Goal: Task Accomplishment & Management: Manage account settings

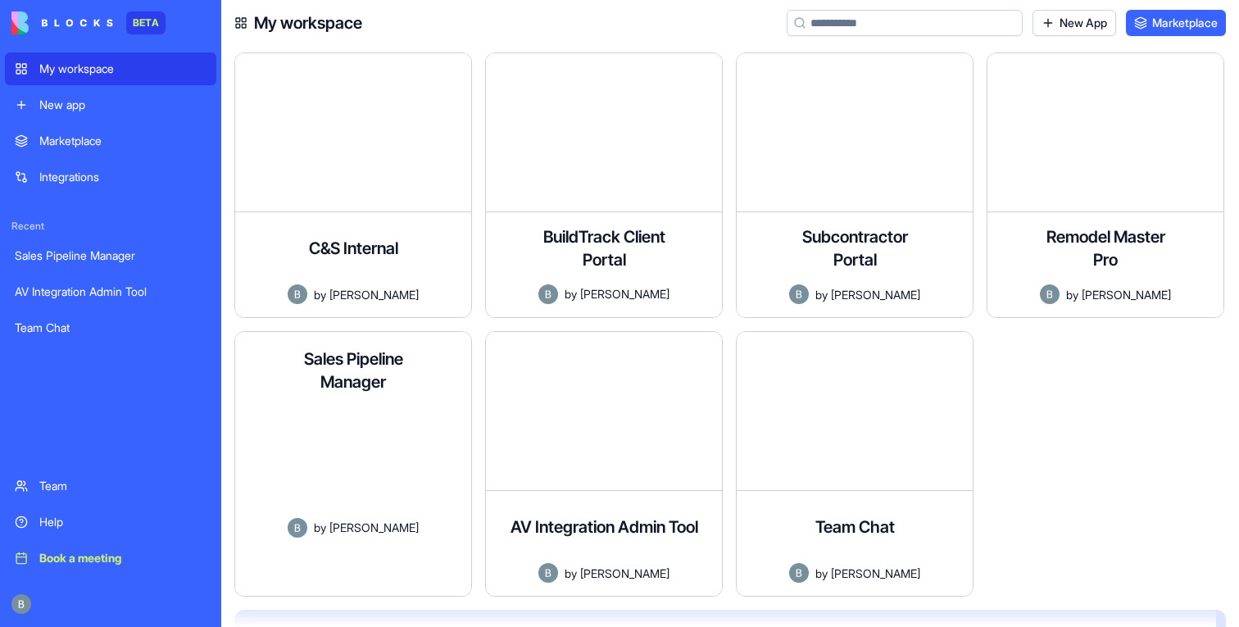
click at [338, 449] on div "A comprehensive sales pipeline management application for tracking leads, manag…" at bounding box center [353, 461] width 210 height 111
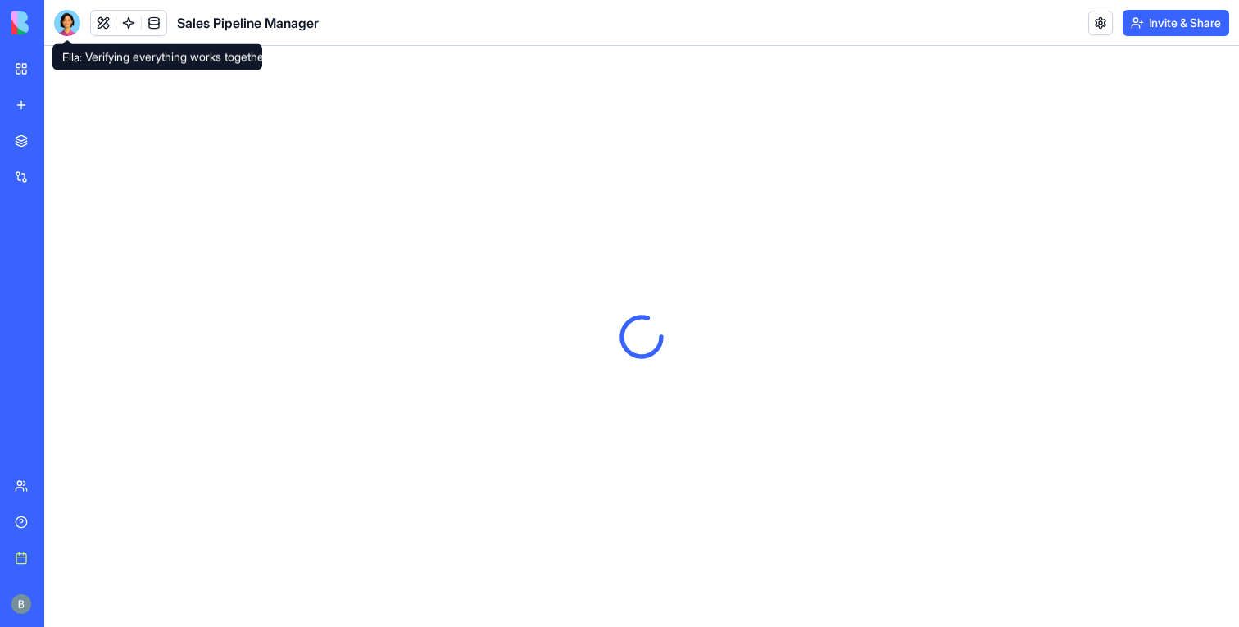
click at [70, 28] on div at bounding box center [67, 23] width 26 height 26
click at [68, 24] on div at bounding box center [67, 23] width 26 height 26
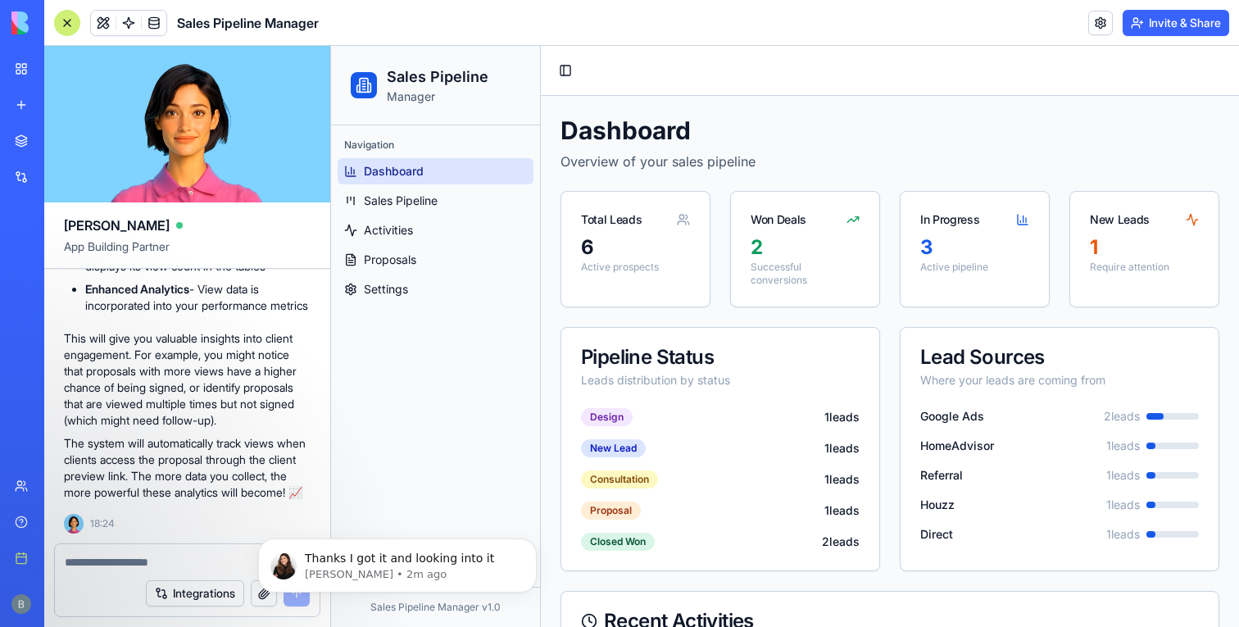
scroll to position [39354, 0]
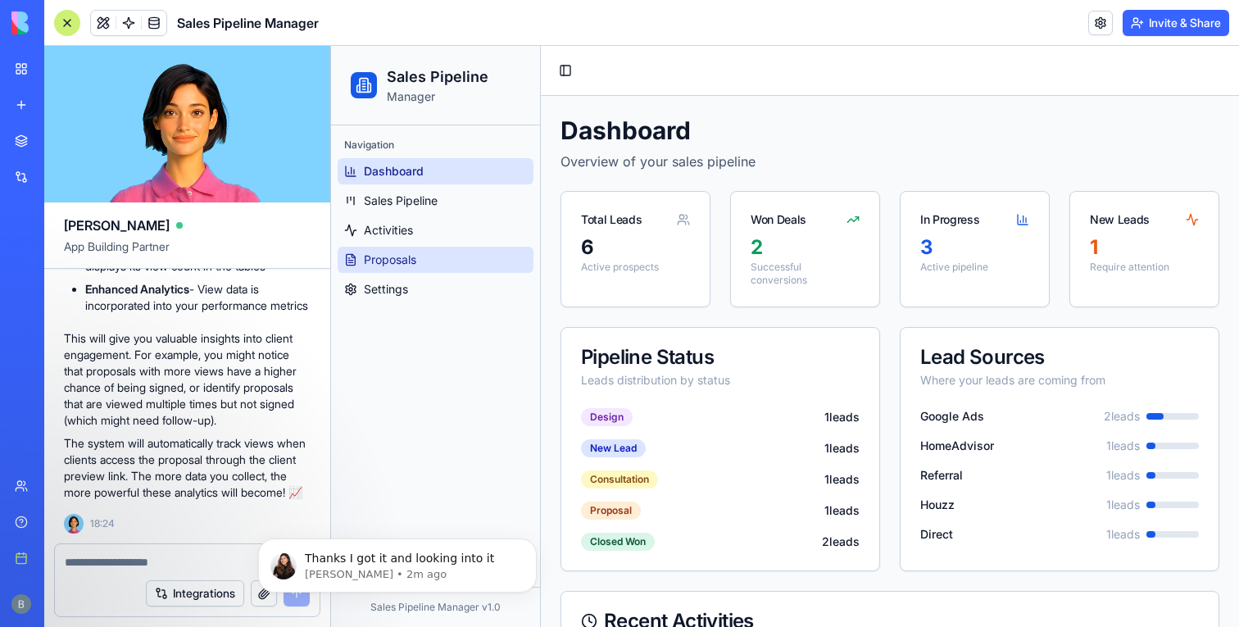
click at [375, 258] on span "Proposals" at bounding box center [390, 260] width 52 height 16
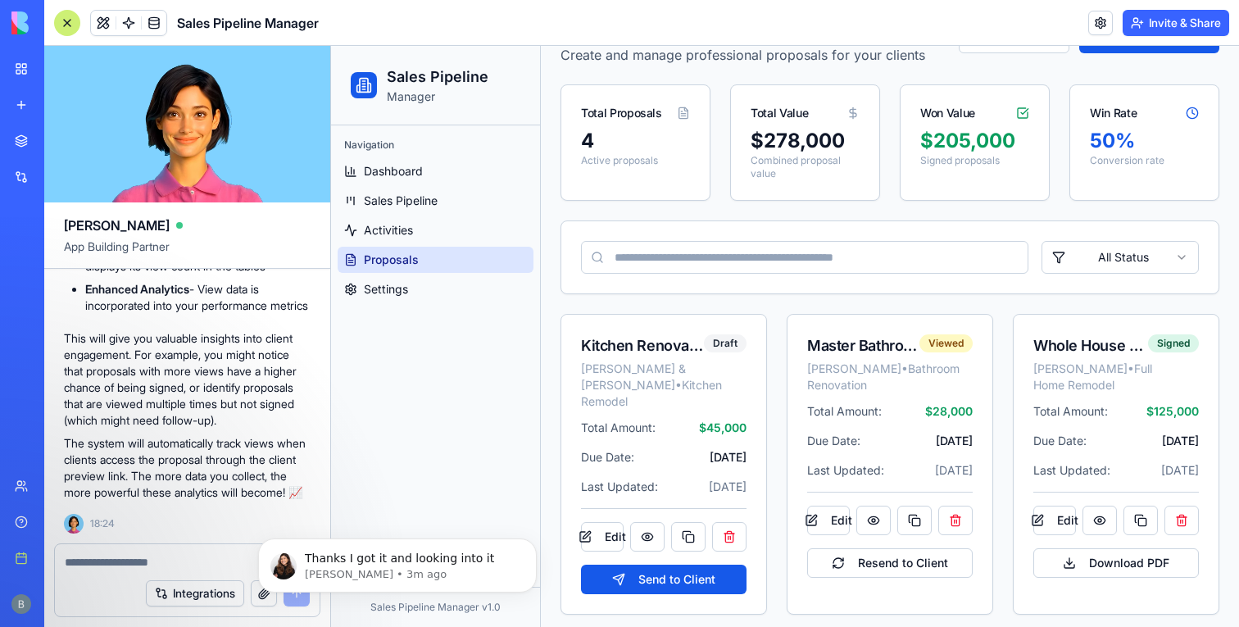
scroll to position [116, 0]
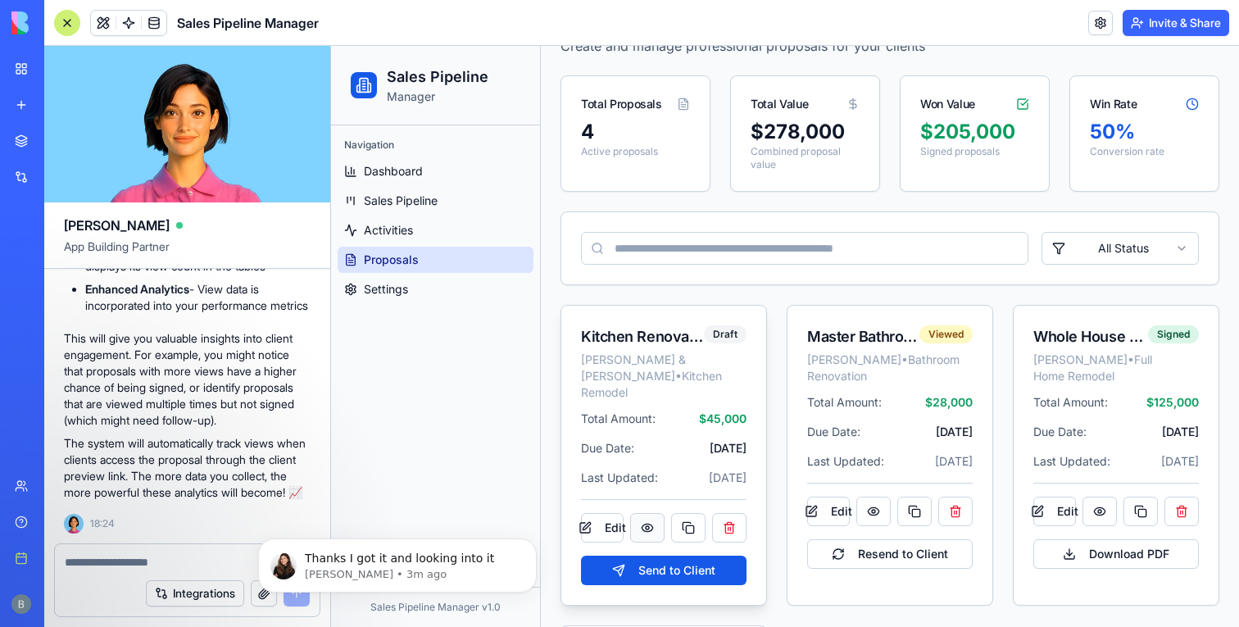
click at [648, 514] on button at bounding box center [647, 527] width 34 height 29
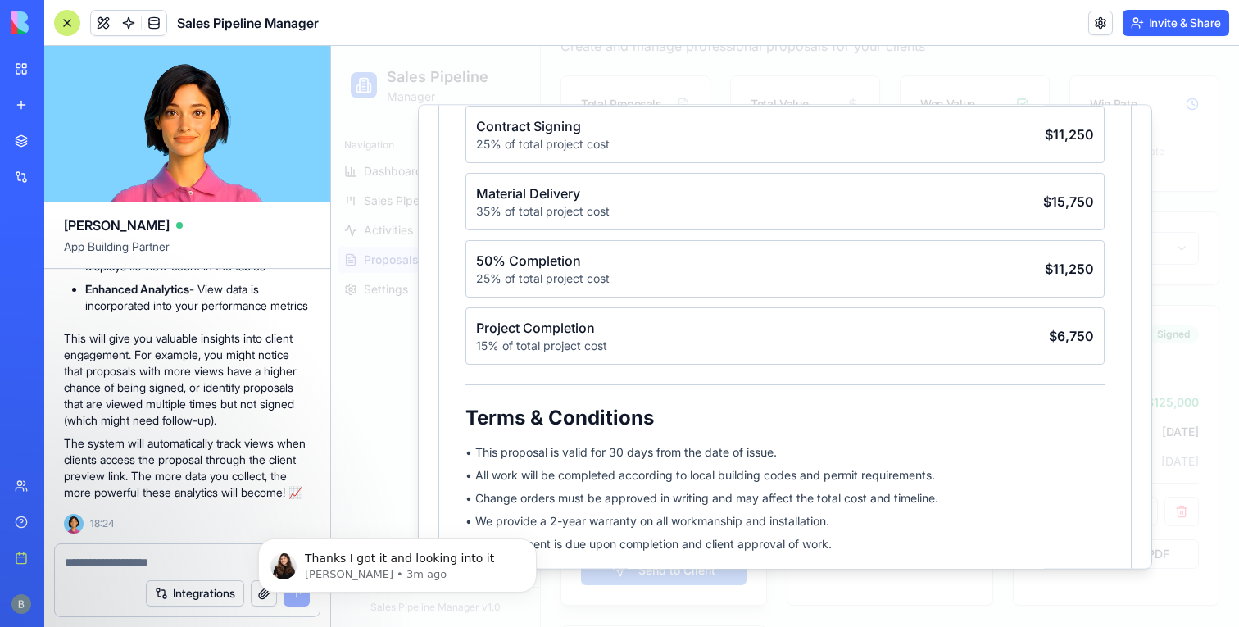
scroll to position [1344, 0]
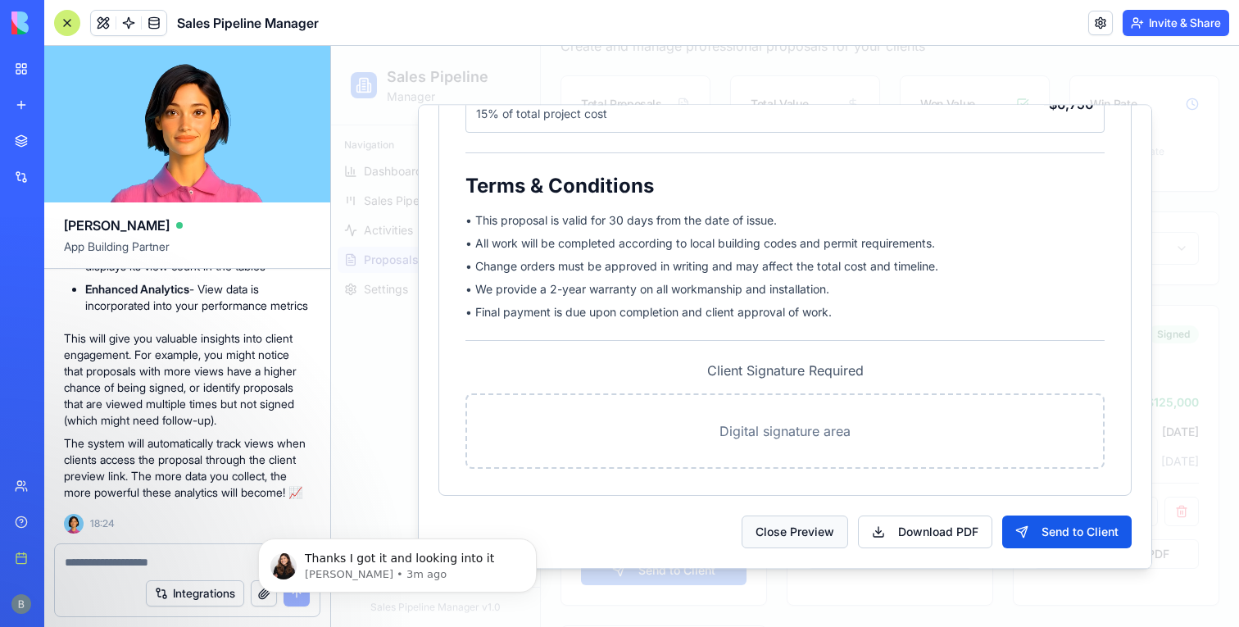
click at [834, 528] on button "Close Preview" at bounding box center [794, 531] width 107 height 33
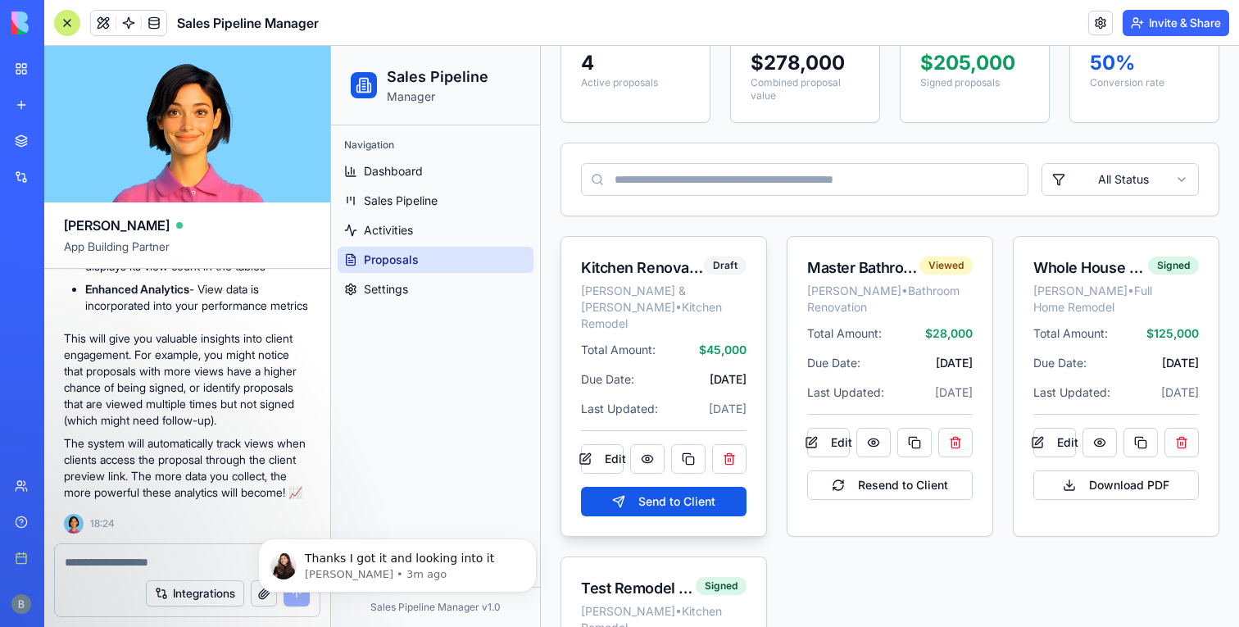
scroll to position [418, 0]
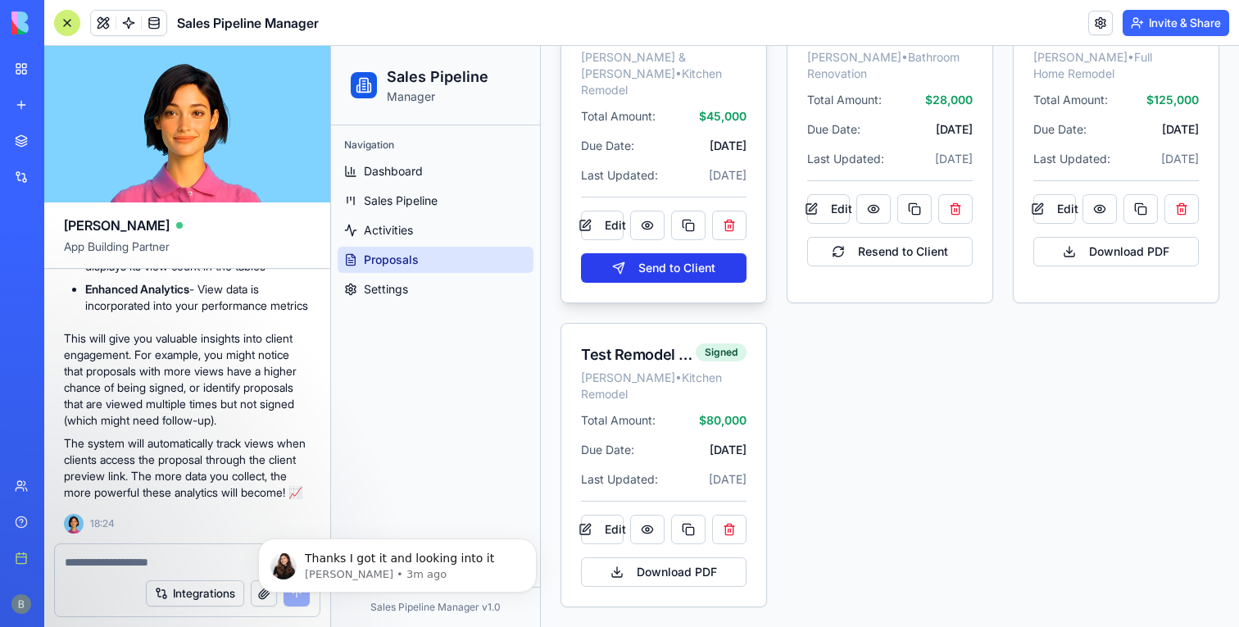
click at [700, 262] on button "Send to Client" at bounding box center [663, 267] width 165 height 29
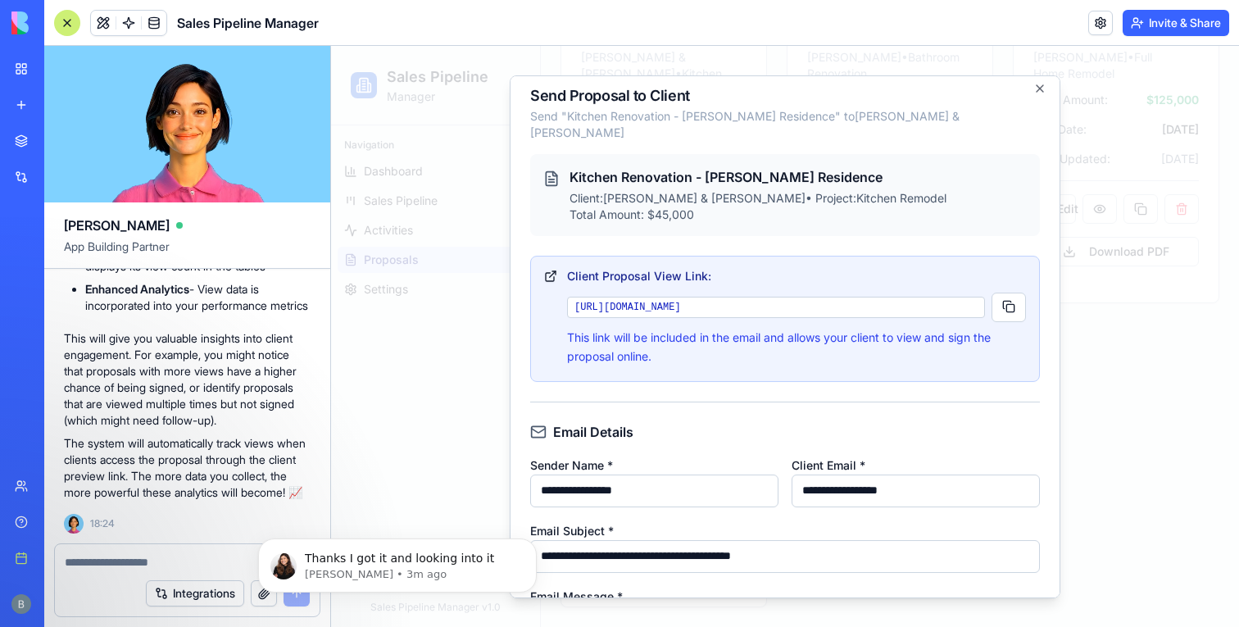
scroll to position [11, 0]
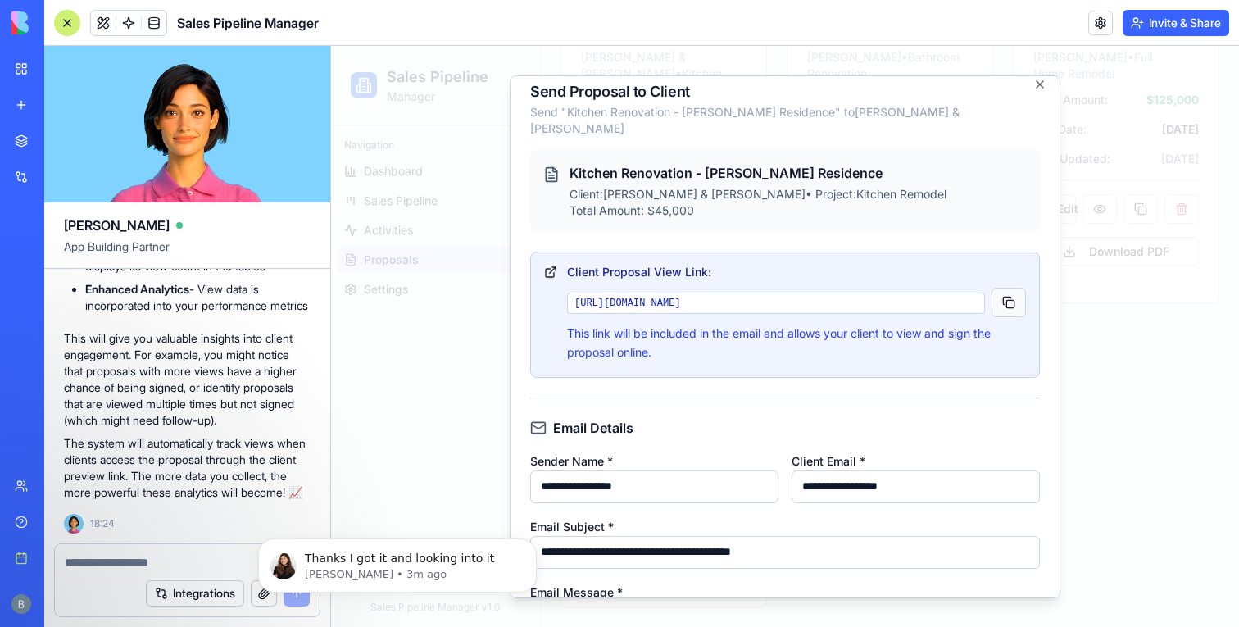
click at [998, 296] on button "button" at bounding box center [1008, 302] width 34 height 29
click at [1037, 84] on icon "button" at bounding box center [1039, 83] width 13 height 13
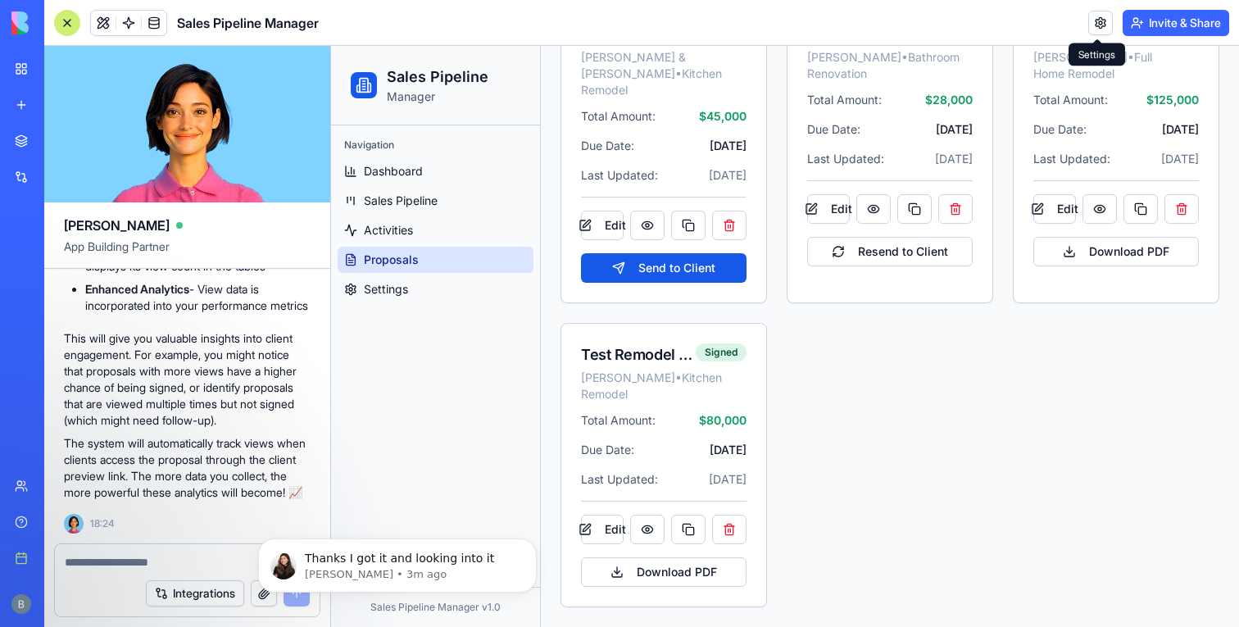
click at [1171, 21] on button "Invite & Share" at bounding box center [1175, 23] width 107 height 26
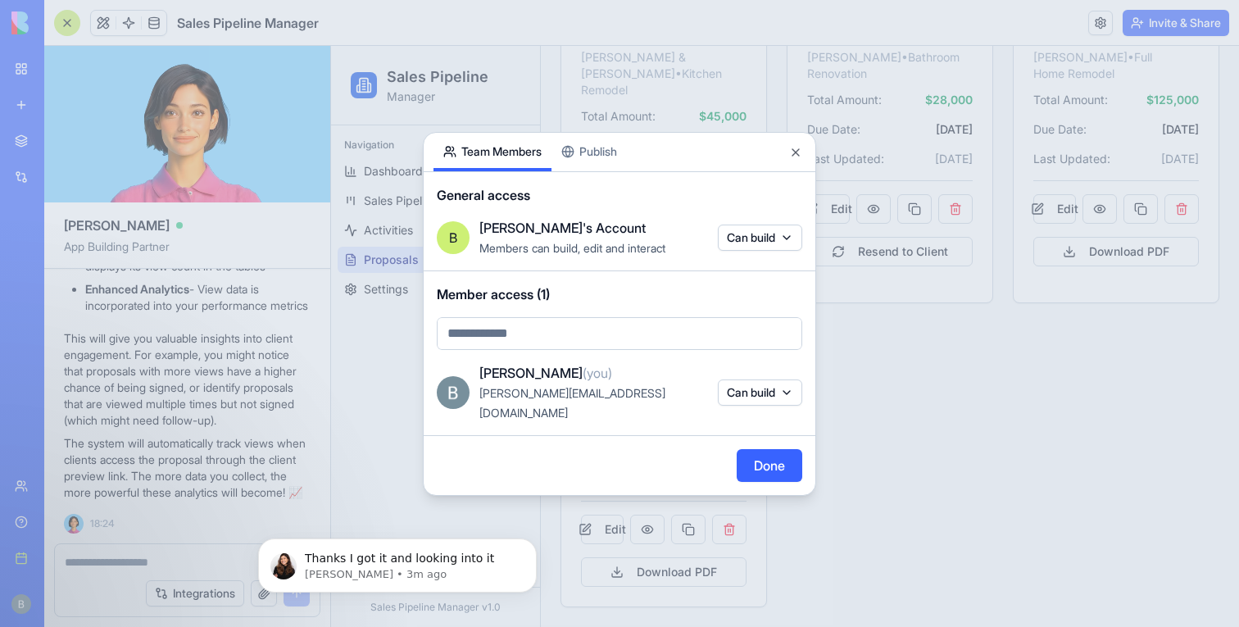
click at [805, 162] on div "Share App Team Members Publish" at bounding box center [620, 152] width 392 height 39
click at [800, 159] on button "Close" at bounding box center [795, 152] width 13 height 13
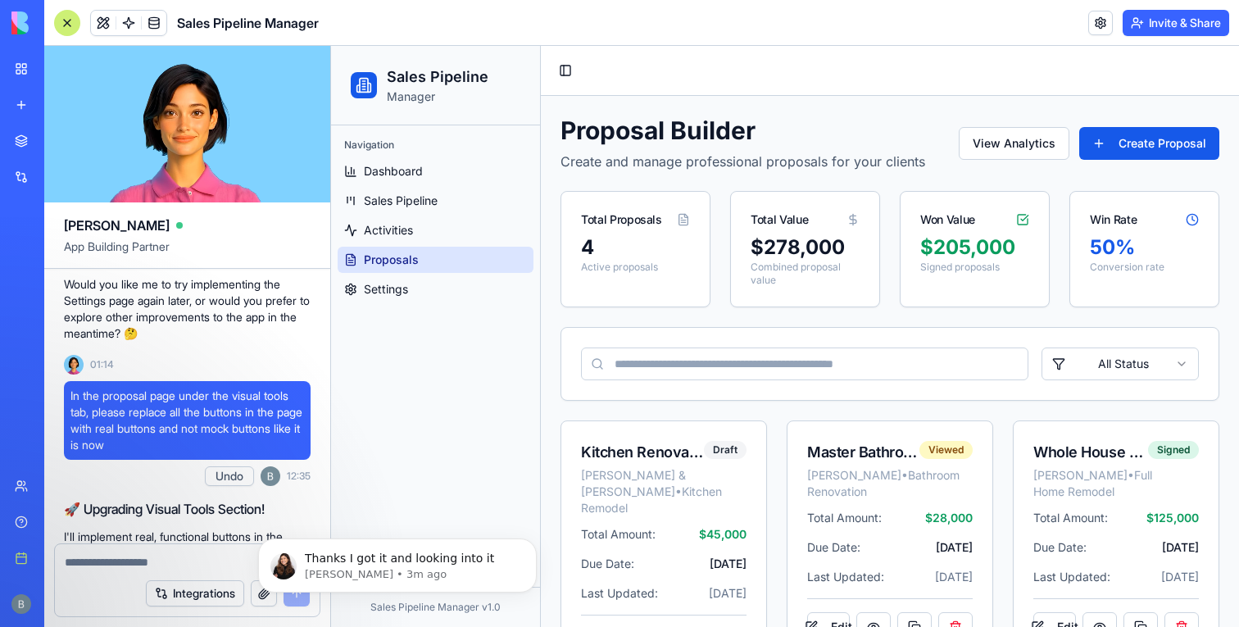
scroll to position [36140, 0]
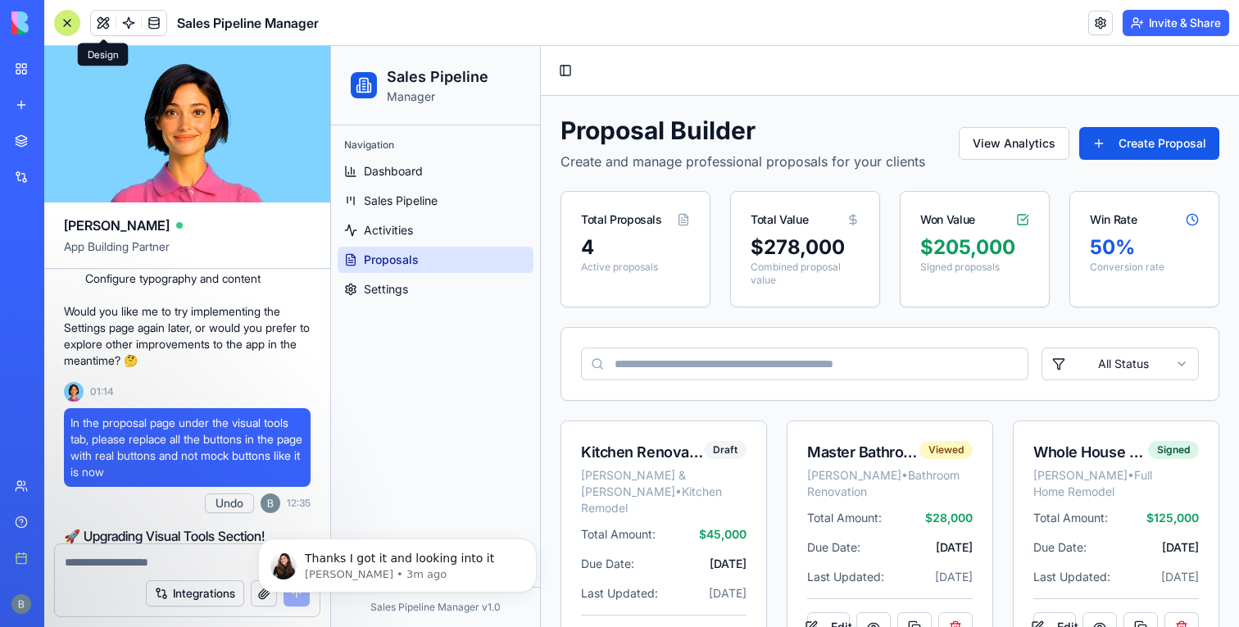
click at [93, 16] on button at bounding box center [103, 23] width 25 height 25
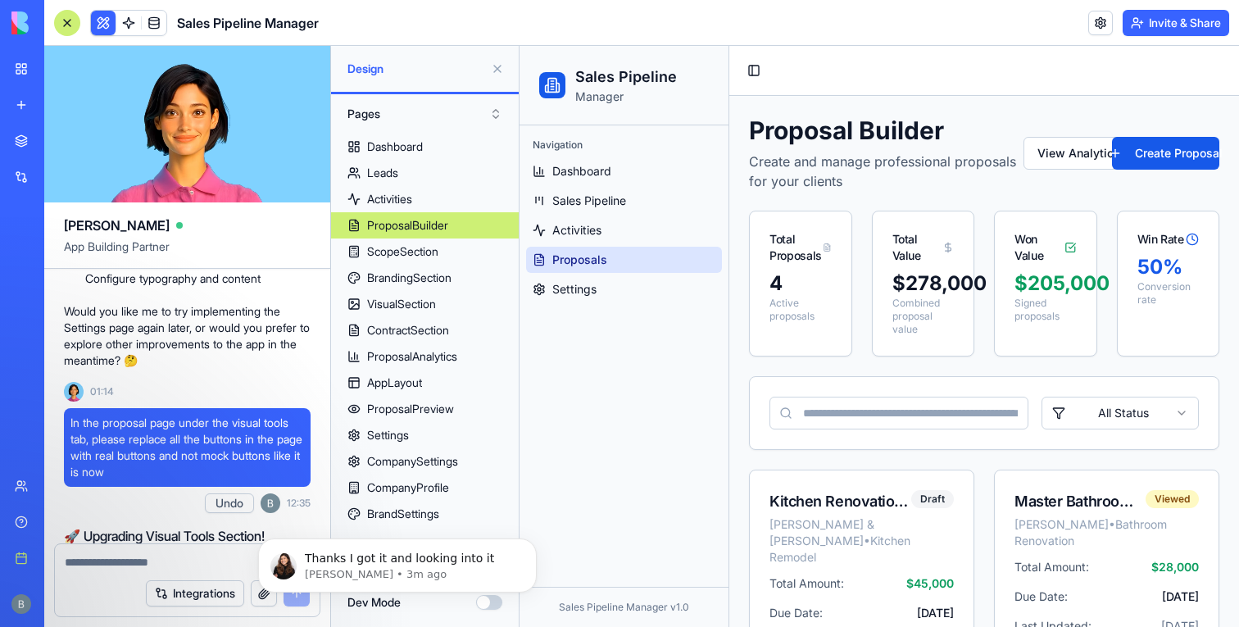
click at [96, 17] on button at bounding box center [103, 23] width 25 height 25
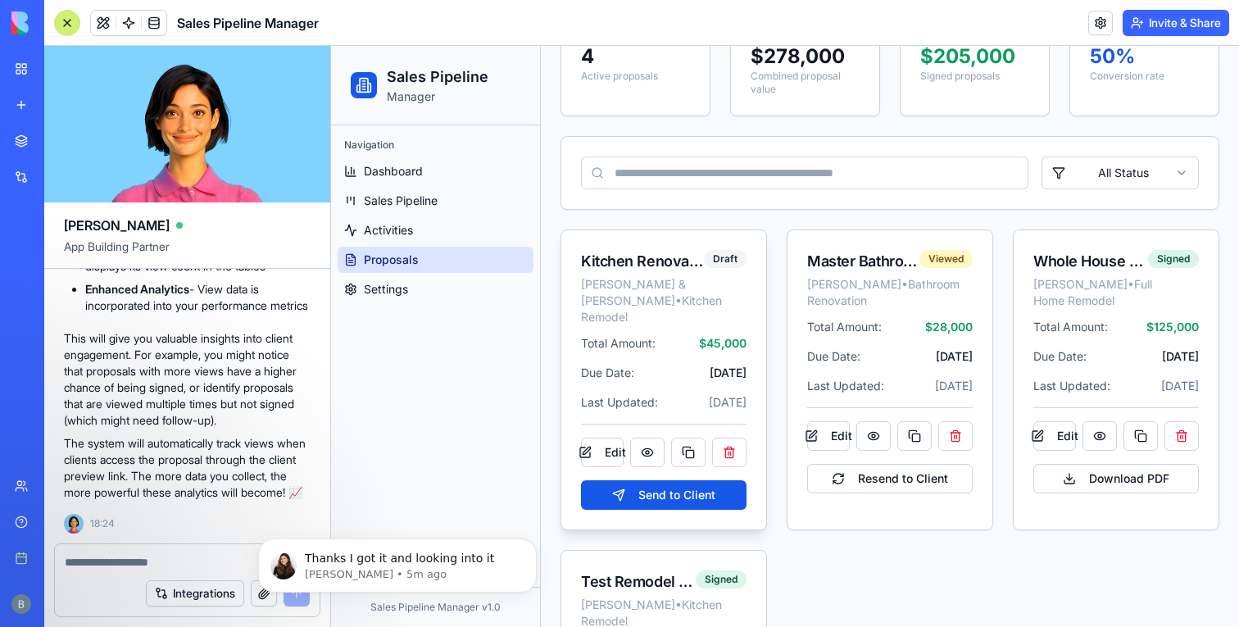
scroll to position [228, 0]
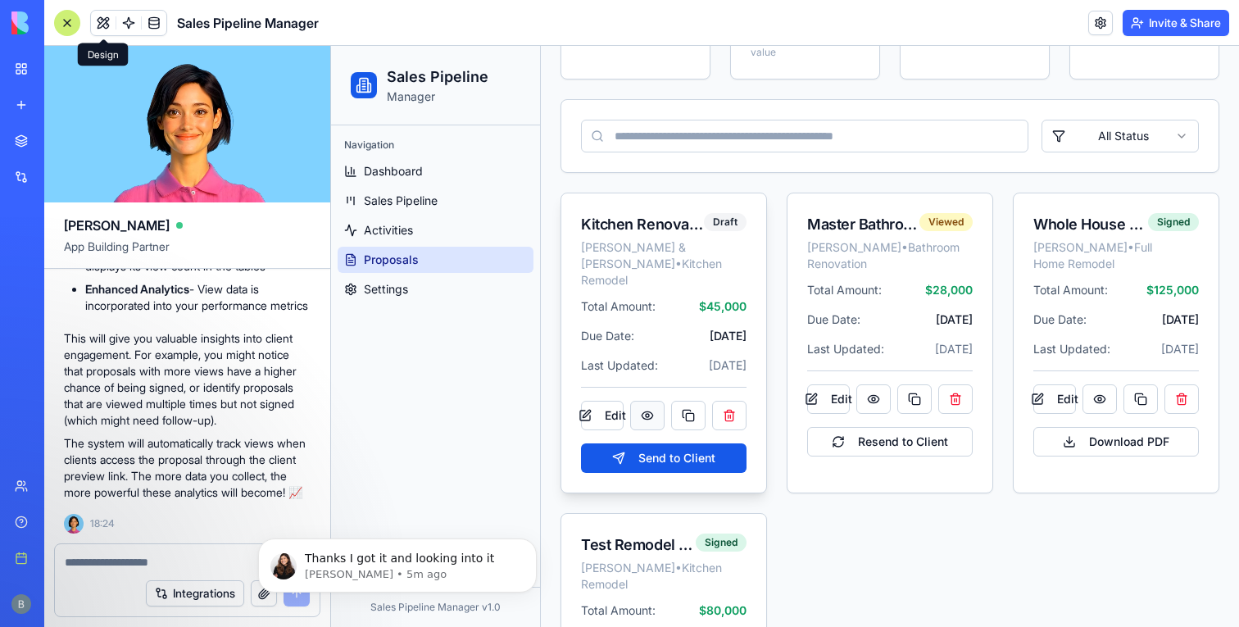
click at [652, 401] on button at bounding box center [647, 415] width 34 height 29
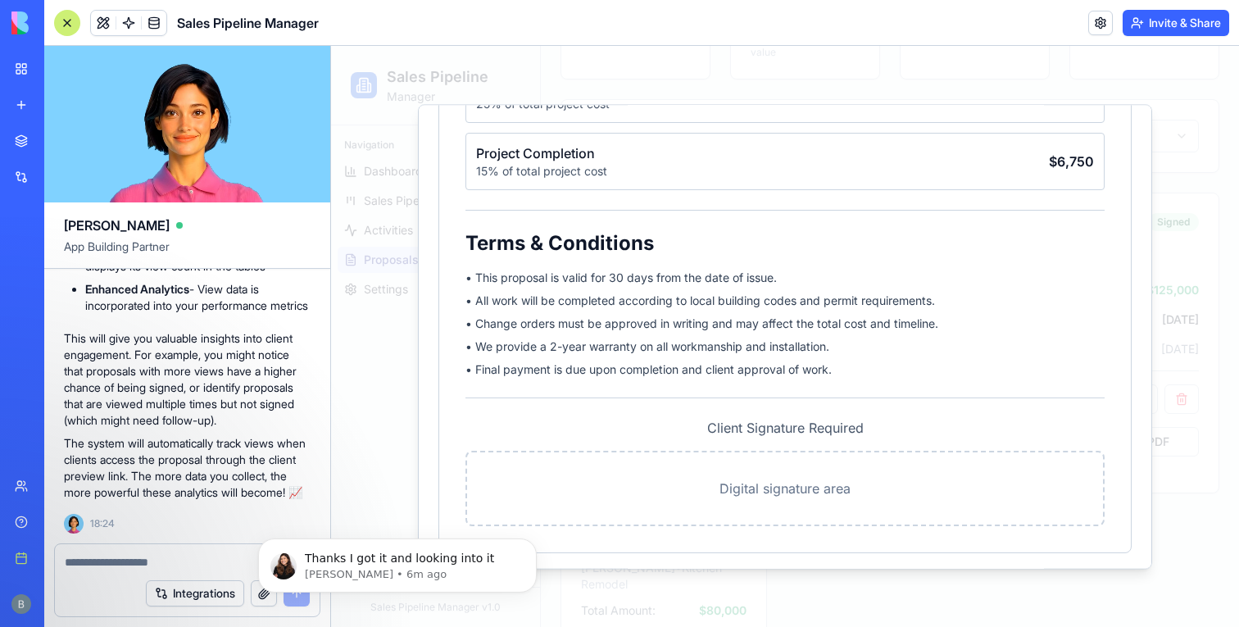
scroll to position [1344, 0]
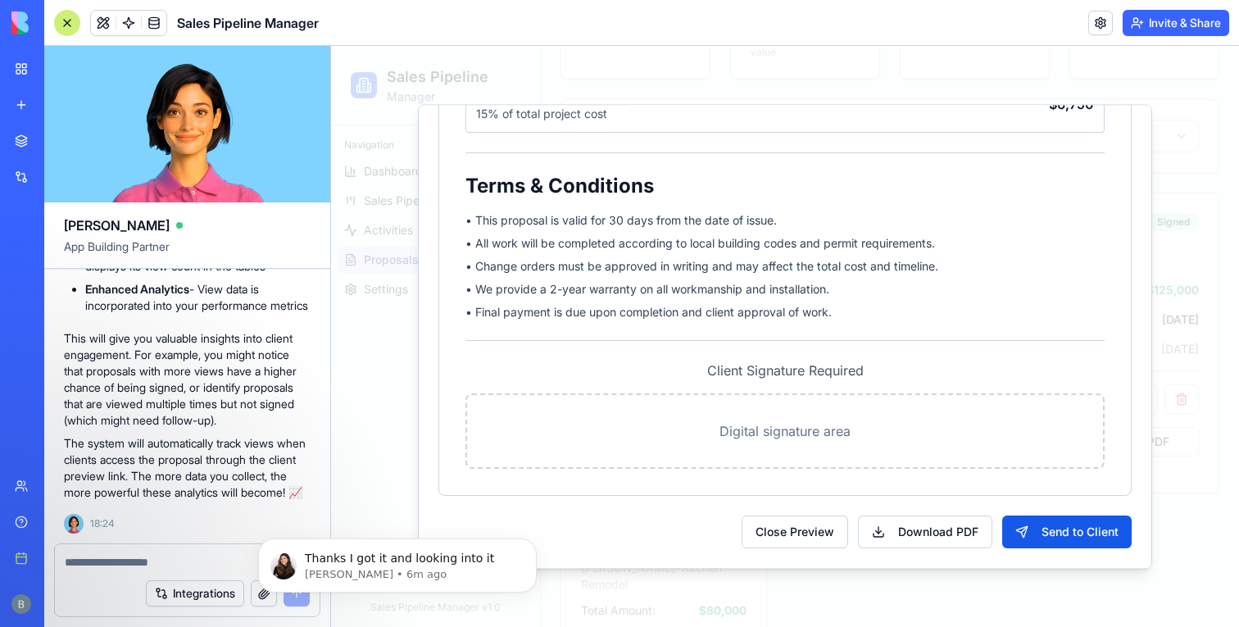
click at [784, 437] on p "Digital signature area" at bounding box center [784, 431] width 583 height 20
click at [1185, 111] on div at bounding box center [785, 336] width 908 height 581
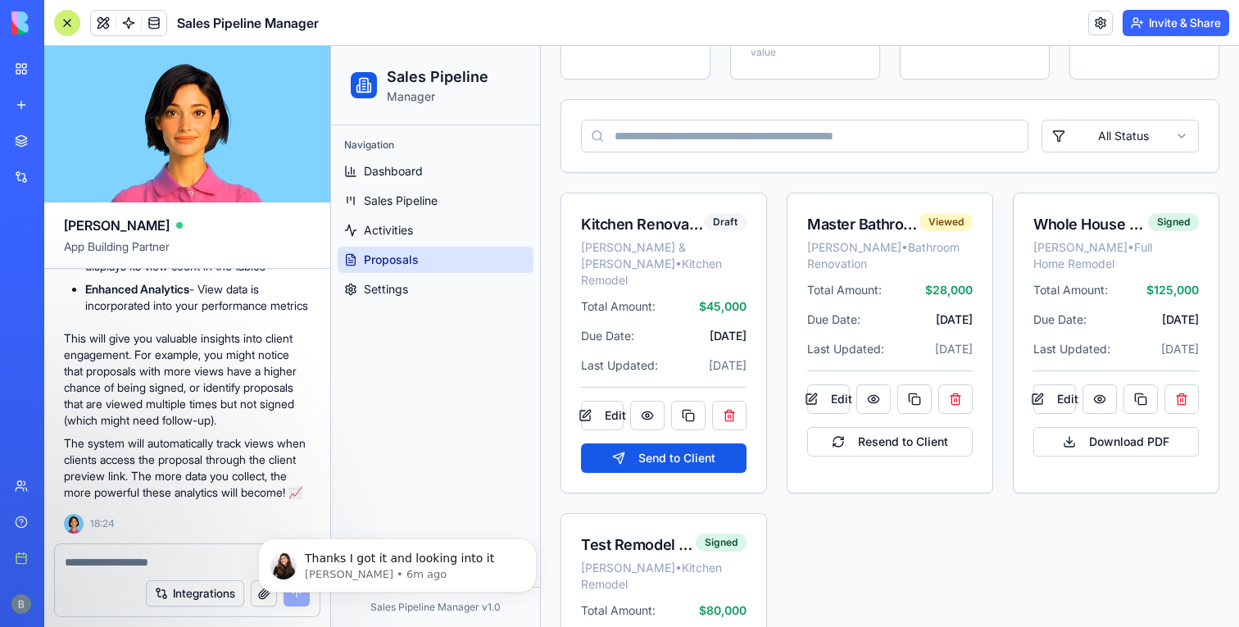
click at [1189, 8] on header "Sales Pipeline Manager Invite & Share" at bounding box center [641, 23] width 1194 height 46
click at [1185, 14] on button "Invite & Share" at bounding box center [1175, 23] width 107 height 26
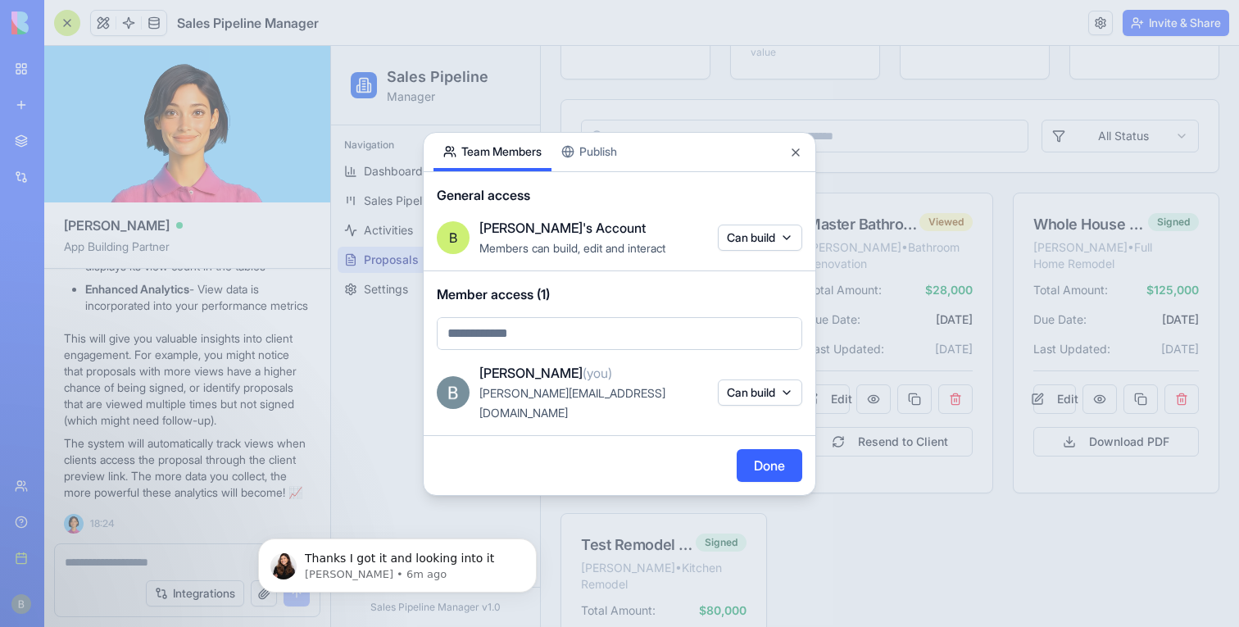
click at [603, 166] on div "Share App Team Members Publish General access B [PERSON_NAME]'s Account Members…" at bounding box center [619, 314] width 393 height 364
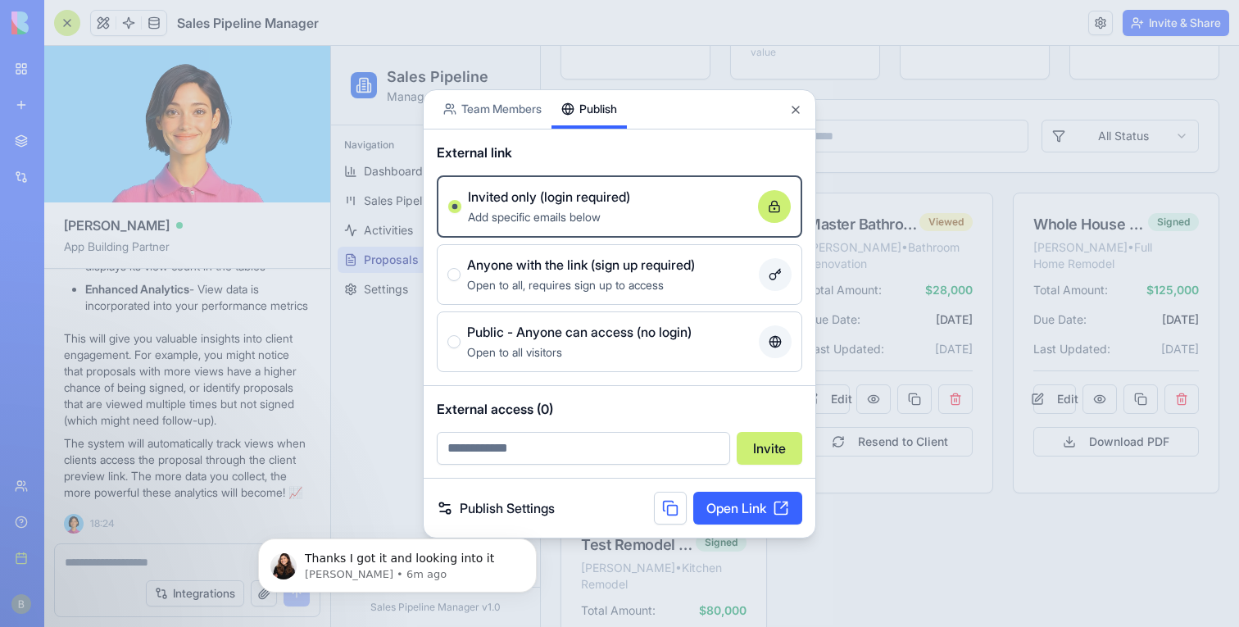
click at [664, 344] on div "Open to all visitors" at bounding box center [609, 352] width 285 height 20
click at [460, 344] on button "Public - Anyone can access (no login) Open to all visitors" at bounding box center [453, 341] width 13 height 13
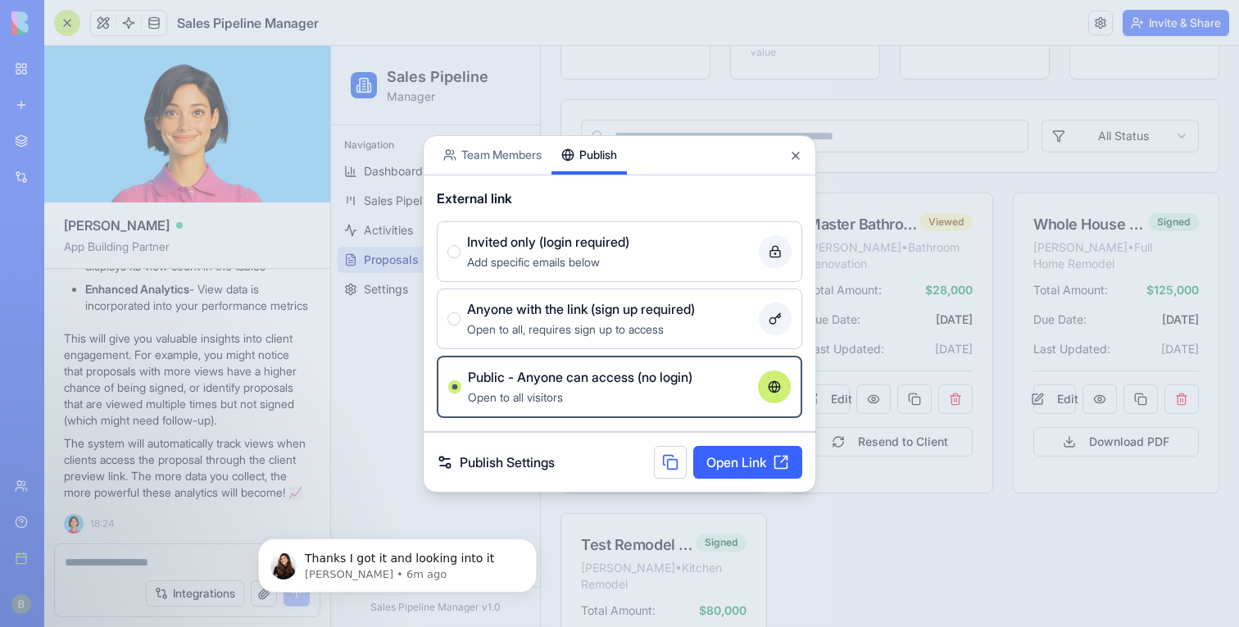
click at [749, 465] on link "Open Link" at bounding box center [747, 462] width 109 height 33
click at [794, 160] on button "Close" at bounding box center [795, 155] width 13 height 13
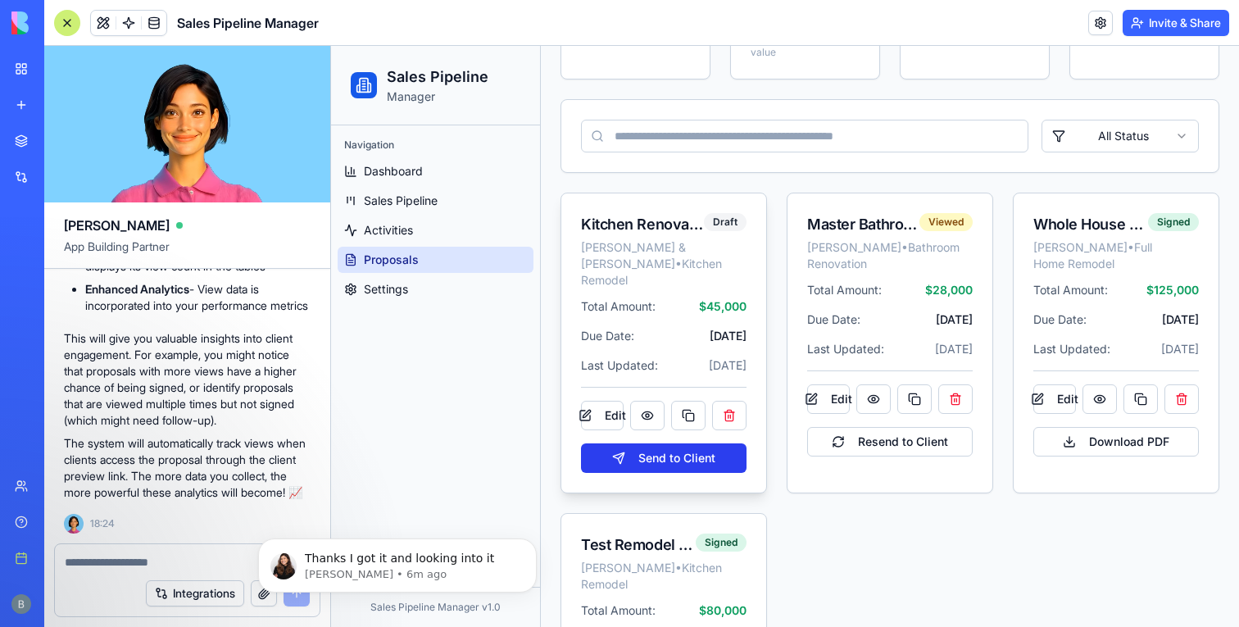
click at [718, 443] on button "Send to Client" at bounding box center [663, 457] width 165 height 29
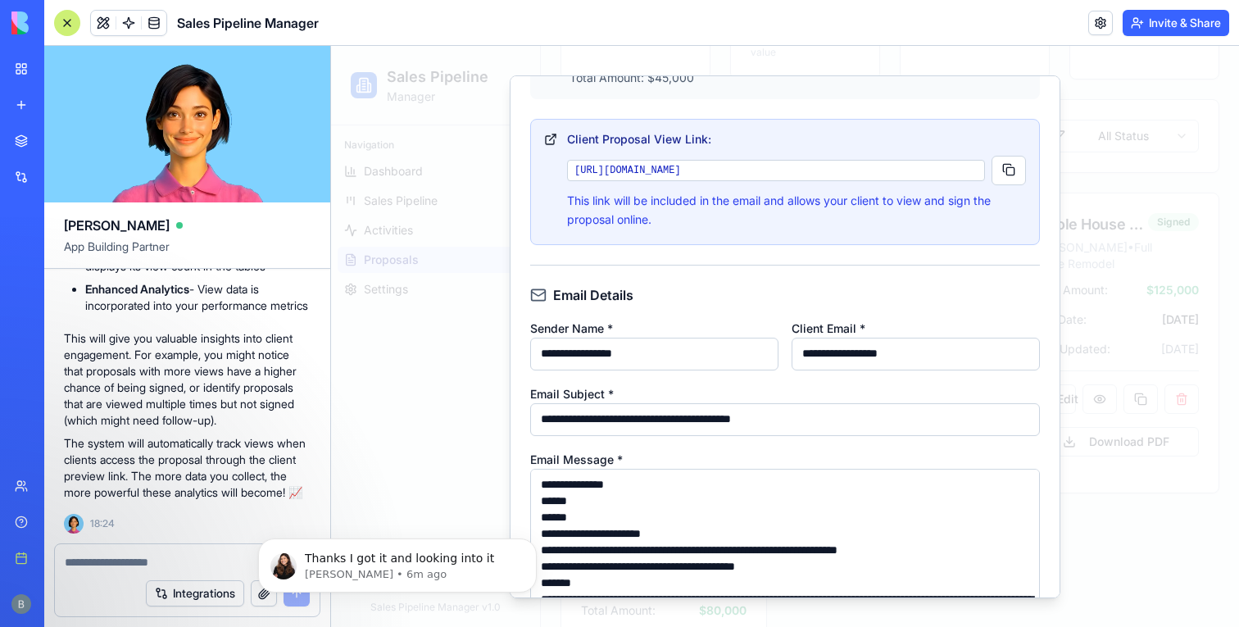
scroll to position [0, 0]
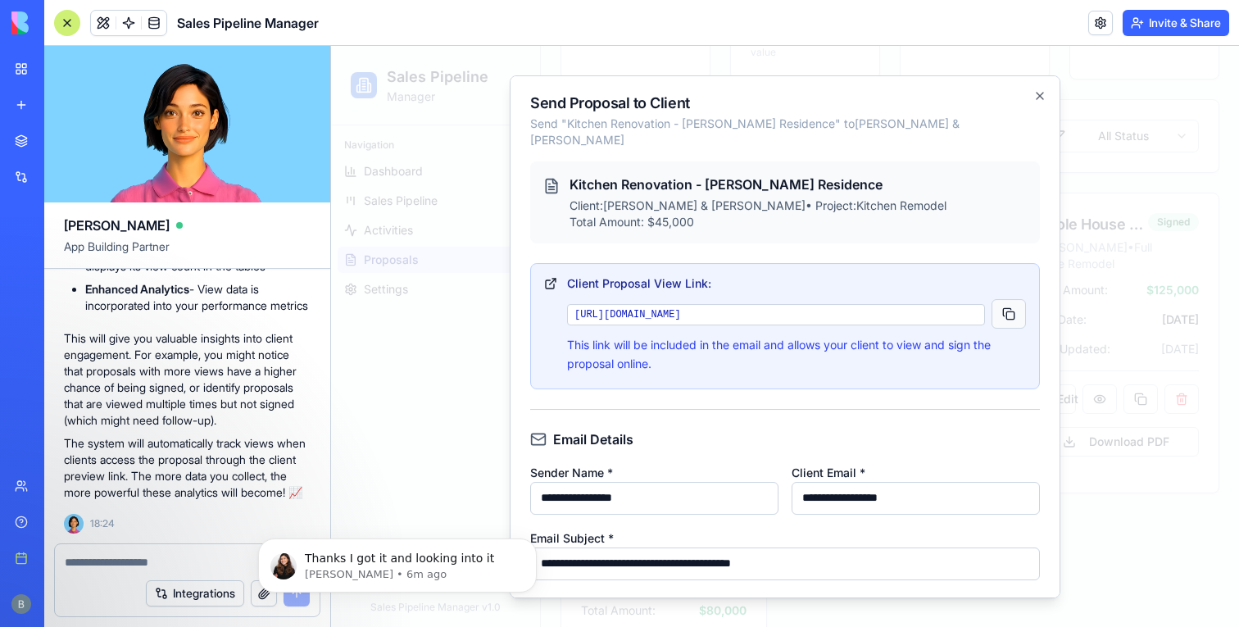
click at [1003, 306] on button "button" at bounding box center [1008, 313] width 34 height 29
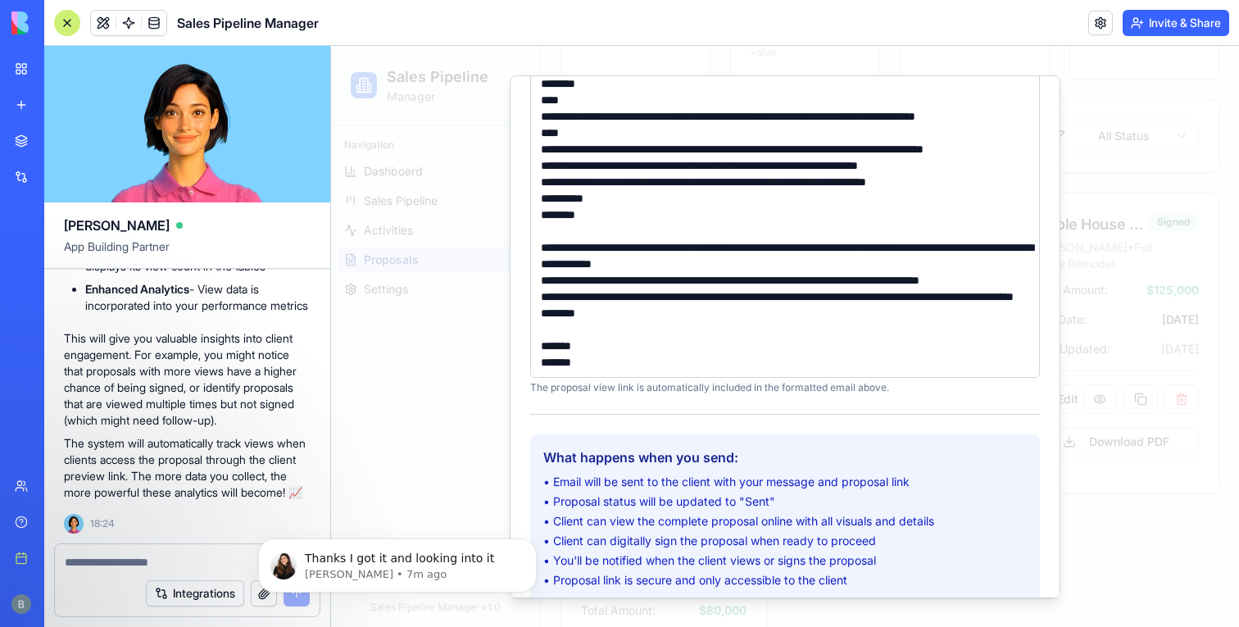
scroll to position [642, 0]
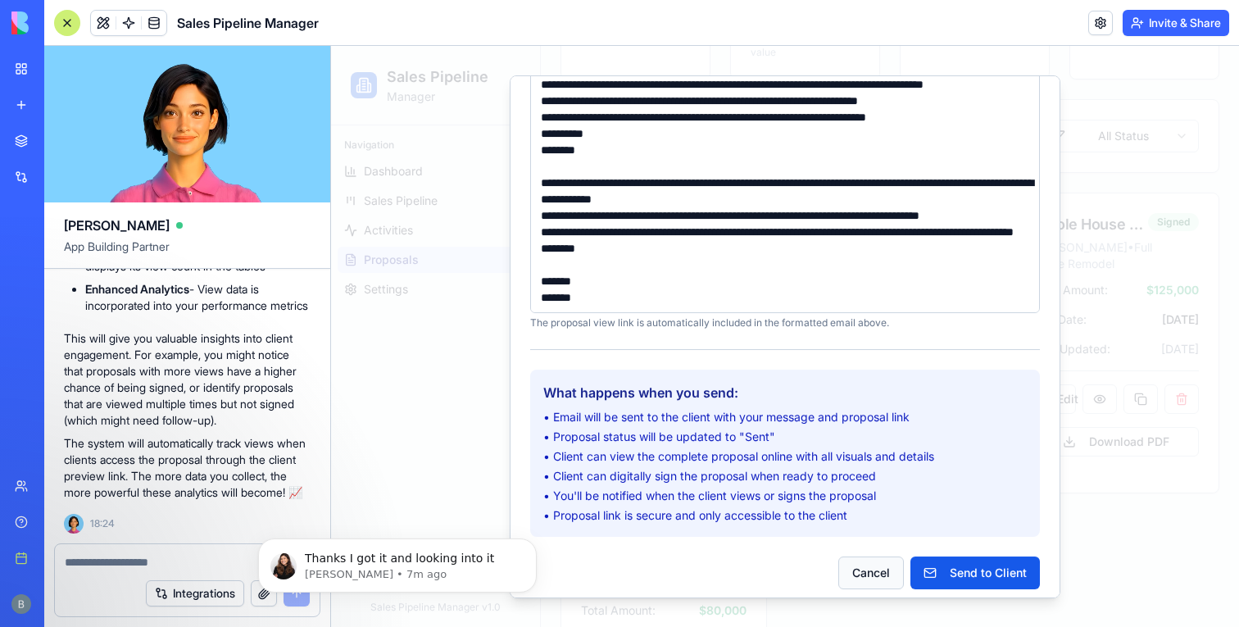
click at [859, 564] on button "Cancel" at bounding box center [871, 572] width 66 height 33
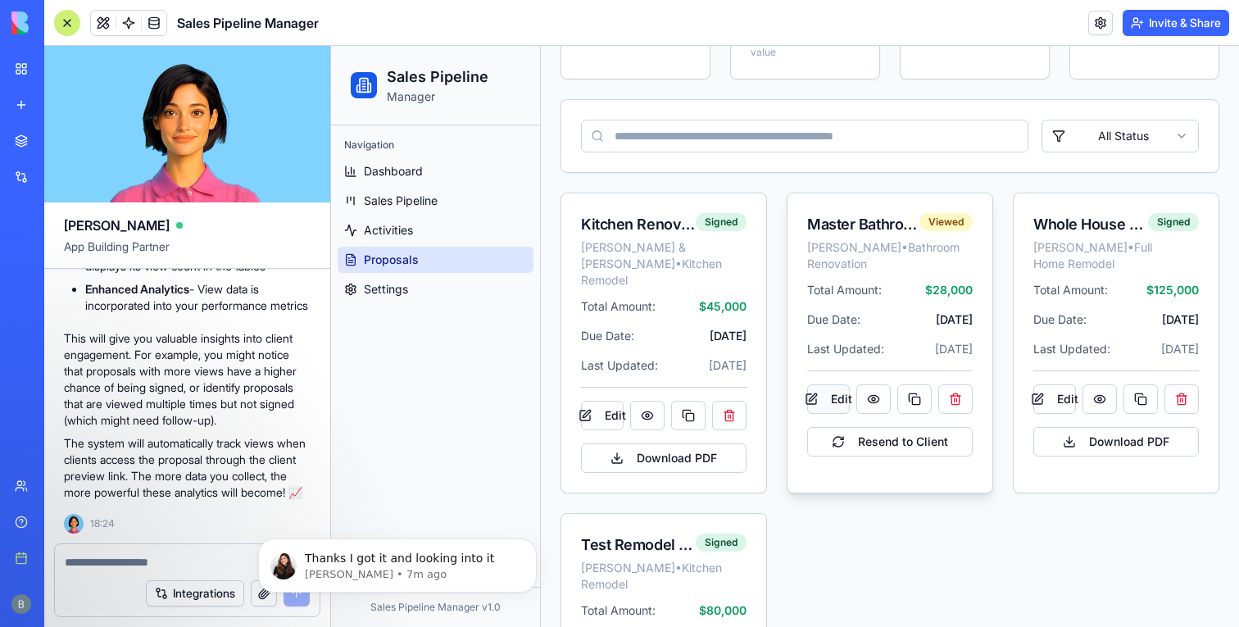
click at [818, 414] on button "Edit" at bounding box center [828, 398] width 43 height 29
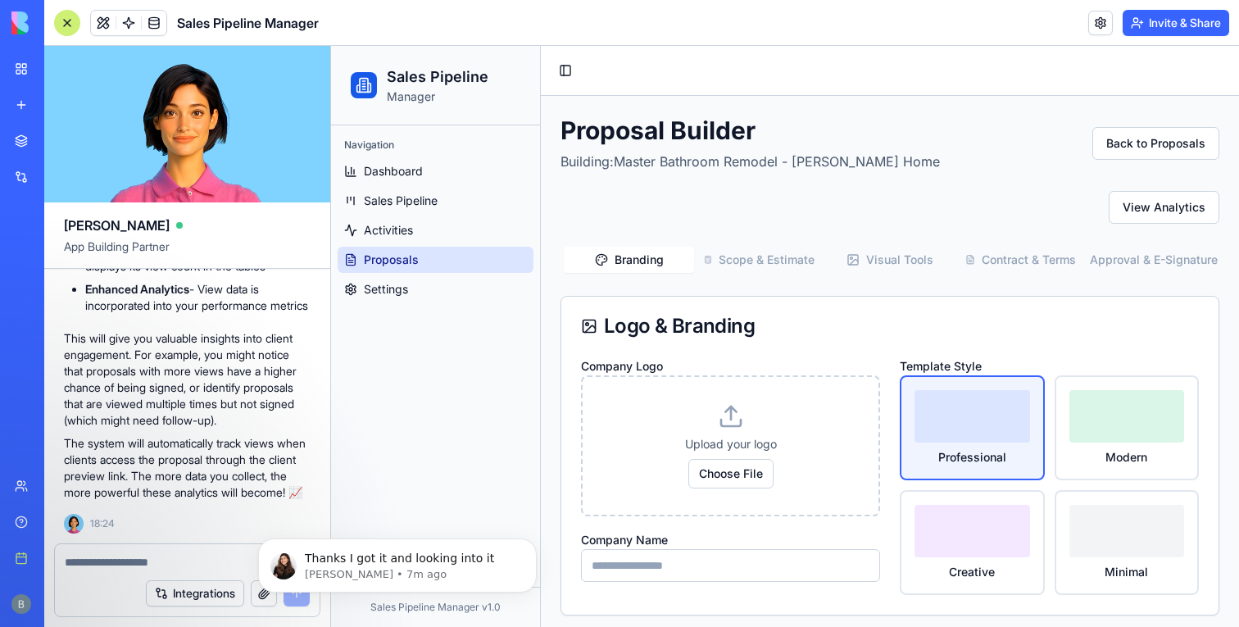
click at [455, 261] on link "Proposals" at bounding box center [436, 260] width 196 height 26
type input "*******"
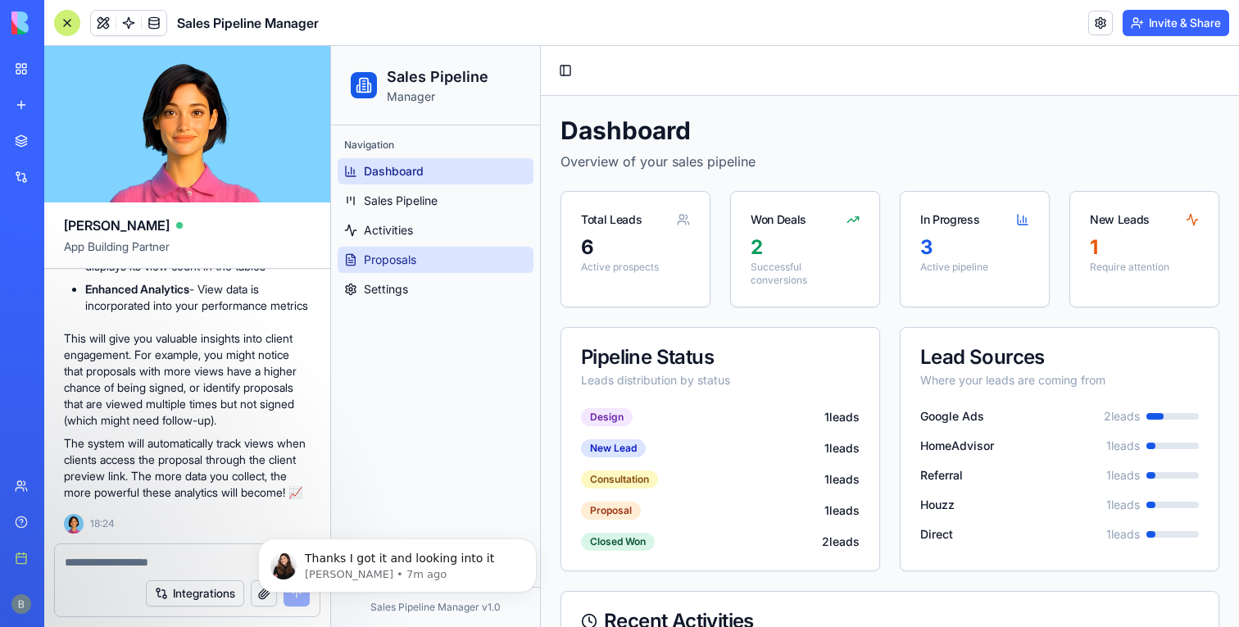
click at [438, 256] on link "Proposals" at bounding box center [436, 260] width 196 height 26
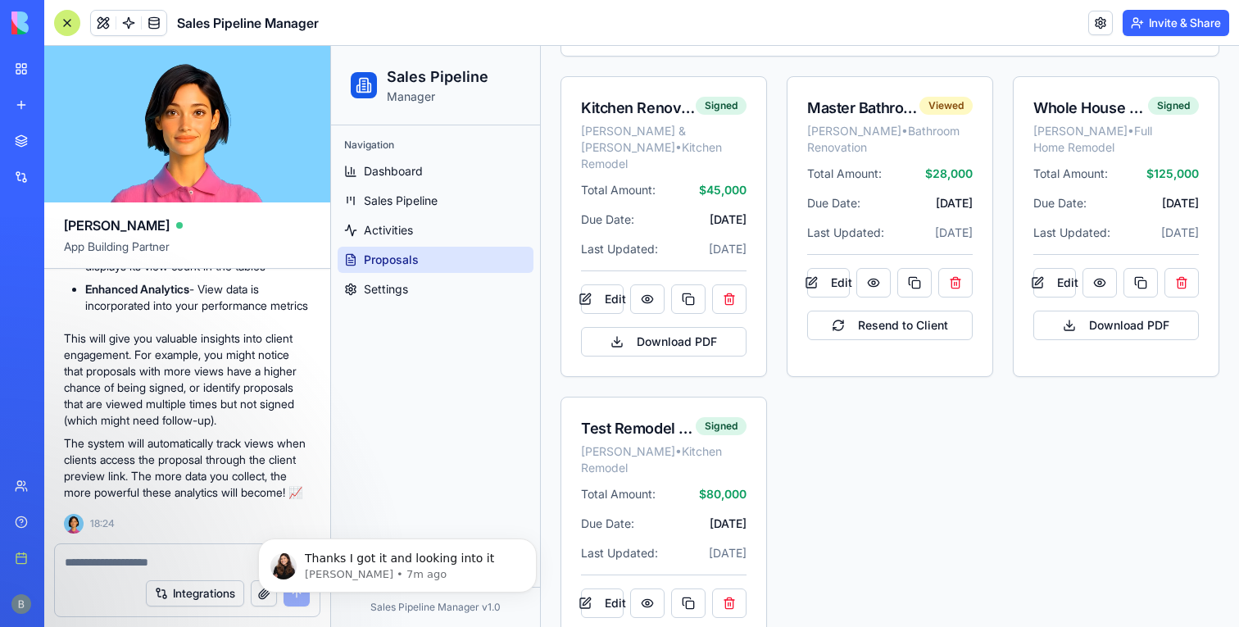
scroll to position [418, 0]
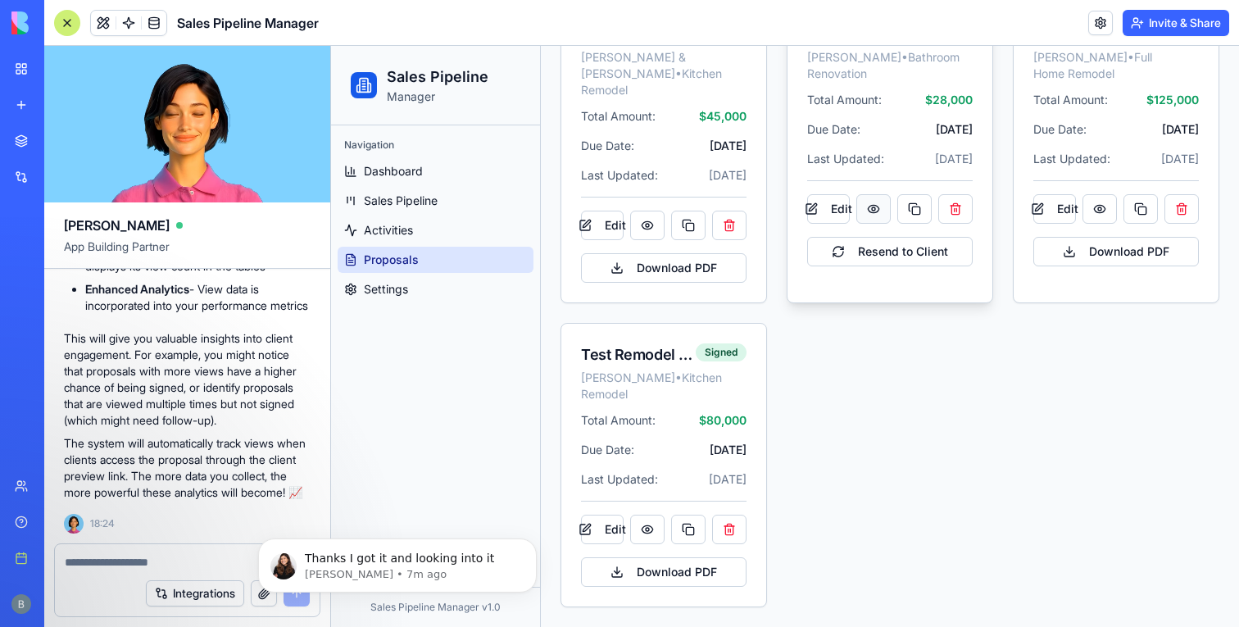
click at [881, 224] on button at bounding box center [873, 208] width 34 height 29
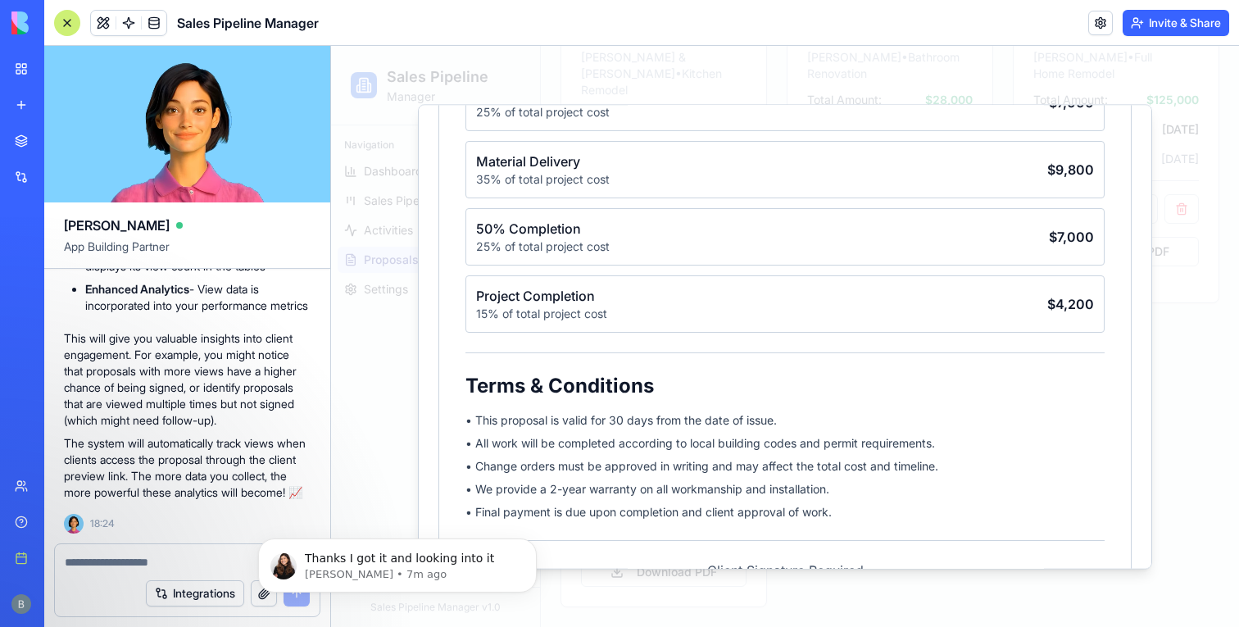
scroll to position [1344, 0]
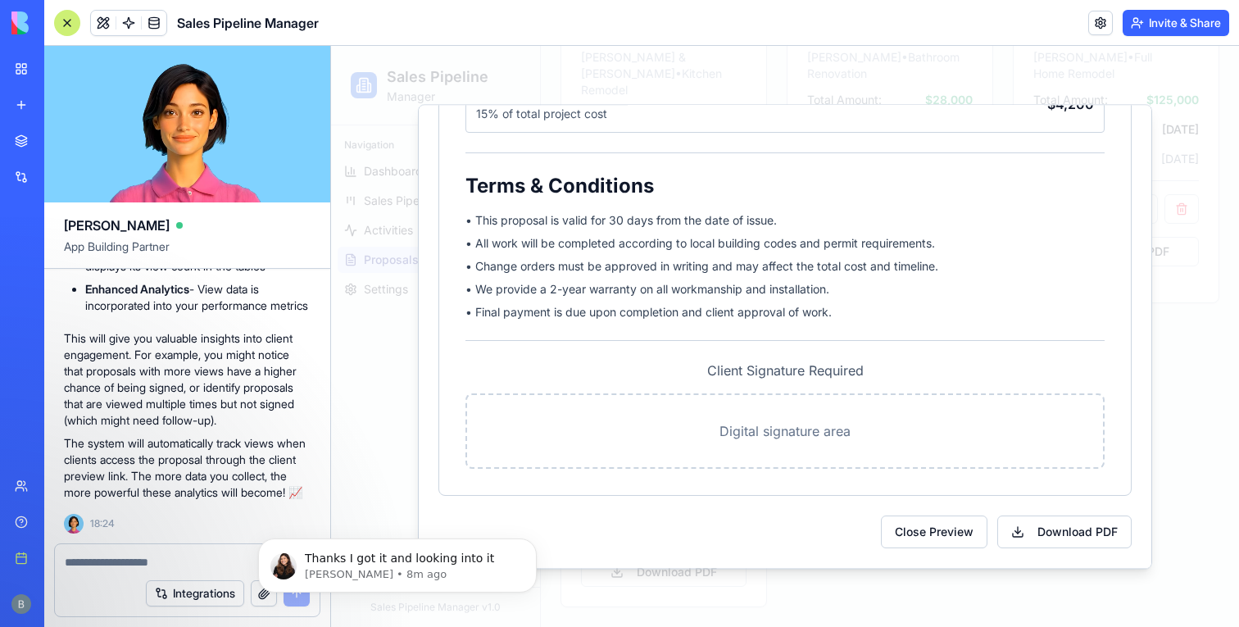
click at [896, 600] on div at bounding box center [785, 336] width 908 height 581
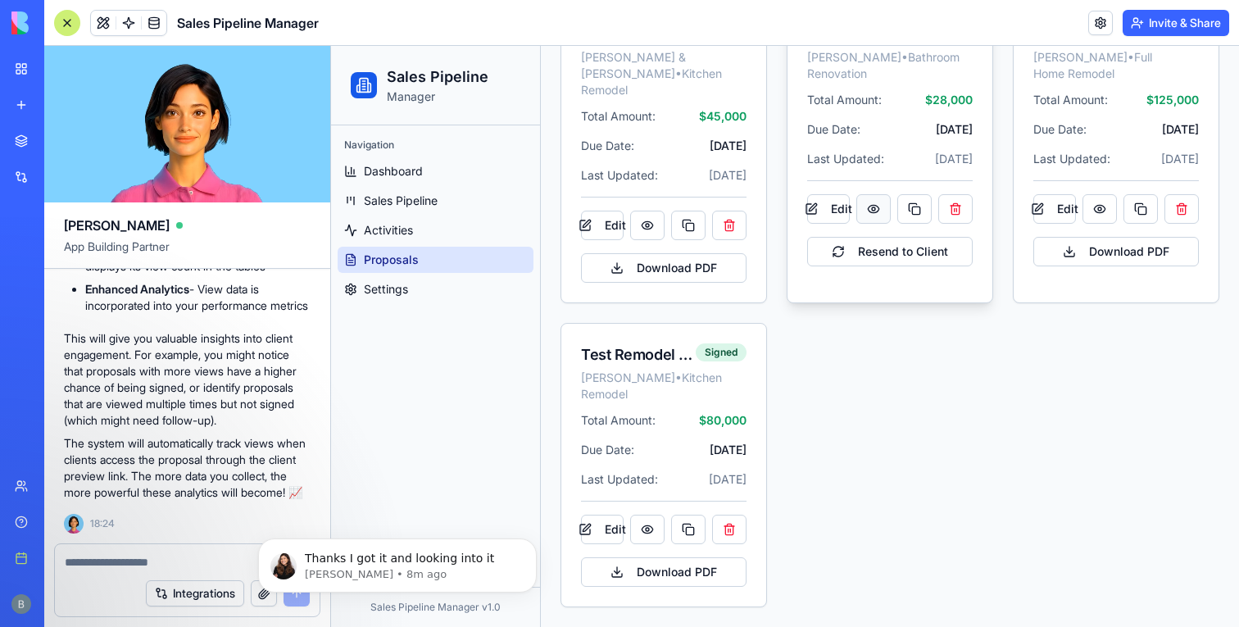
click at [881, 221] on button at bounding box center [873, 208] width 34 height 29
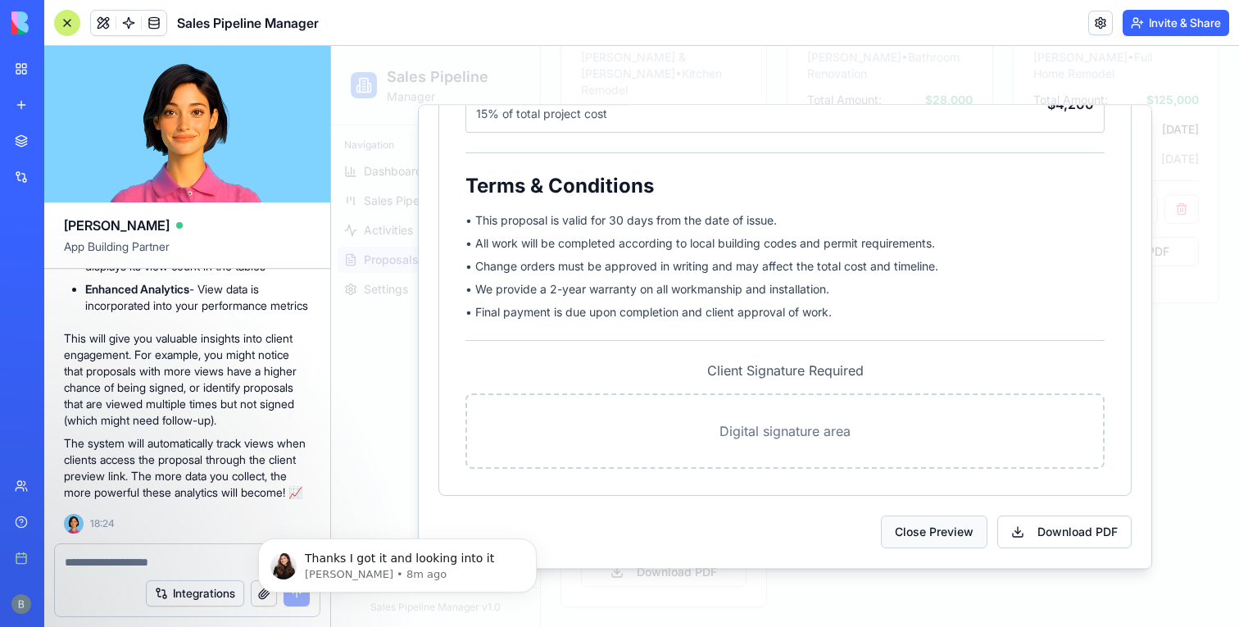
click at [913, 522] on button "Close Preview" at bounding box center [934, 531] width 107 height 33
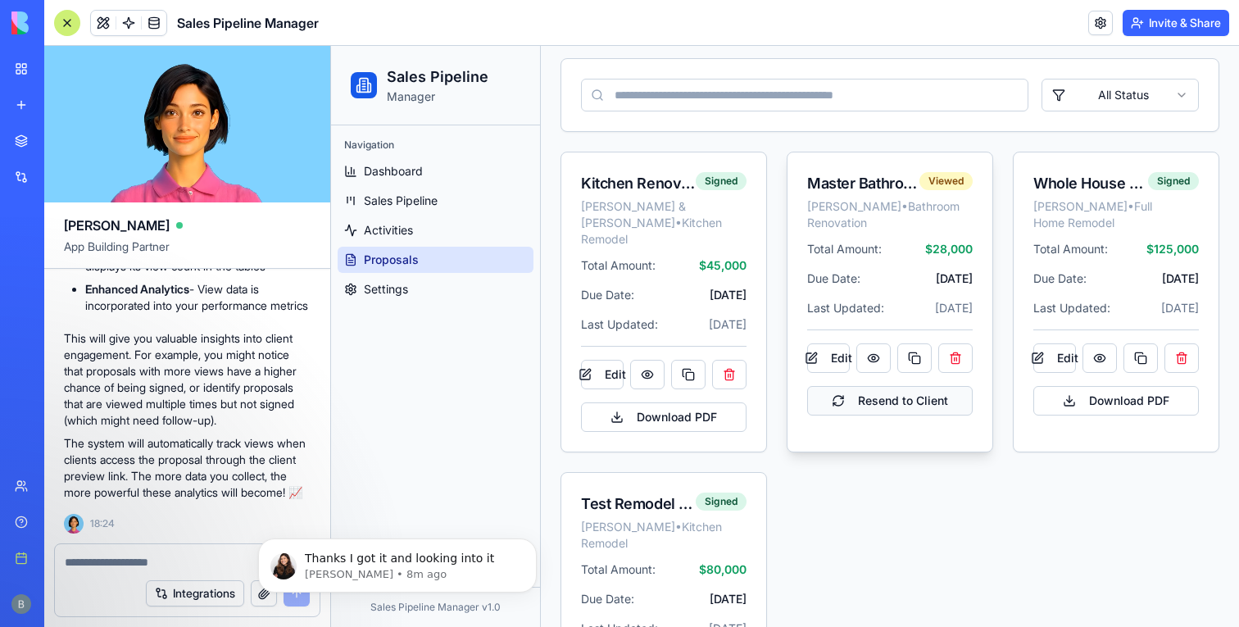
scroll to position [225, 0]
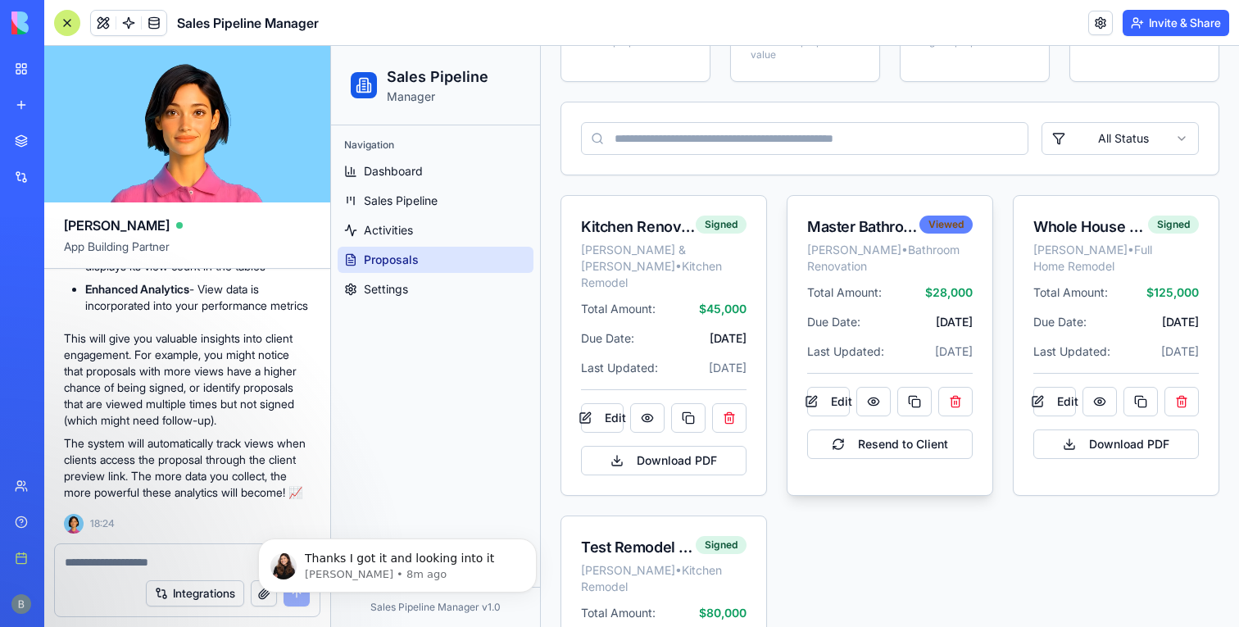
click at [945, 218] on div "Viewed" at bounding box center [945, 224] width 53 height 18
click at [882, 416] on button at bounding box center [873, 401] width 34 height 29
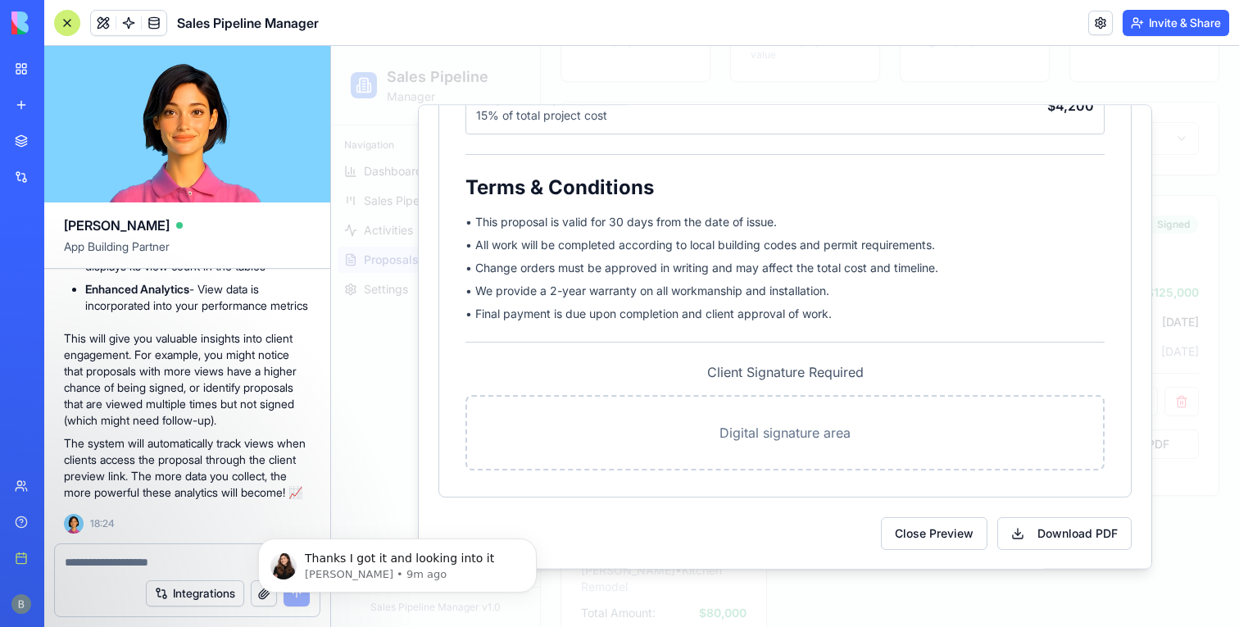
scroll to position [1344, 0]
click at [779, 429] on p "Digital signature area" at bounding box center [784, 431] width 583 height 20
click at [1021, 545] on button "Download PDF" at bounding box center [1064, 531] width 134 height 33
click at [1030, 533] on button "Download PDF" at bounding box center [1064, 531] width 134 height 33
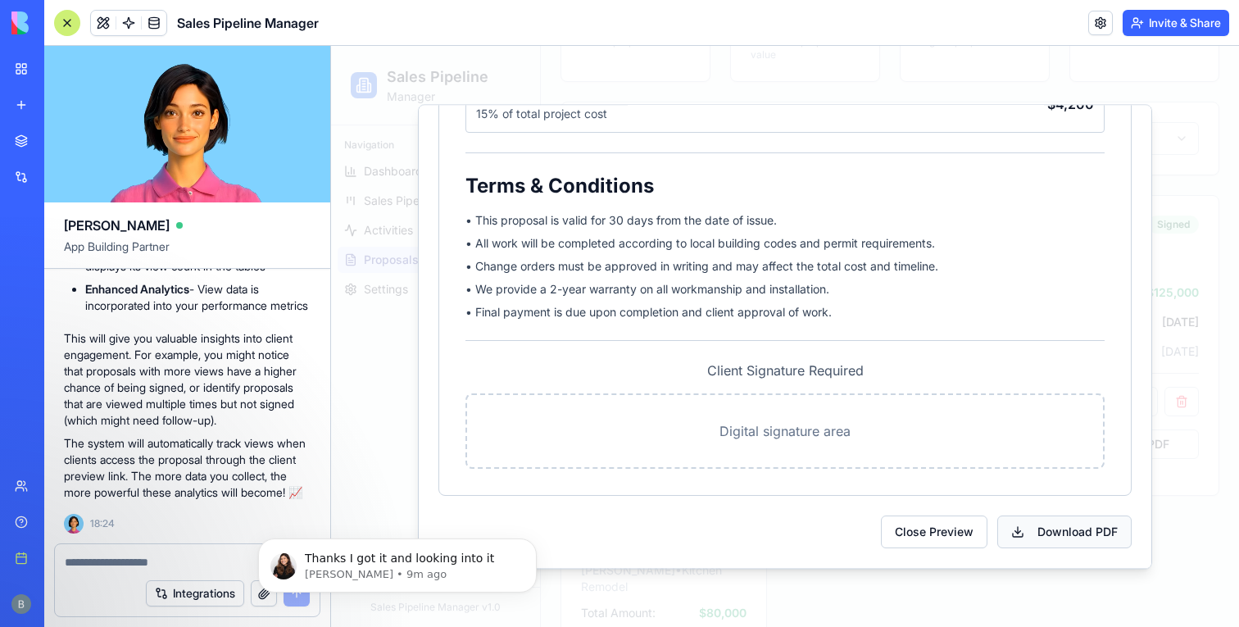
click at [1030, 533] on button "Download PDF" at bounding box center [1064, 531] width 134 height 33
click at [1162, 426] on div at bounding box center [785, 336] width 908 height 581
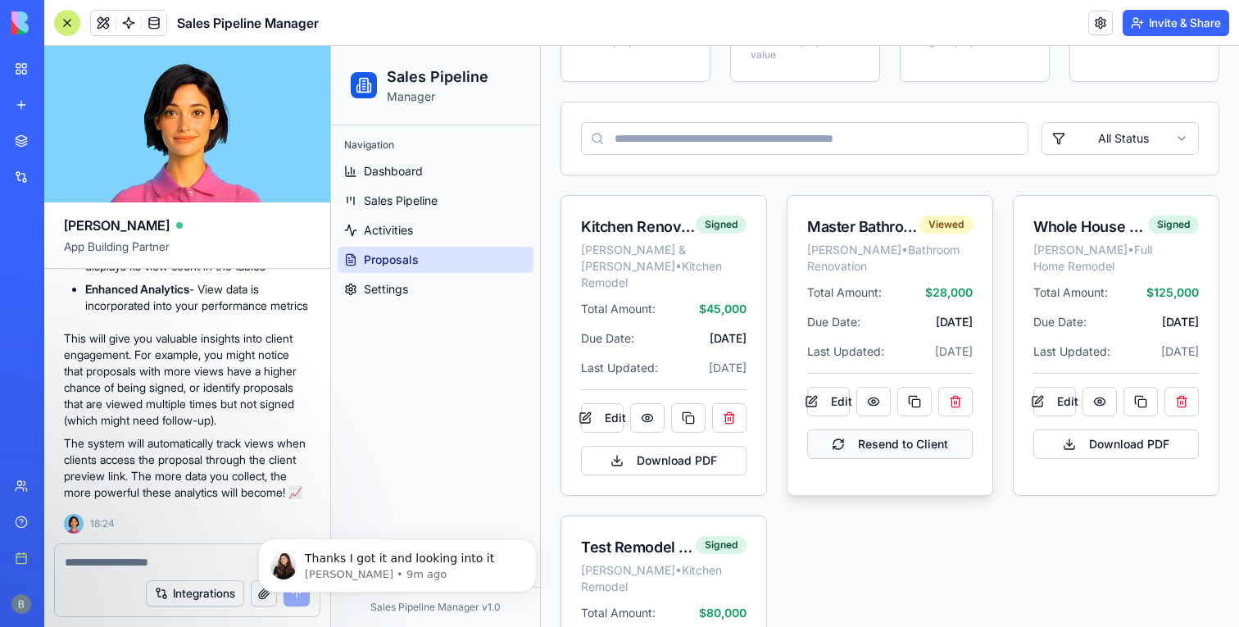
click at [870, 459] on button "Resend to Client" at bounding box center [889, 443] width 165 height 29
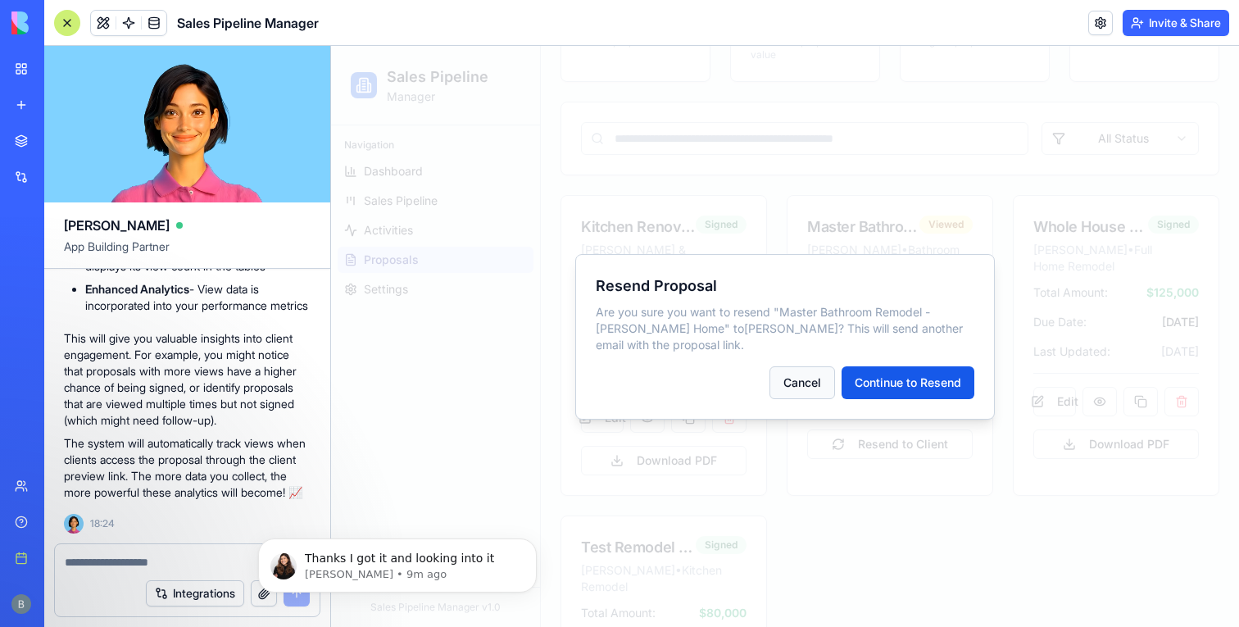
click at [798, 385] on button "Cancel" at bounding box center [802, 382] width 66 height 33
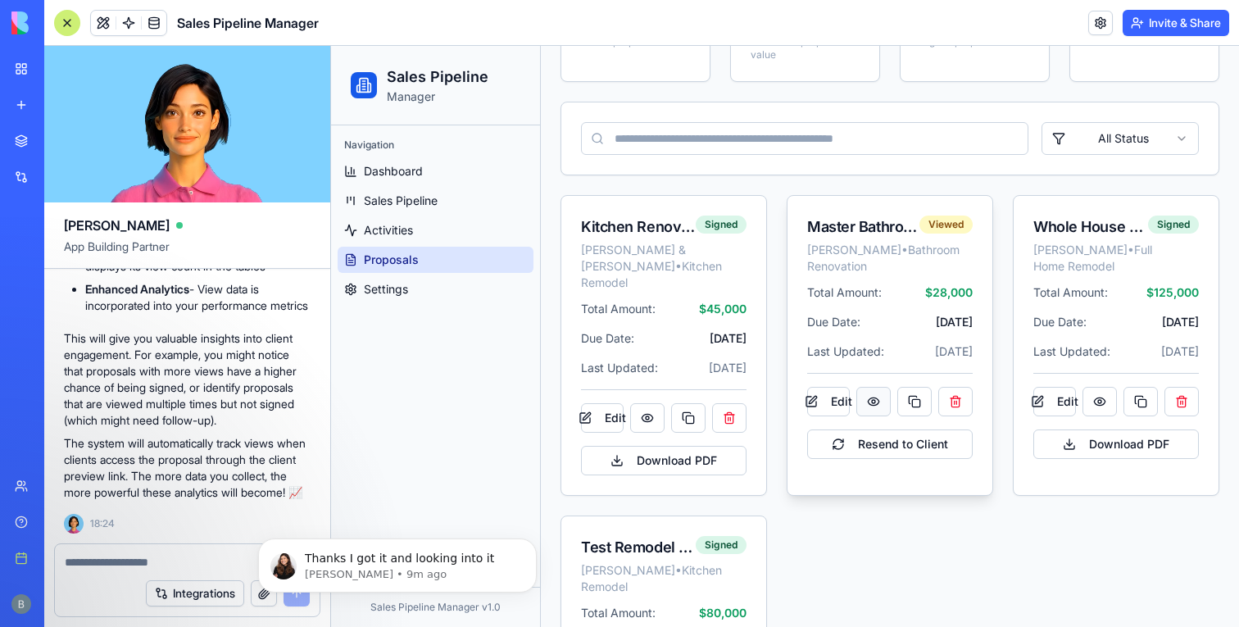
click at [885, 416] on button at bounding box center [873, 401] width 34 height 29
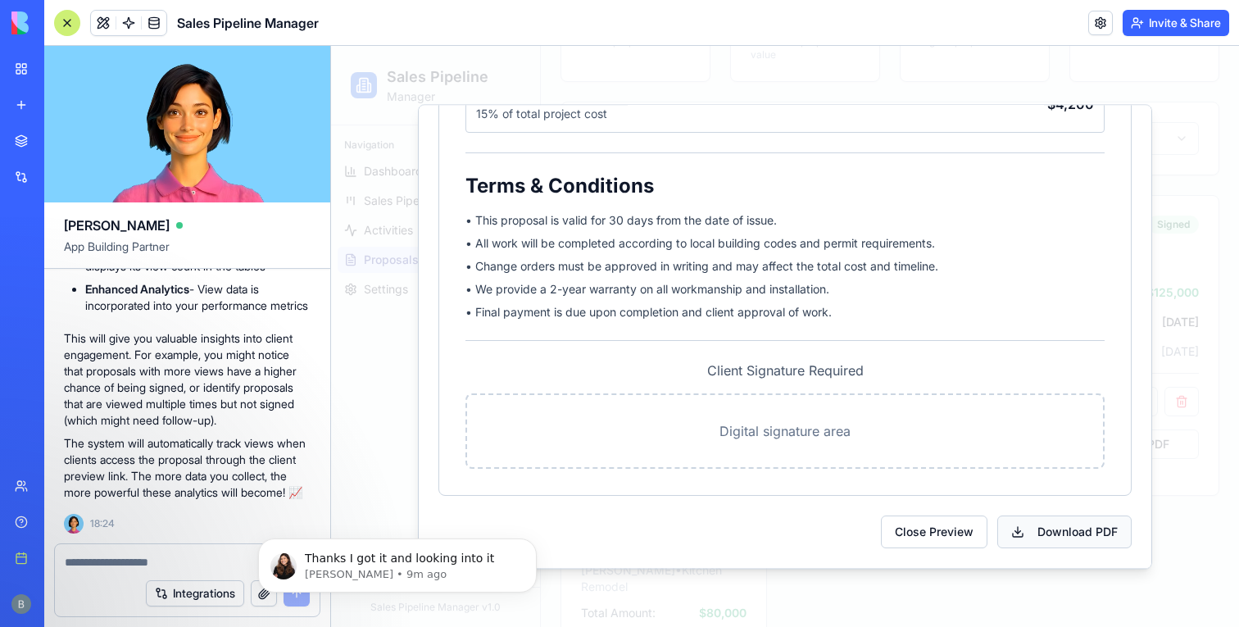
click at [1045, 526] on button "Download PDF" at bounding box center [1064, 531] width 134 height 33
click at [943, 531] on button "Close Preview" at bounding box center [934, 531] width 107 height 33
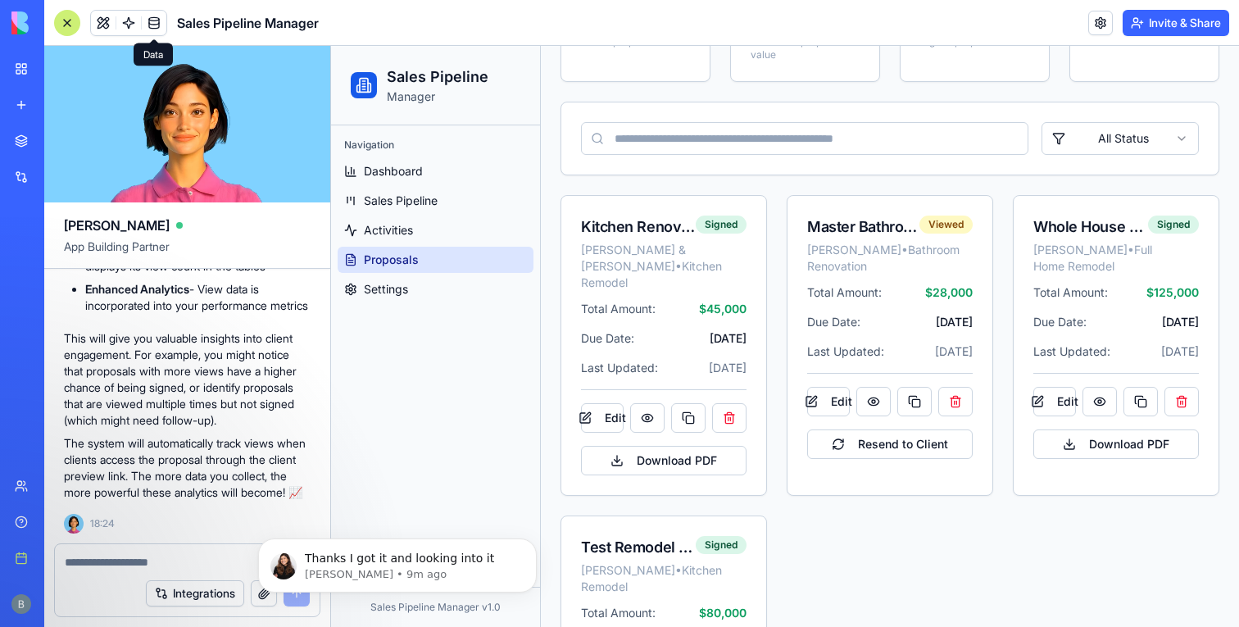
click at [156, 22] on link at bounding box center [154, 23] width 25 height 25
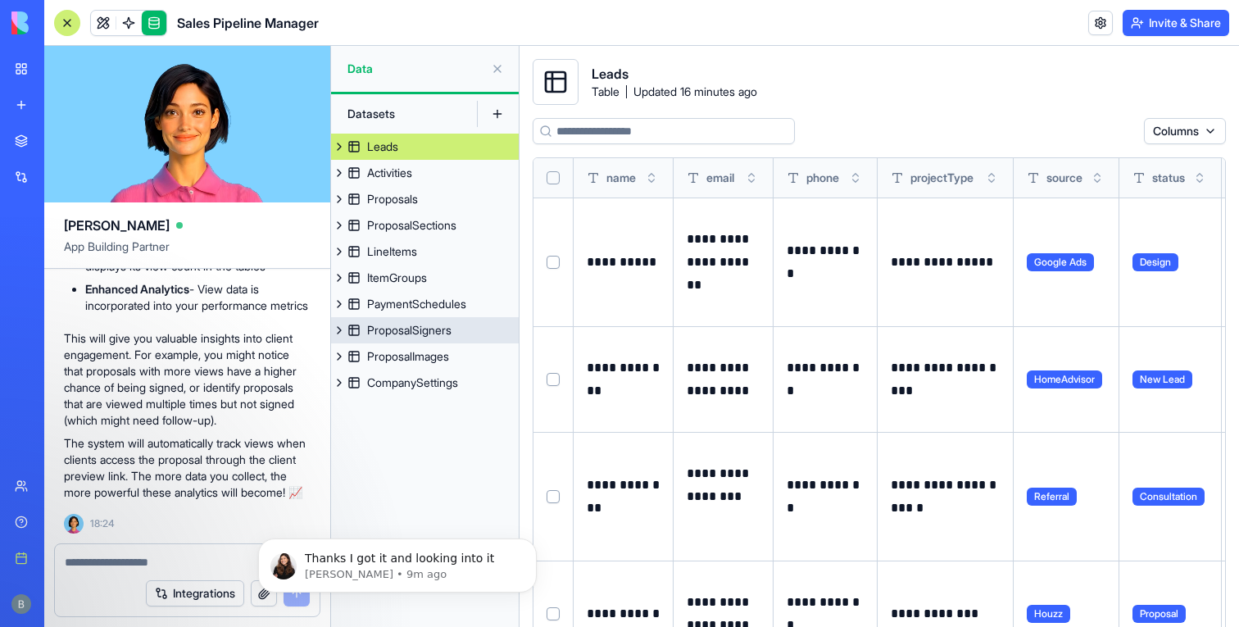
click at [466, 326] on link "ProposalSigners" at bounding box center [425, 330] width 188 height 26
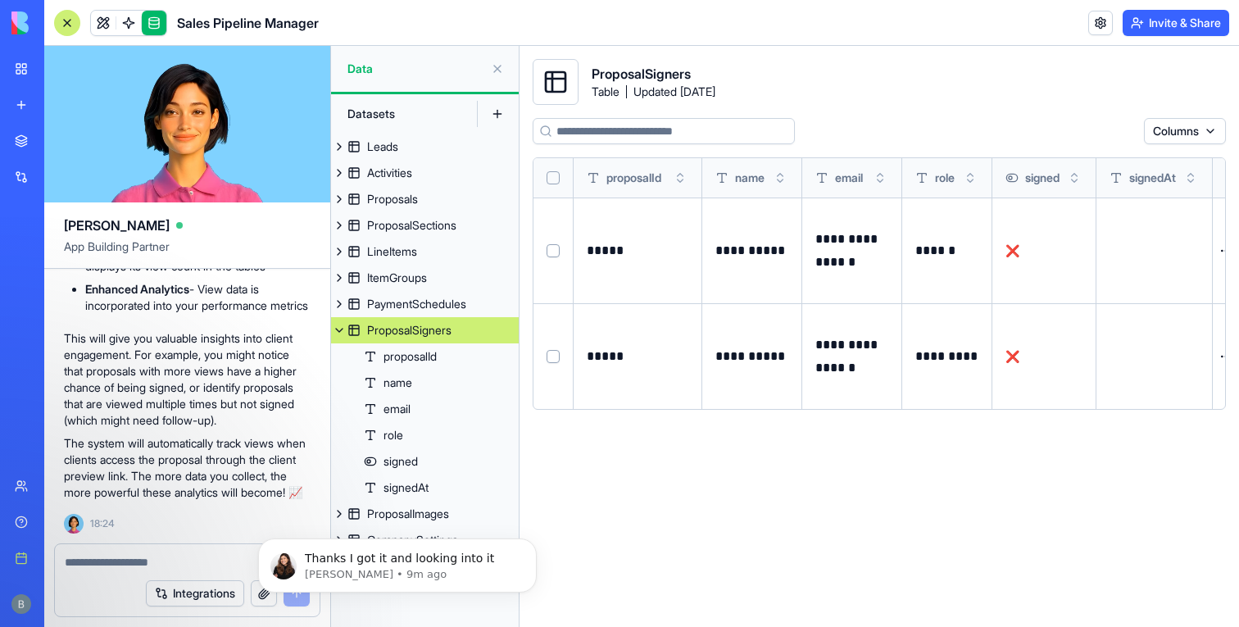
scroll to position [0, 20]
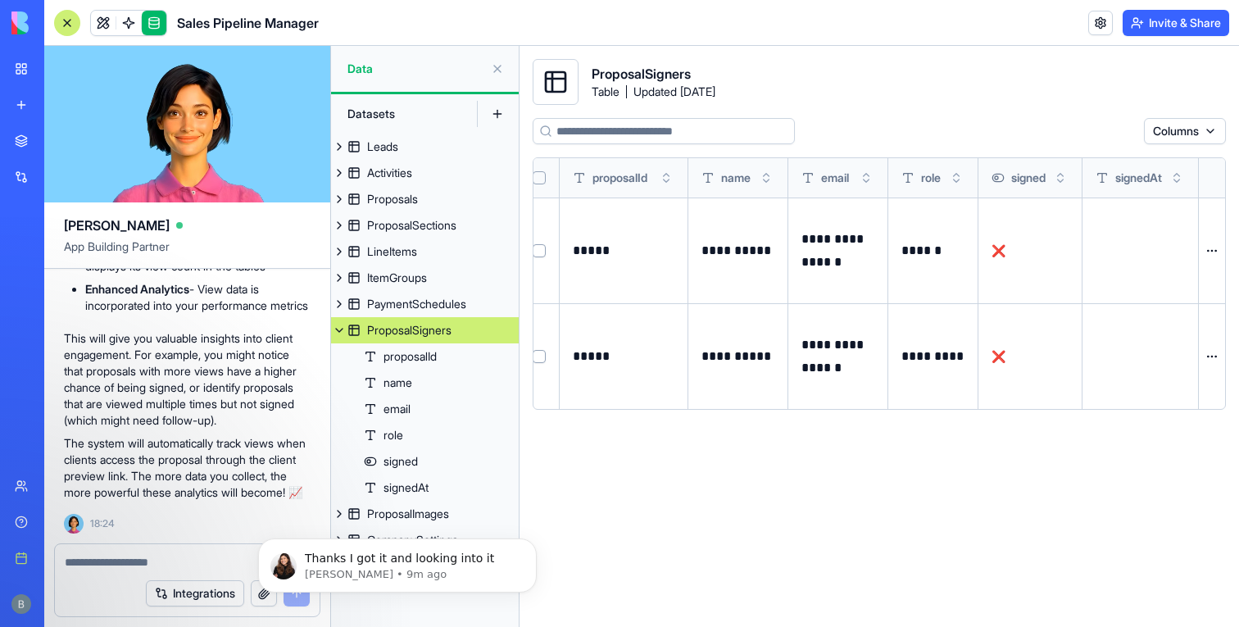
click at [342, 333] on button at bounding box center [339, 330] width 16 height 26
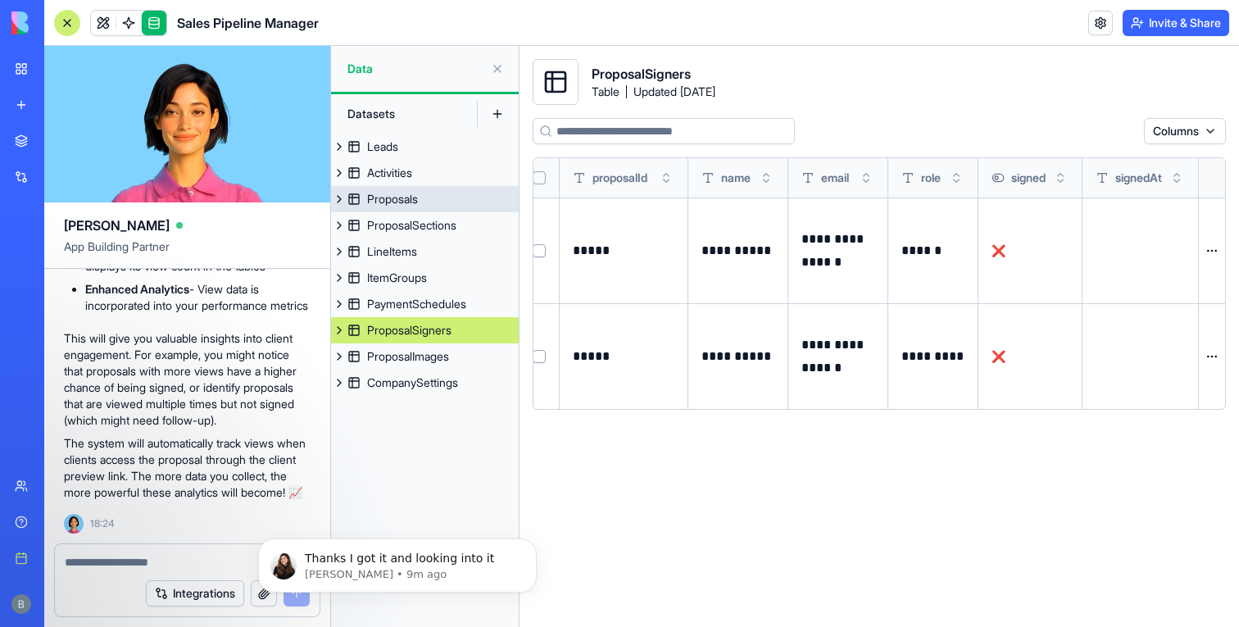
click at [414, 211] on link "Proposals" at bounding box center [425, 199] width 188 height 26
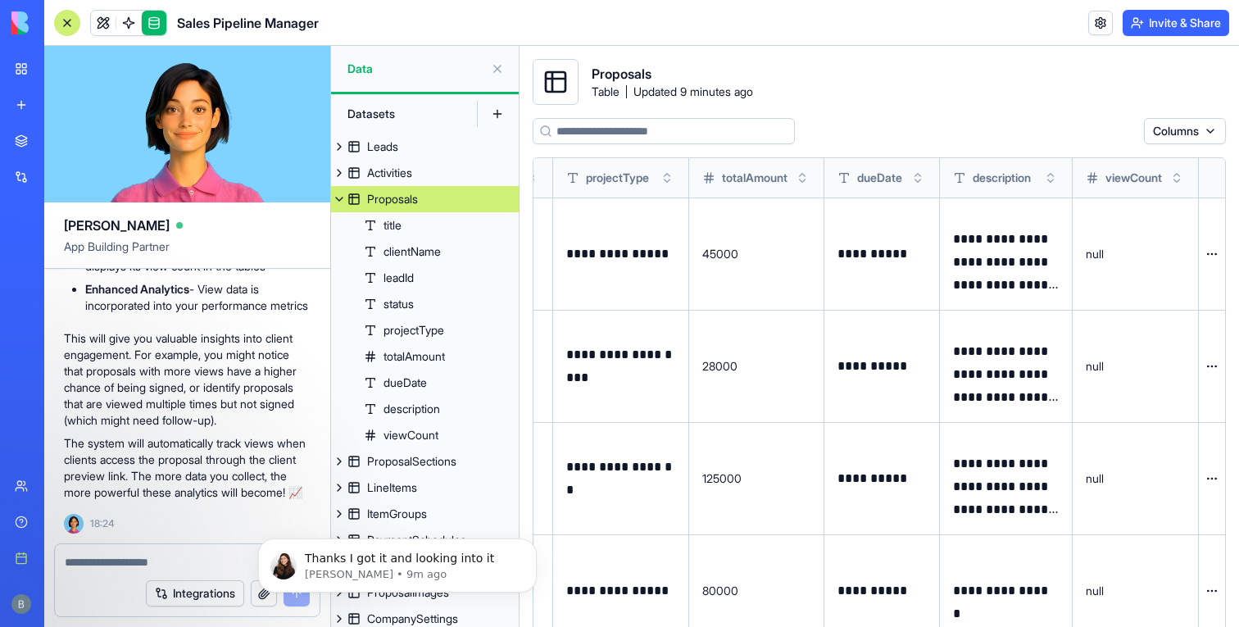
click at [340, 197] on button at bounding box center [339, 199] width 16 height 26
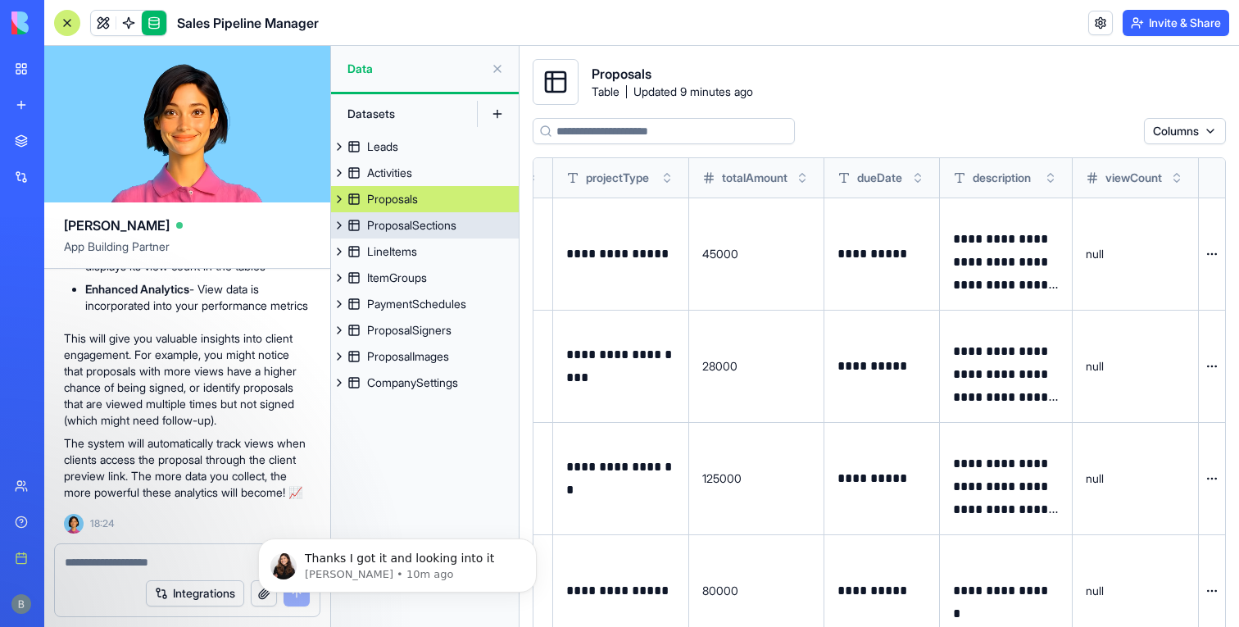
click at [339, 227] on button at bounding box center [339, 225] width 16 height 26
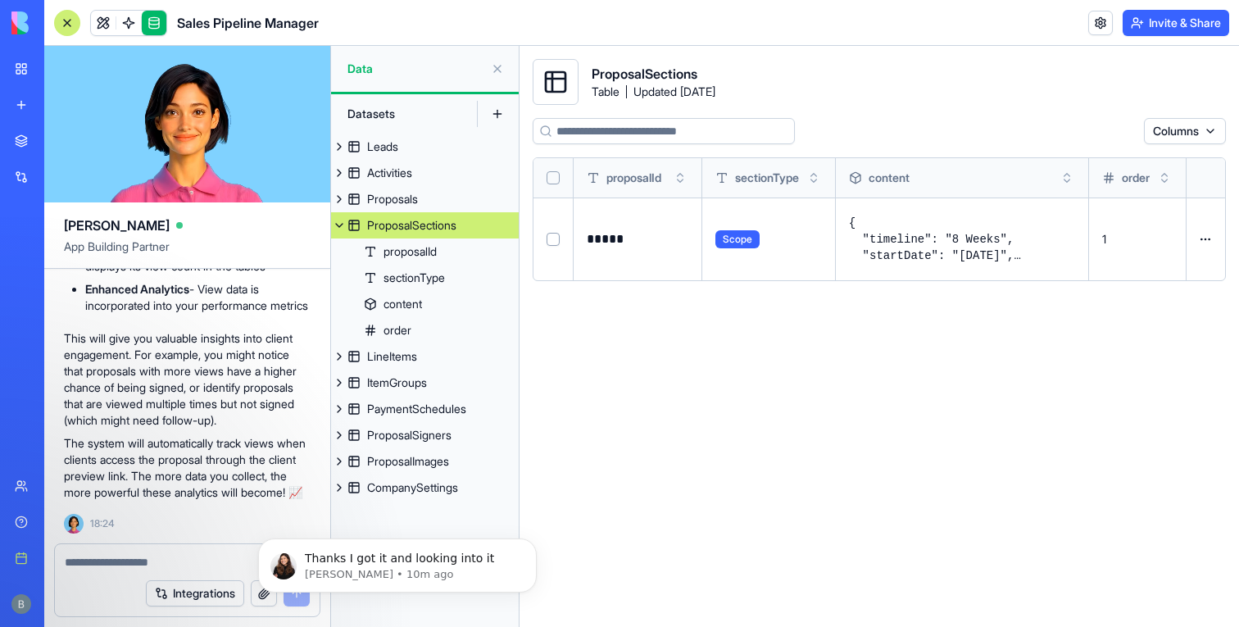
click at [339, 227] on button at bounding box center [339, 225] width 16 height 26
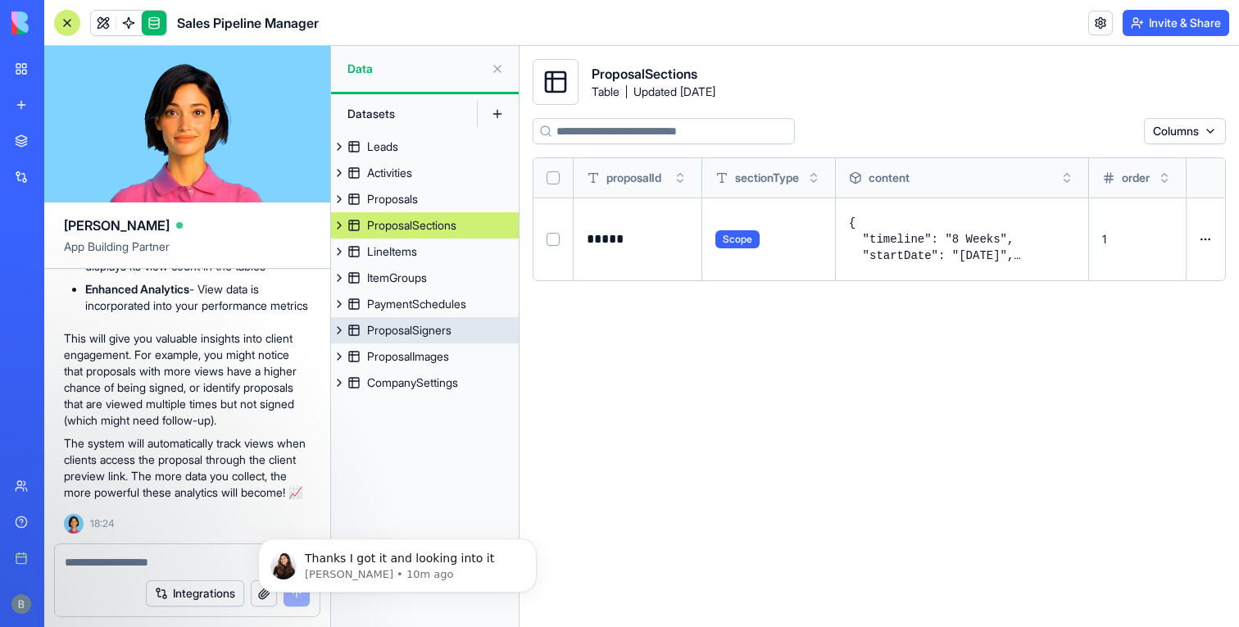
click at [410, 338] on link "ProposalSigners" at bounding box center [425, 330] width 188 height 26
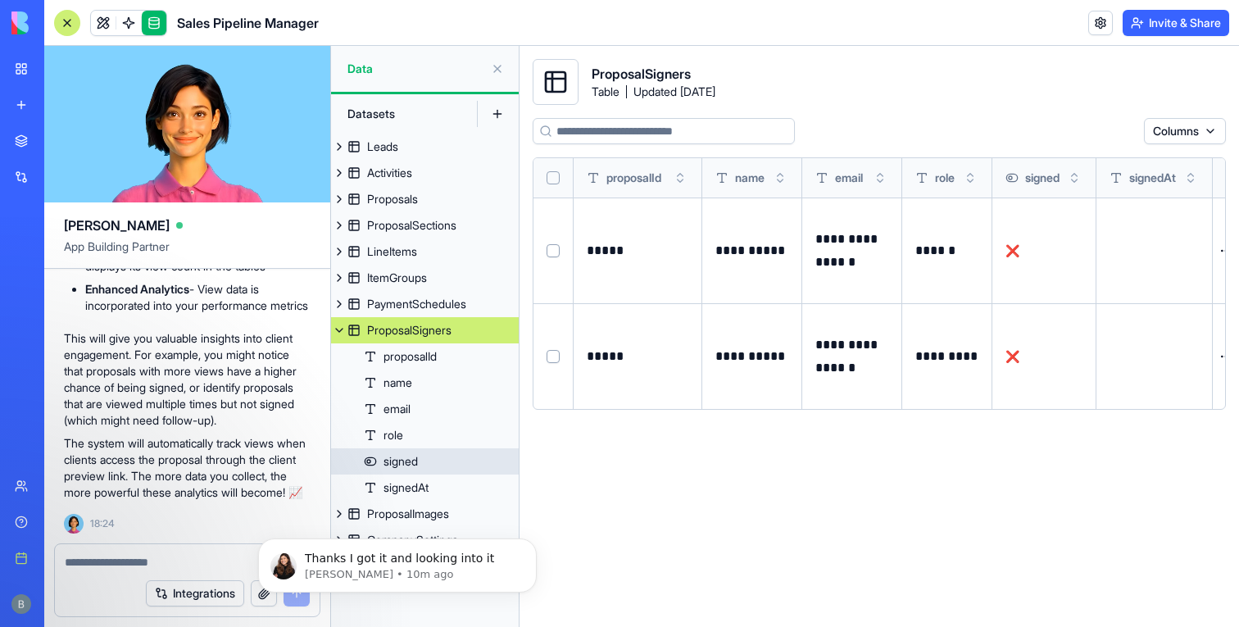
click at [417, 470] on link "signed" at bounding box center [425, 461] width 188 height 26
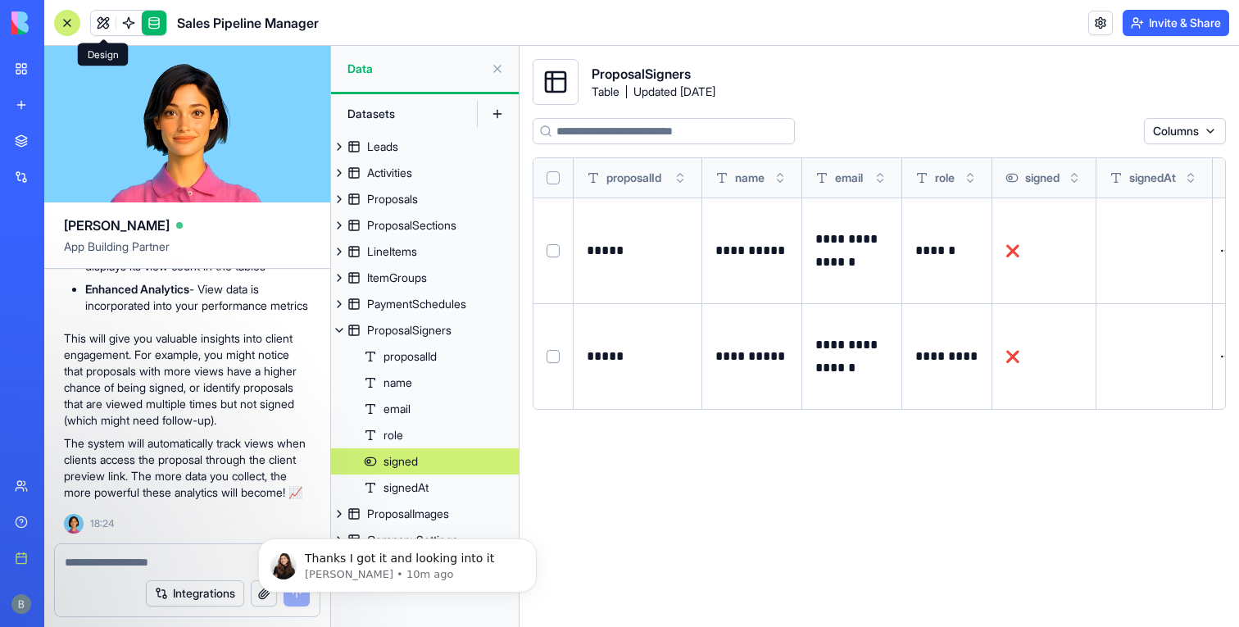
click at [95, 21] on link at bounding box center [103, 23] width 25 height 25
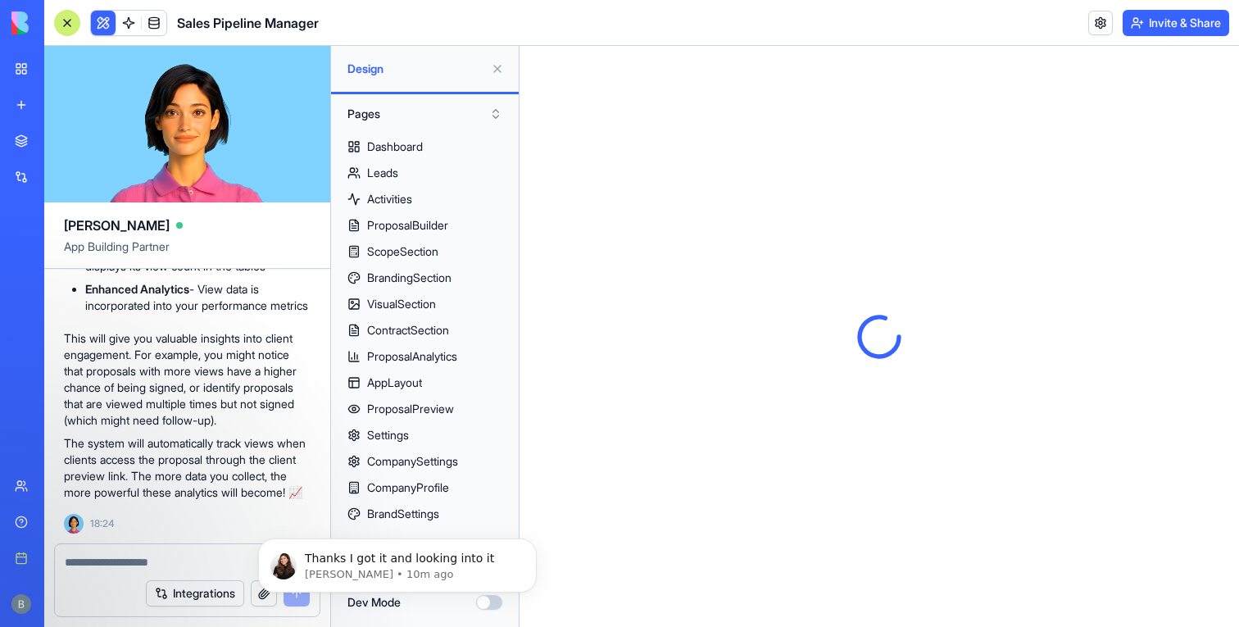
click at [496, 72] on button at bounding box center [497, 69] width 26 height 26
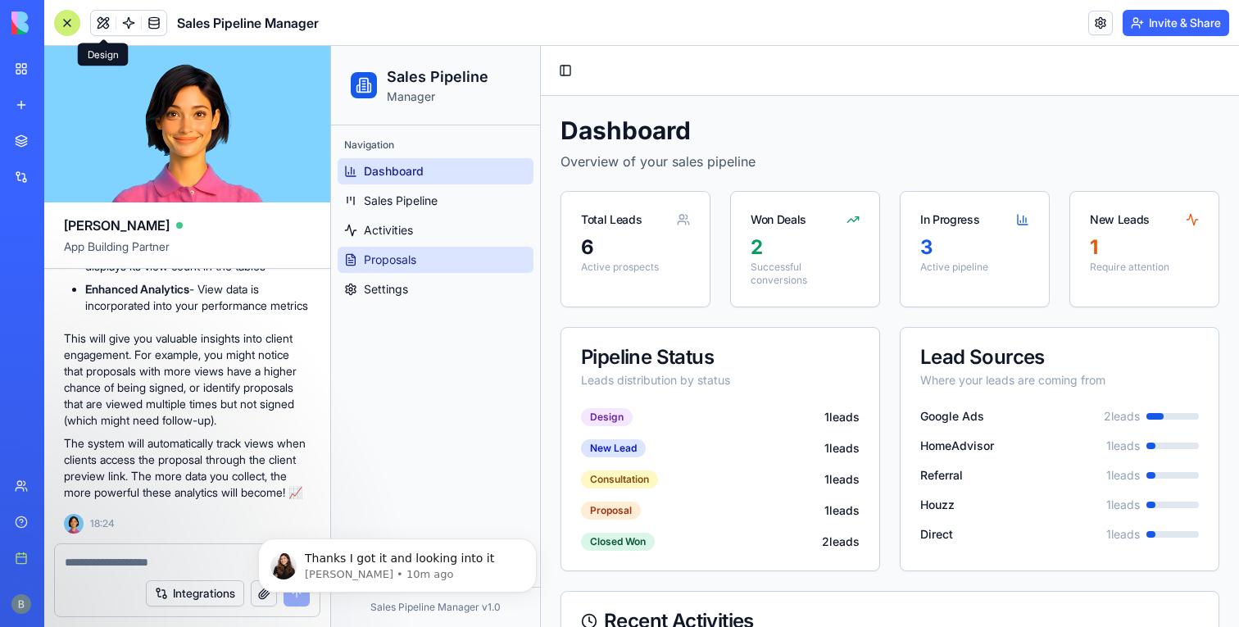
click at [430, 256] on link "Proposals" at bounding box center [436, 260] width 196 height 26
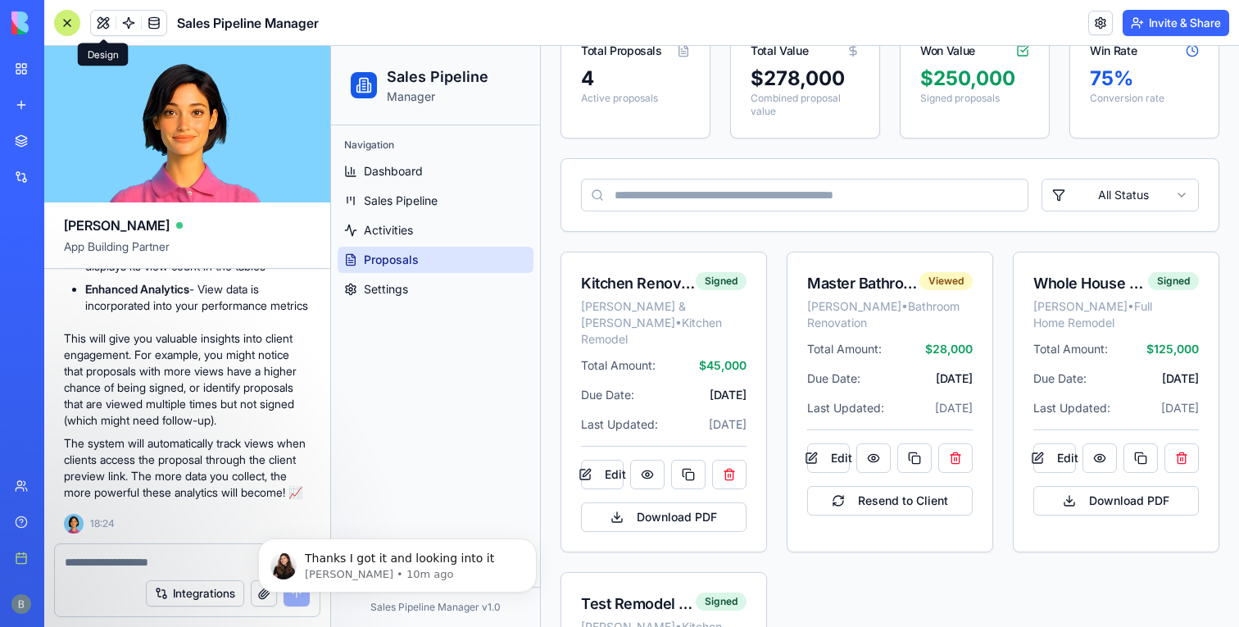
scroll to position [305, 0]
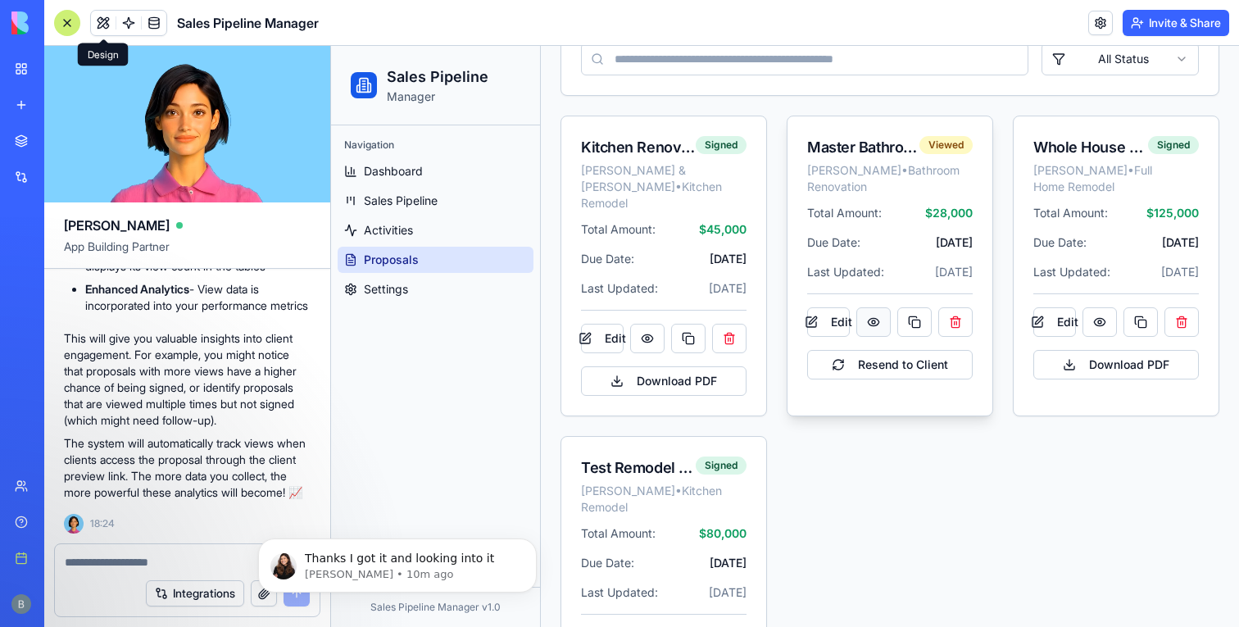
click at [876, 337] on button at bounding box center [873, 321] width 34 height 29
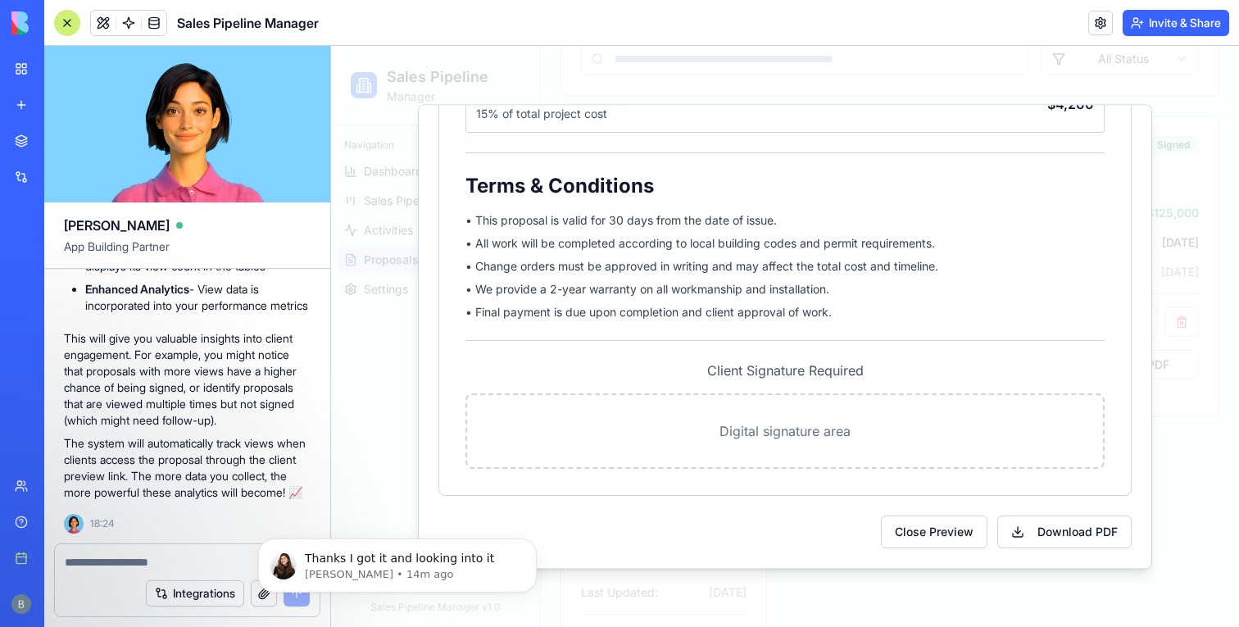
scroll to position [39748, 0]
drag, startPoint x: 1202, startPoint y: 314, endPoint x: 1569, endPoint y: 351, distance: 368.9
click at [1202, 314] on div at bounding box center [785, 336] width 908 height 581
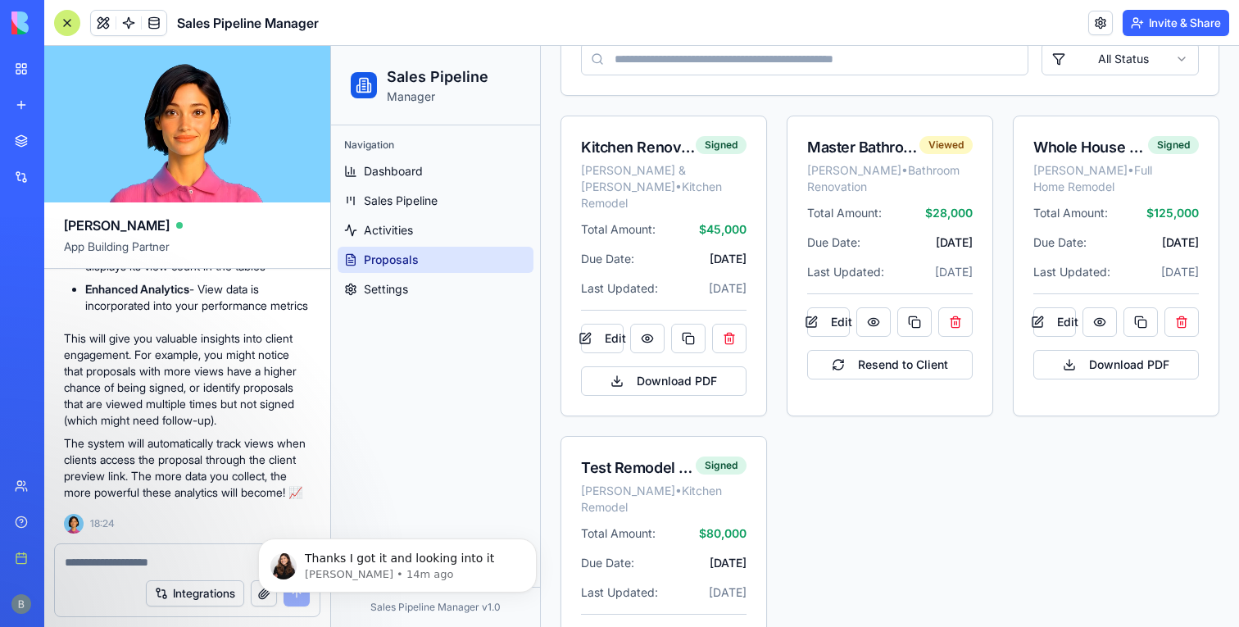
click at [158, 35] on header "Sales Pipeline Manager Invite & Share" at bounding box center [641, 23] width 1194 height 46
click at [158, 32] on link at bounding box center [154, 23] width 25 height 25
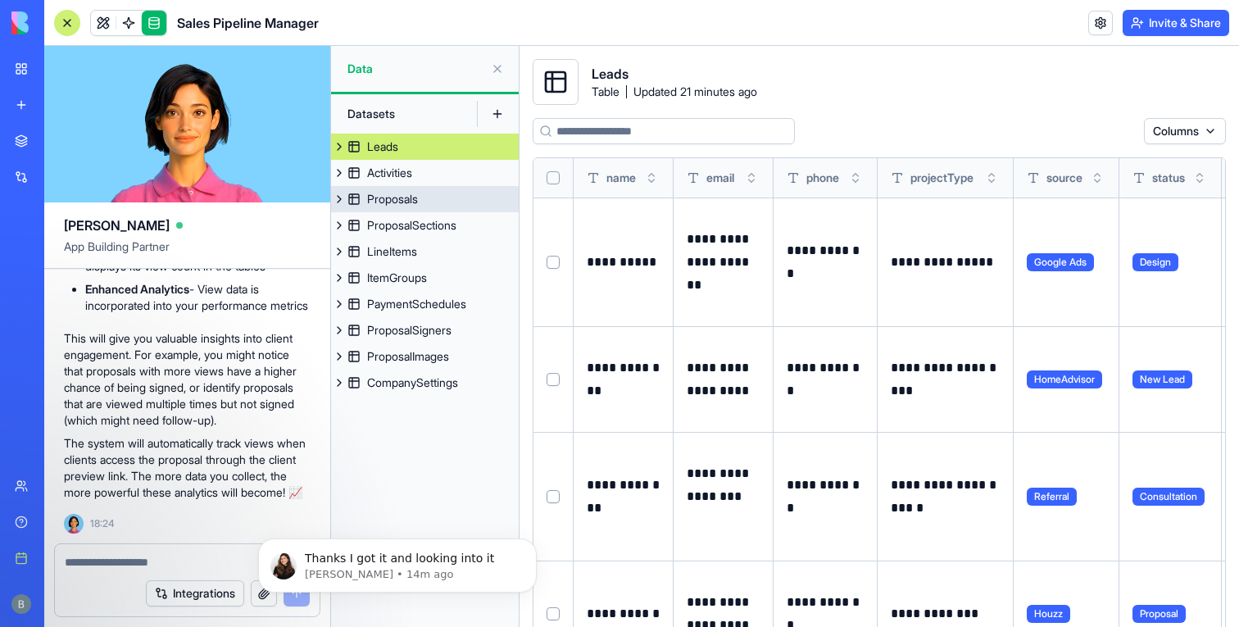
click at [406, 201] on div "Proposals" at bounding box center [392, 199] width 51 height 16
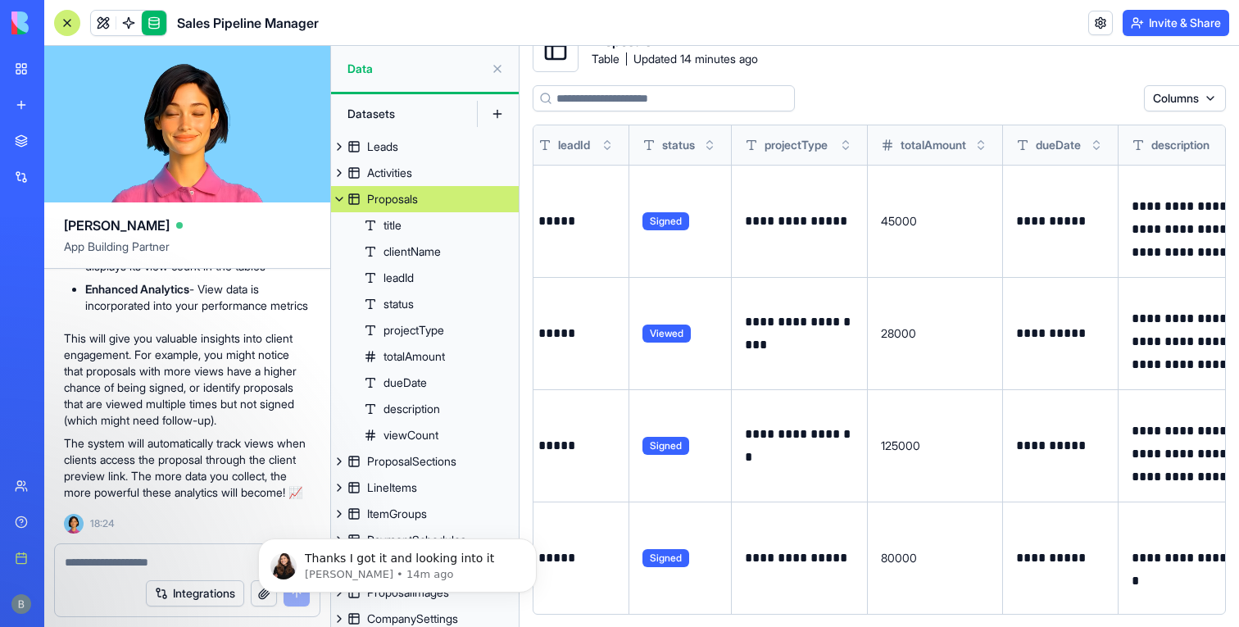
scroll to position [0, 457]
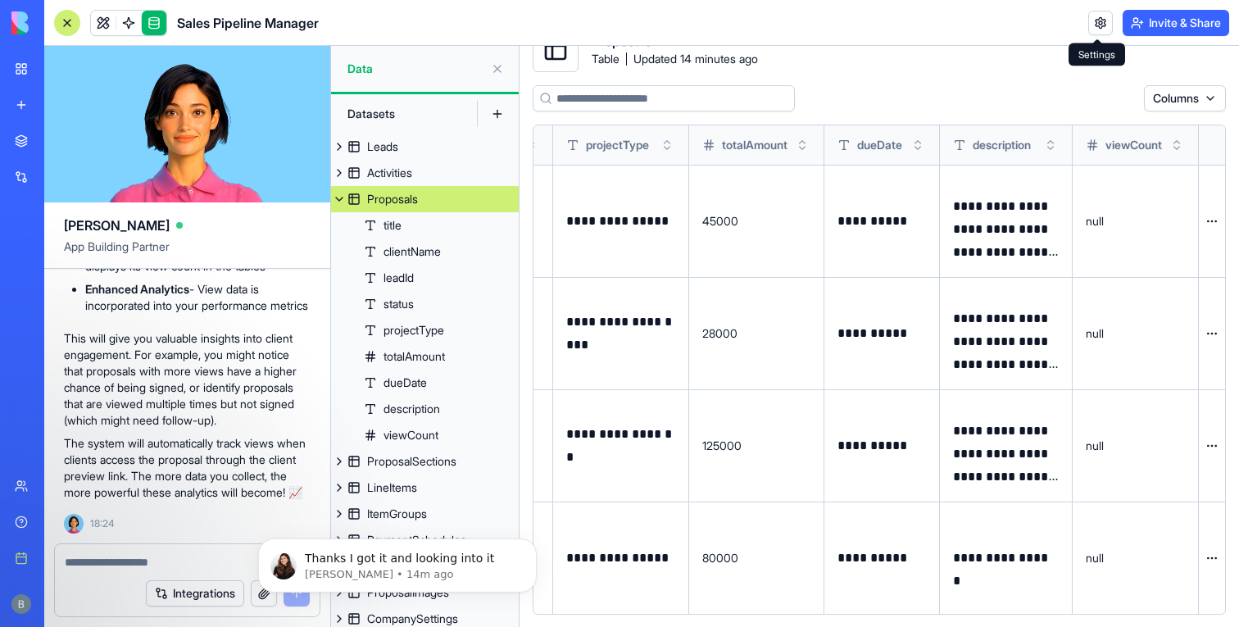
click at [1098, 21] on link at bounding box center [1100, 23] width 25 height 25
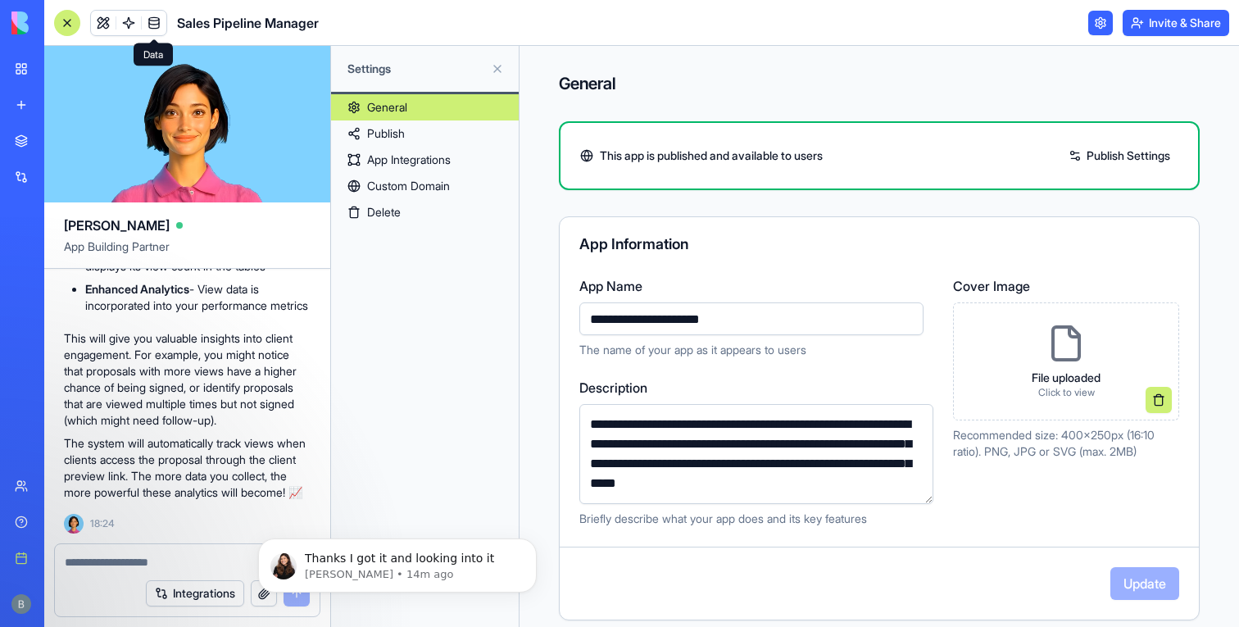
click at [417, 131] on link "Publish" at bounding box center [425, 133] width 188 height 26
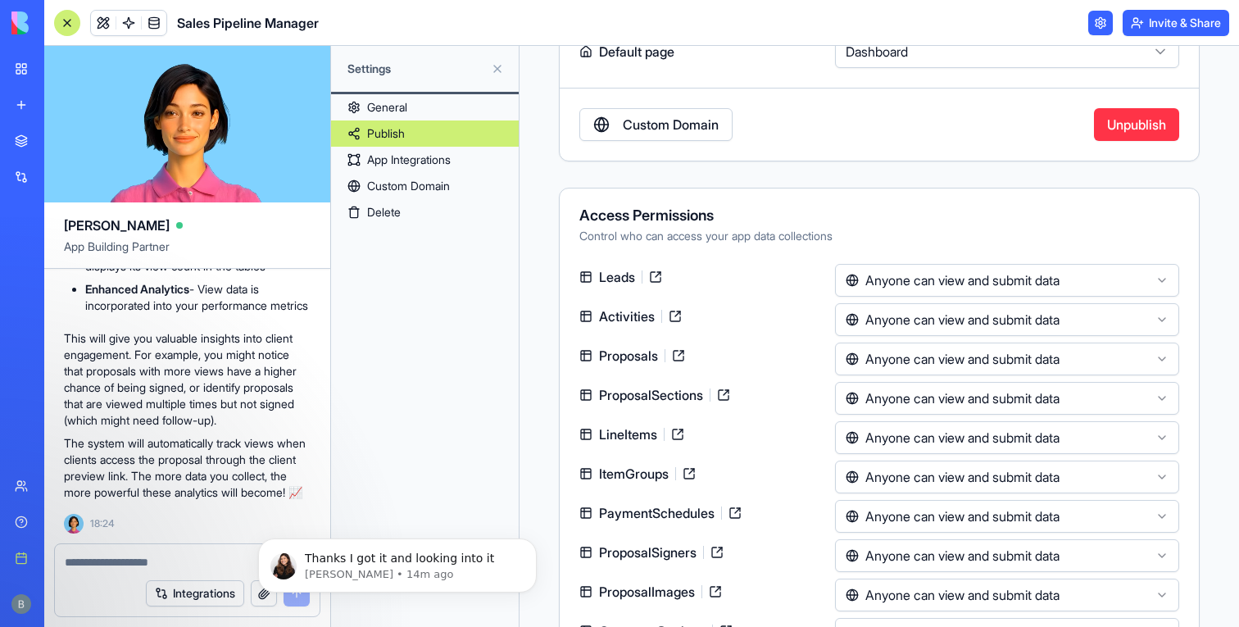
scroll to position [206, 0]
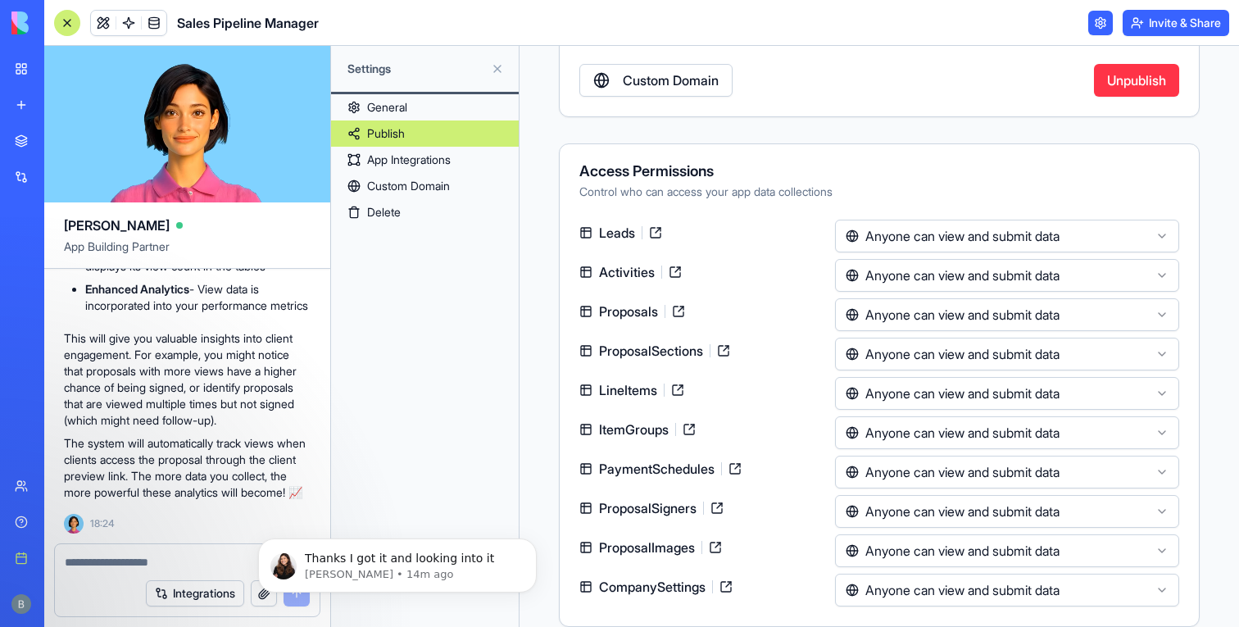
click at [360, 97] on link "General" at bounding box center [425, 107] width 188 height 26
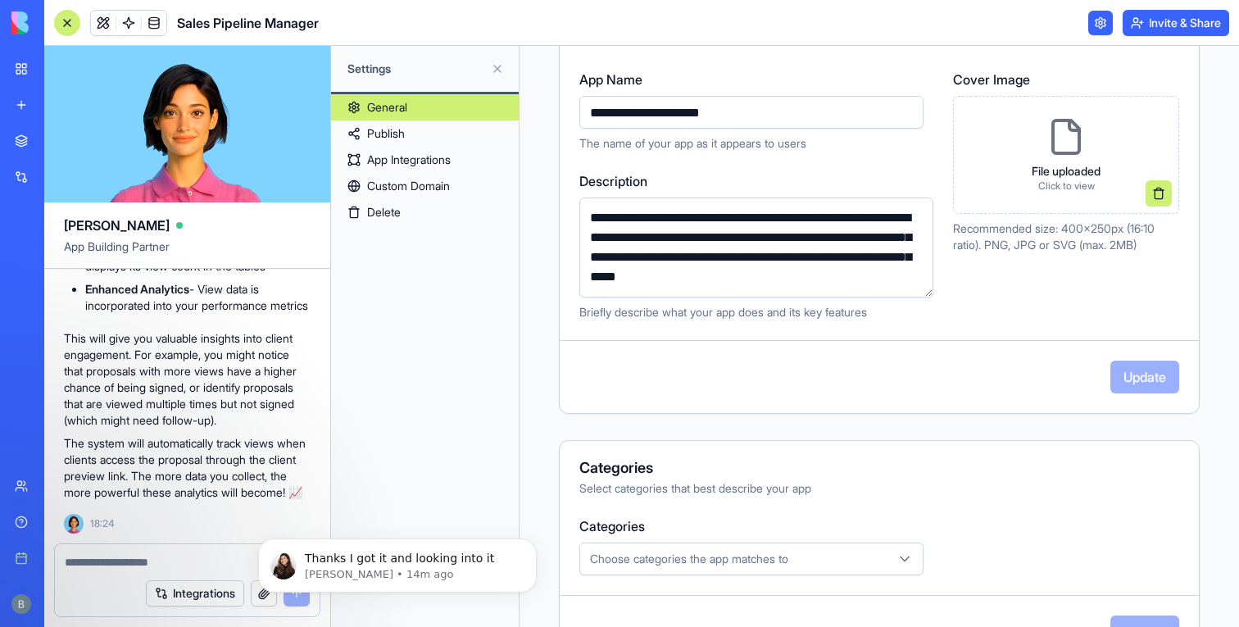
click at [1182, 18] on button "Invite & Share" at bounding box center [1175, 23] width 107 height 26
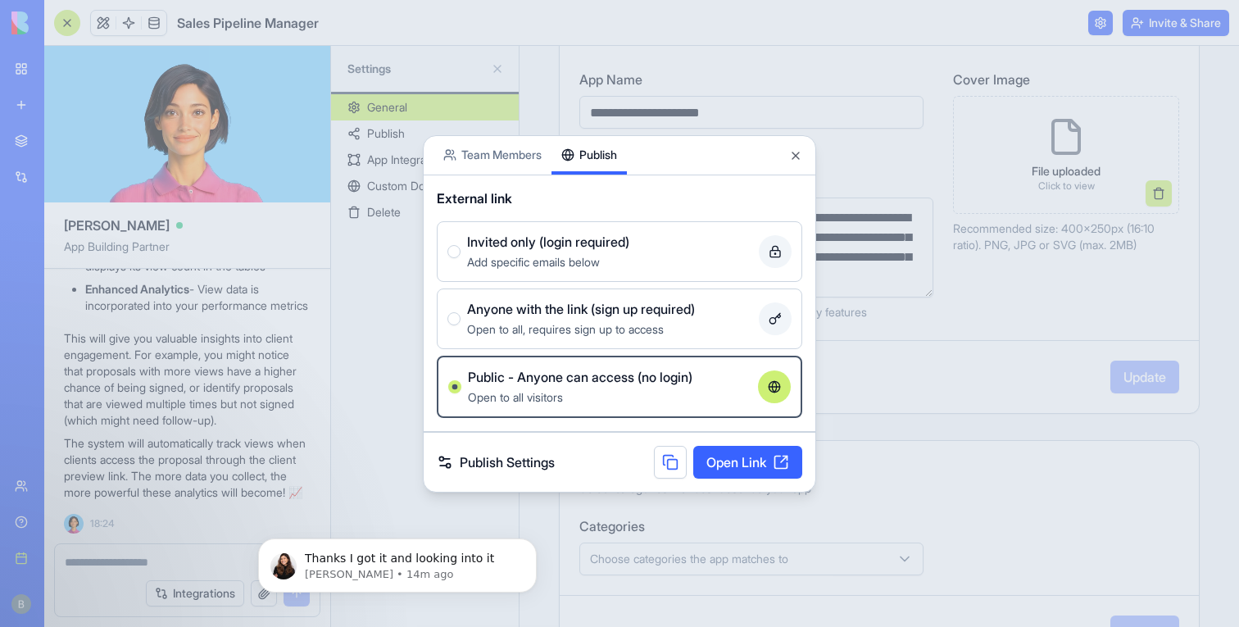
click at [600, 265] on span "Add specific emails below" at bounding box center [533, 262] width 133 height 14
click at [460, 258] on button "Invited only (login required) Add specific emails below" at bounding box center [453, 251] width 13 height 13
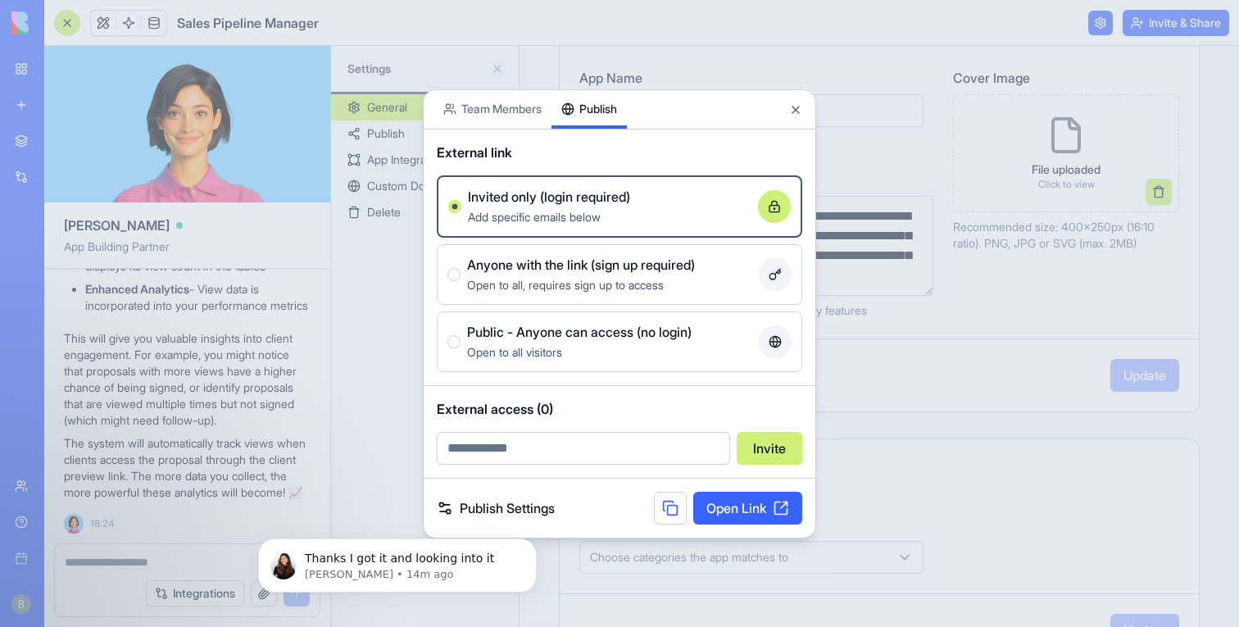
scroll to position [205, 0]
click at [793, 111] on button "Close" at bounding box center [795, 109] width 13 height 13
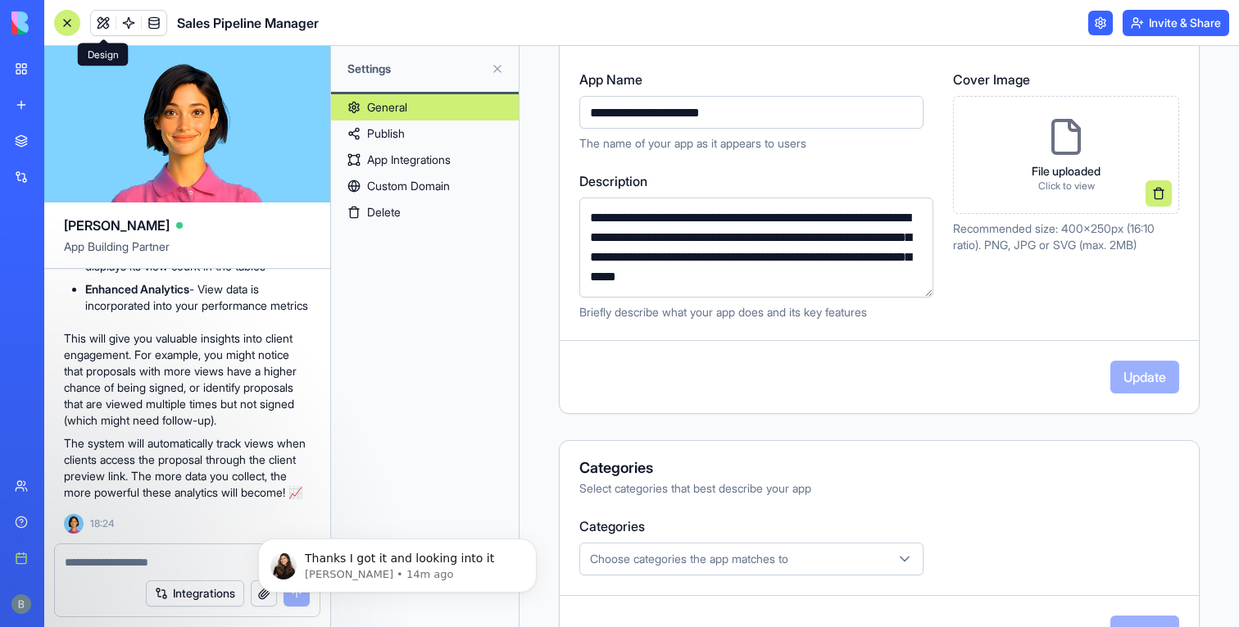
click at [98, 24] on link at bounding box center [103, 23] width 25 height 25
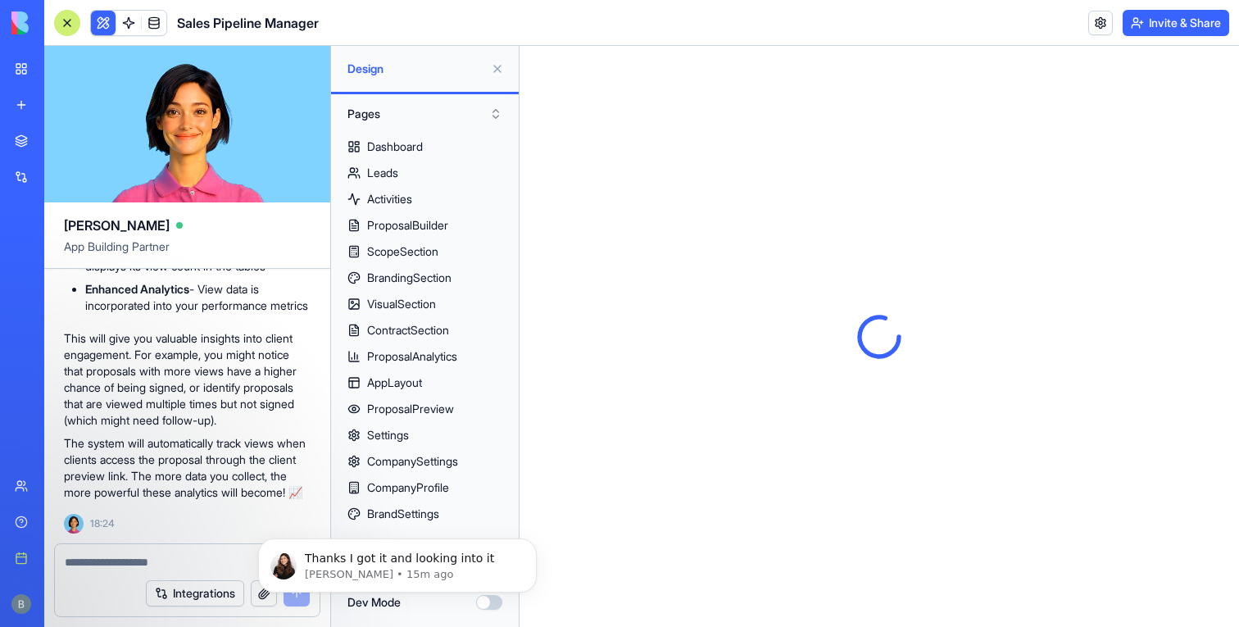
click at [110, 24] on button at bounding box center [103, 23] width 25 height 25
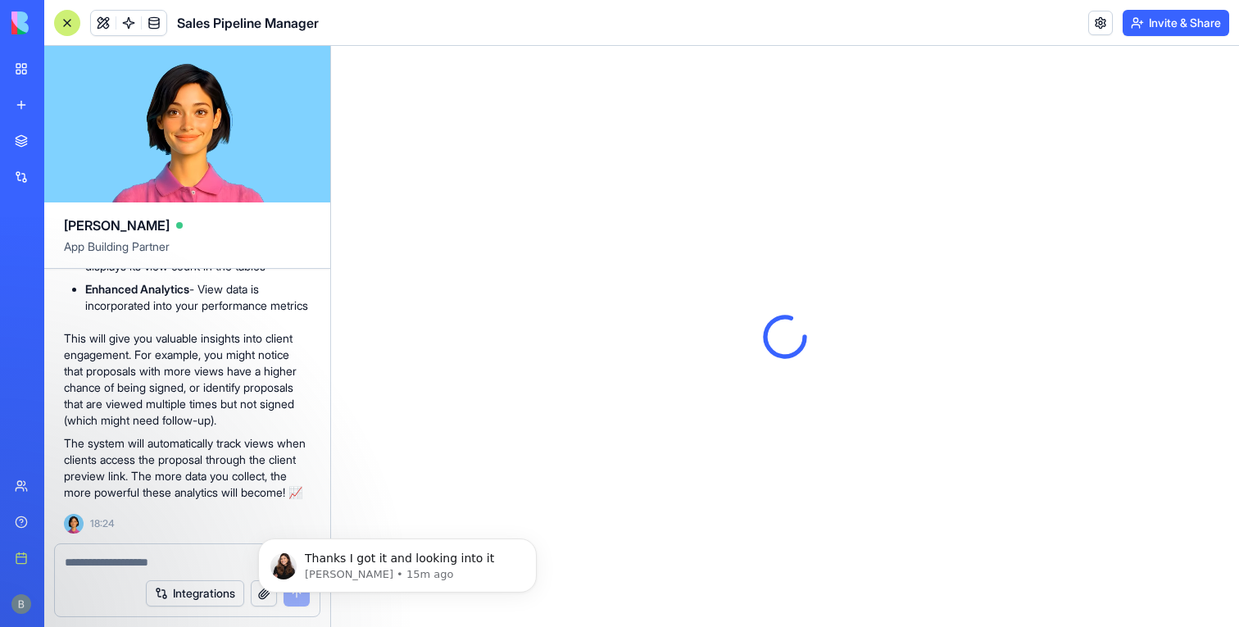
click at [80, 24] on div "Sales Pipeline Manager" at bounding box center [186, 23] width 265 height 26
click at [65, 24] on div at bounding box center [67, 23] width 26 height 26
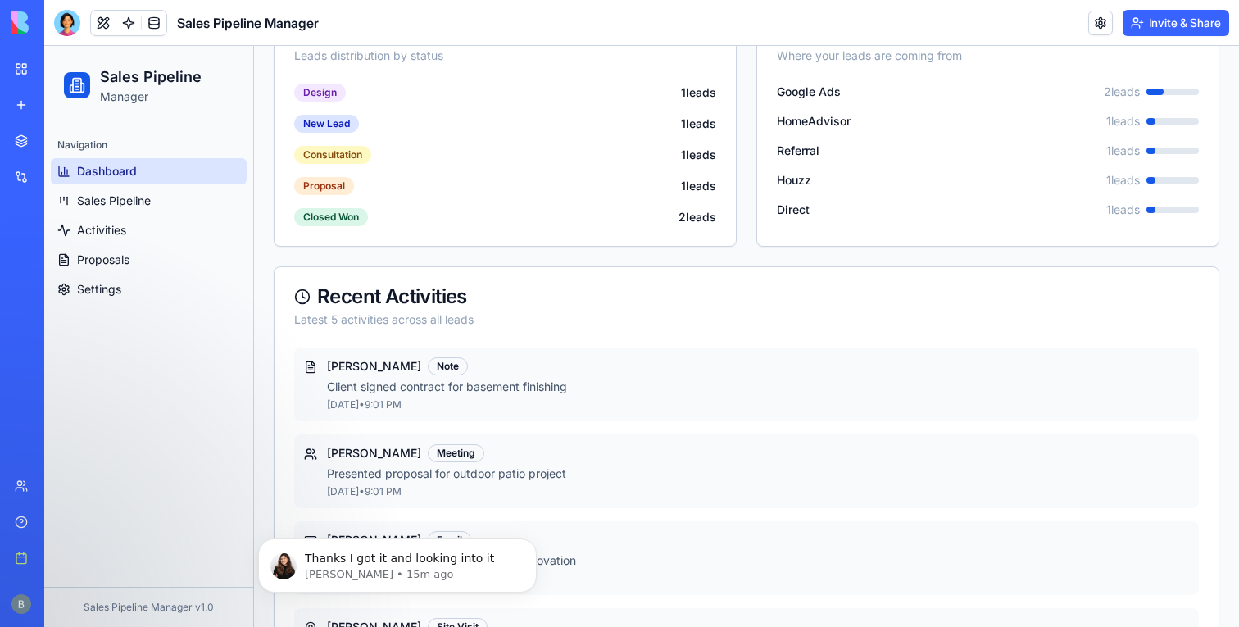
scroll to position [493, 0]
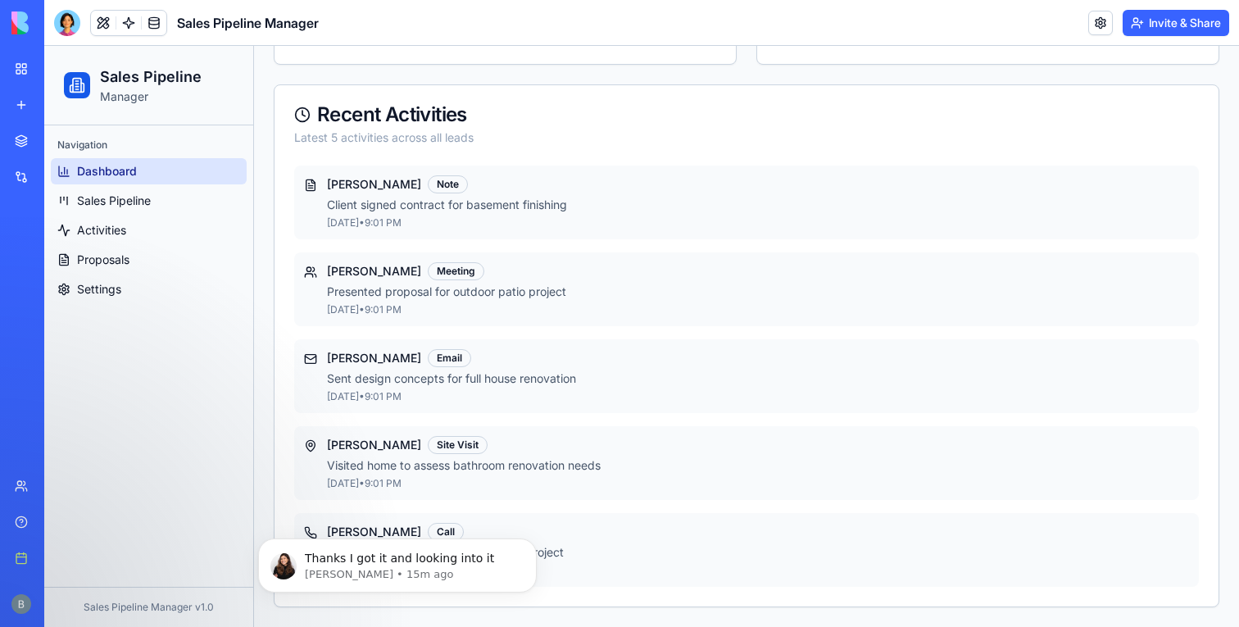
click at [131, 245] on ul "Dashboard Sales Pipeline Activities Proposals Settings" at bounding box center [149, 230] width 196 height 144
click at [131, 258] on link "Proposals" at bounding box center [149, 260] width 196 height 26
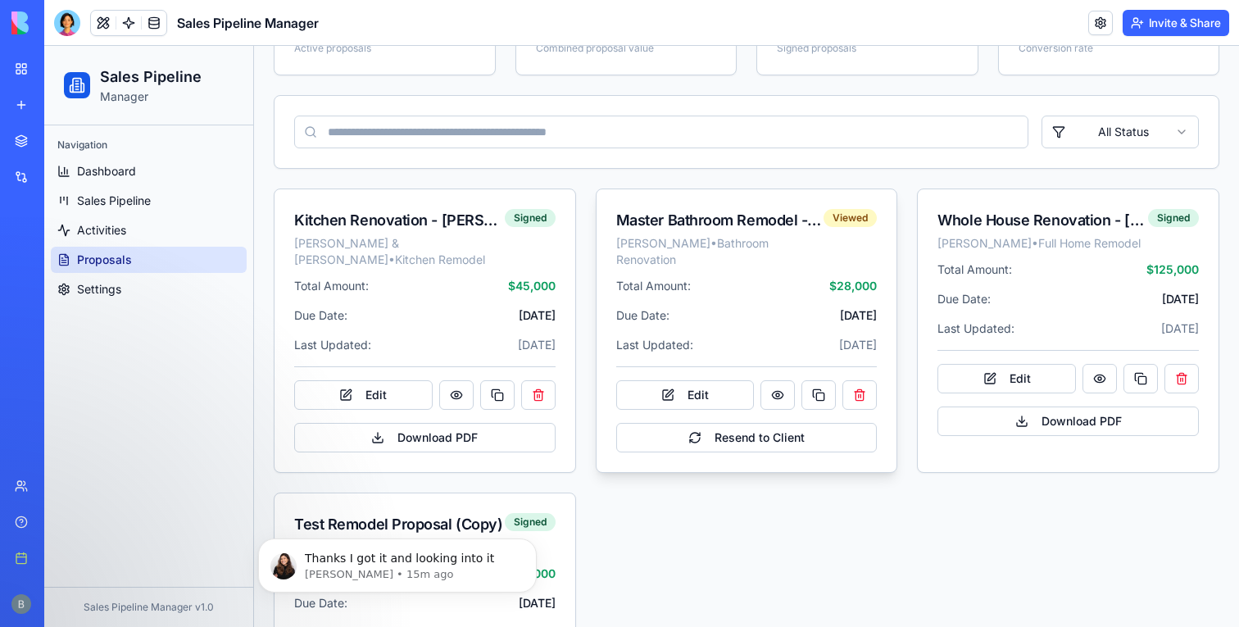
scroll to position [242, 0]
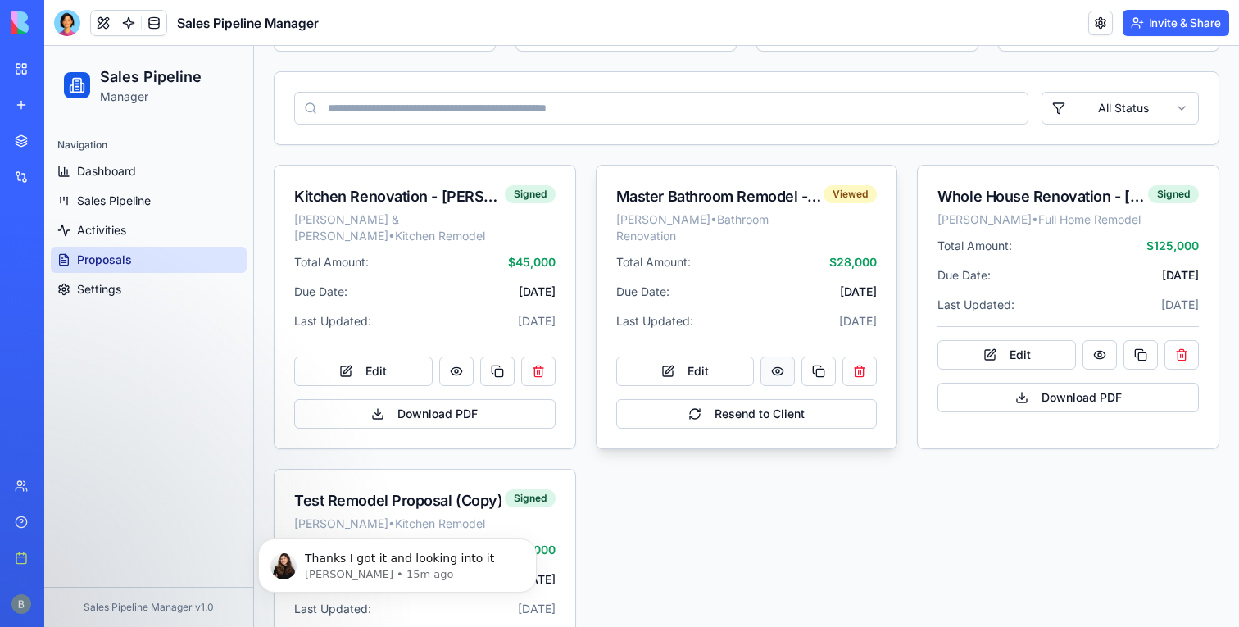
click at [773, 356] on button at bounding box center [777, 370] width 34 height 29
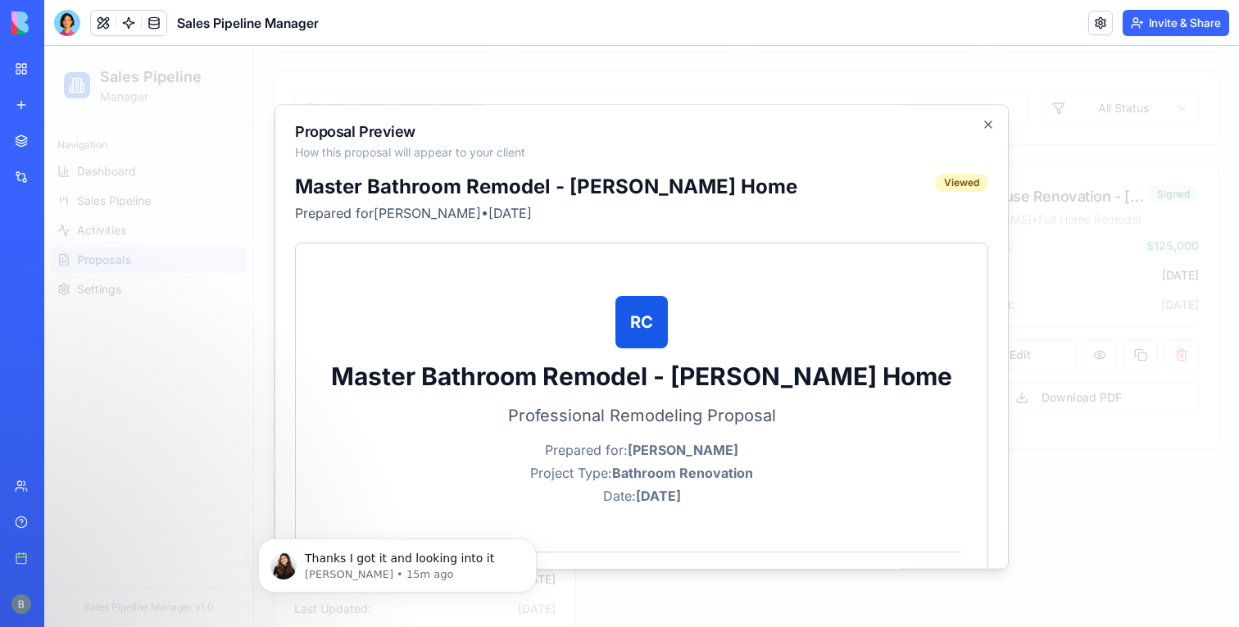
click at [1088, 349] on div at bounding box center [641, 336] width 1194 height 581
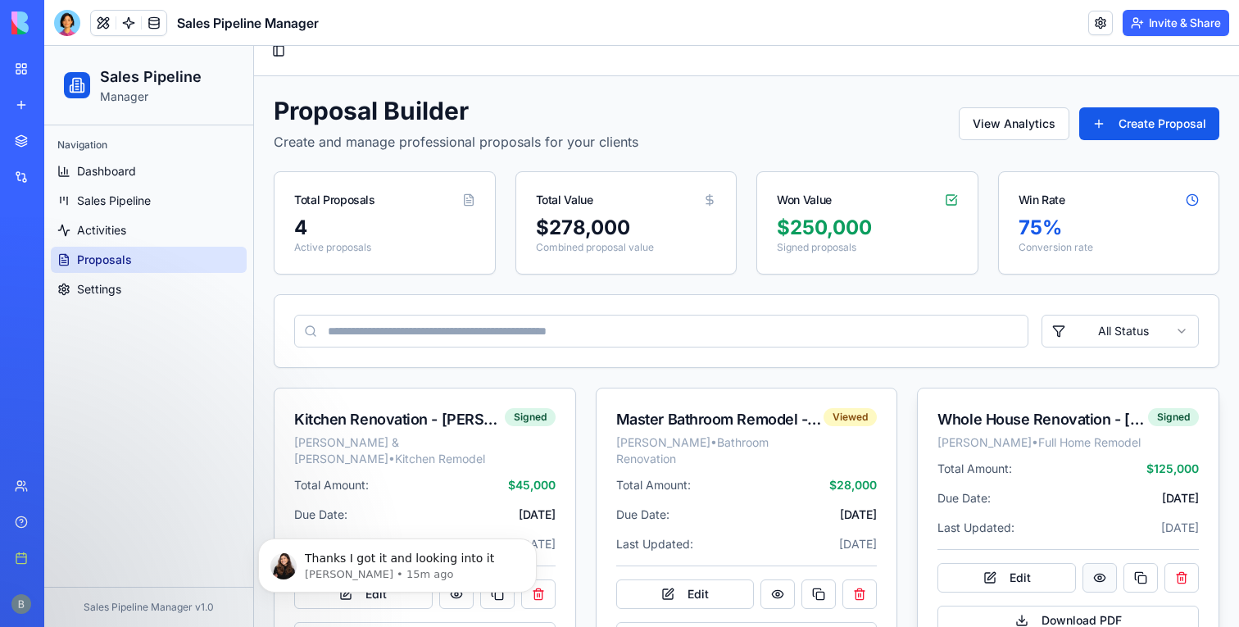
scroll to position [0, 0]
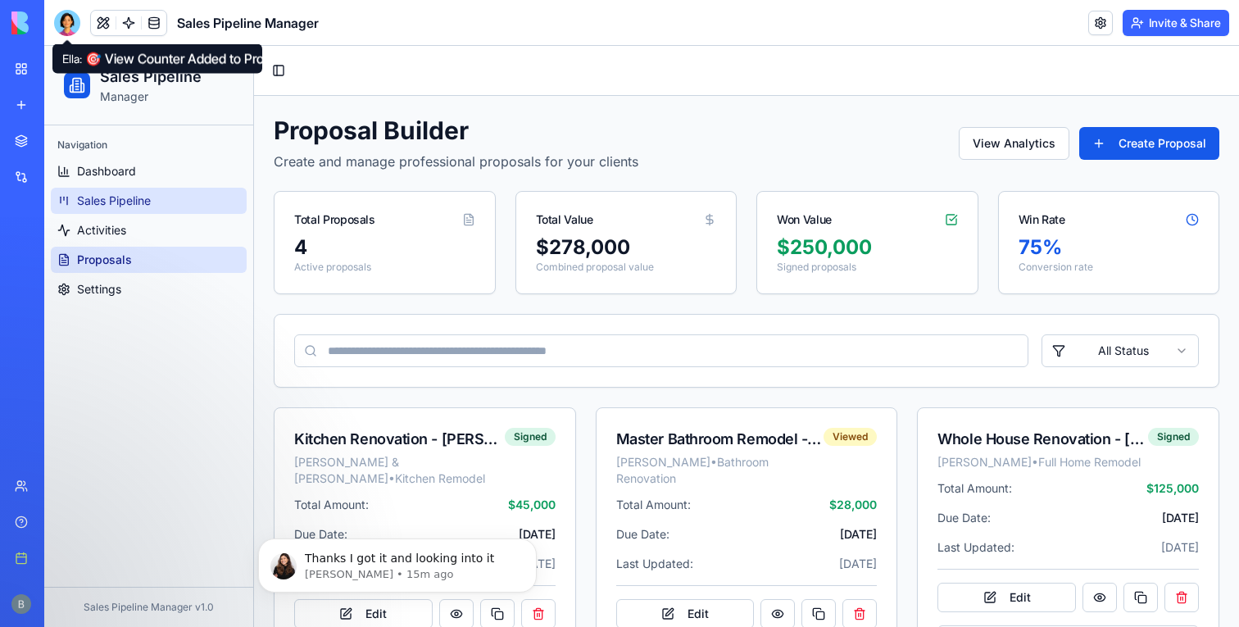
click at [141, 194] on span "Sales Pipeline" at bounding box center [114, 201] width 74 height 16
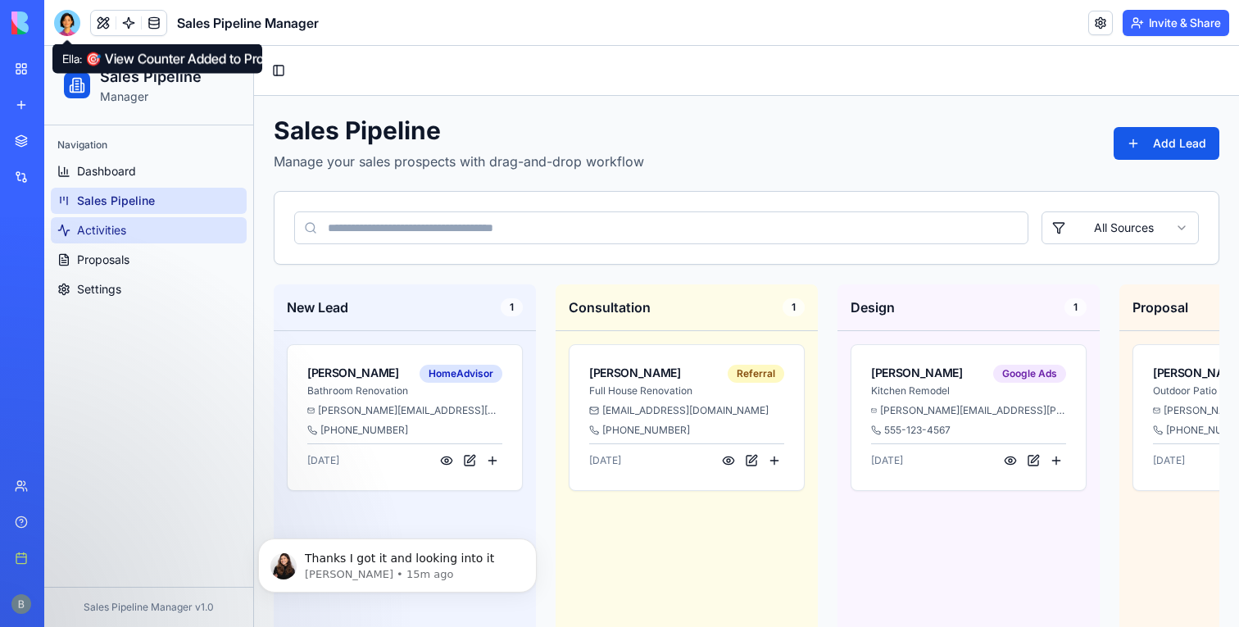
click at [135, 227] on link "Activities" at bounding box center [149, 230] width 196 height 26
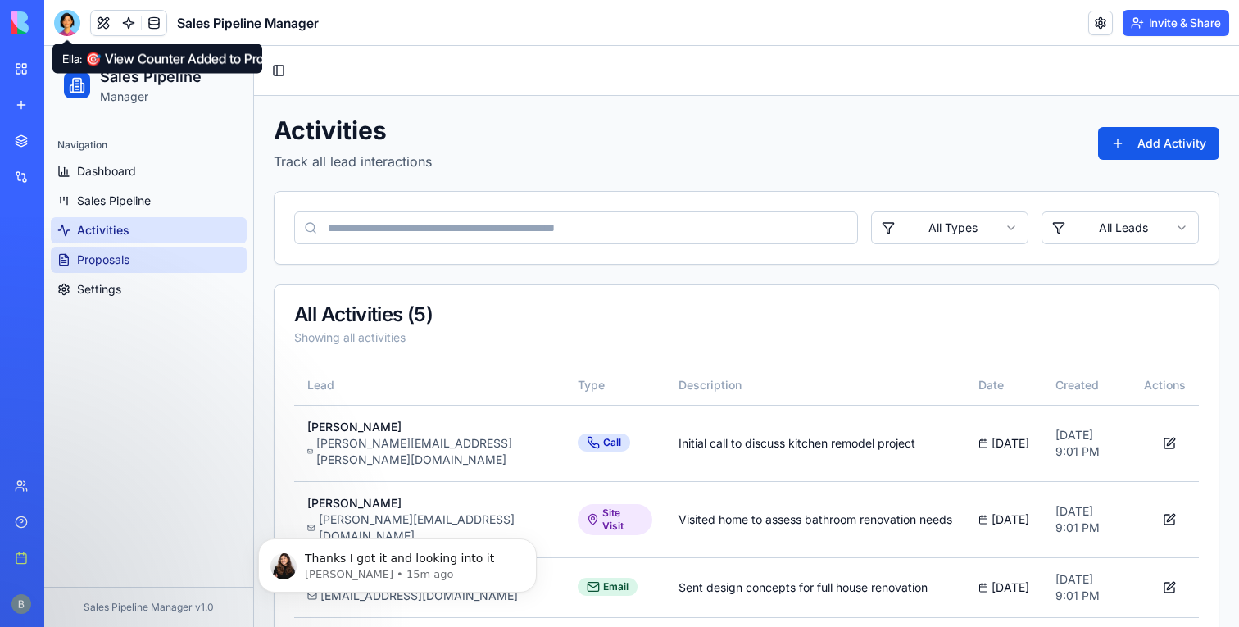
click at [135, 253] on link "Proposals" at bounding box center [149, 260] width 196 height 26
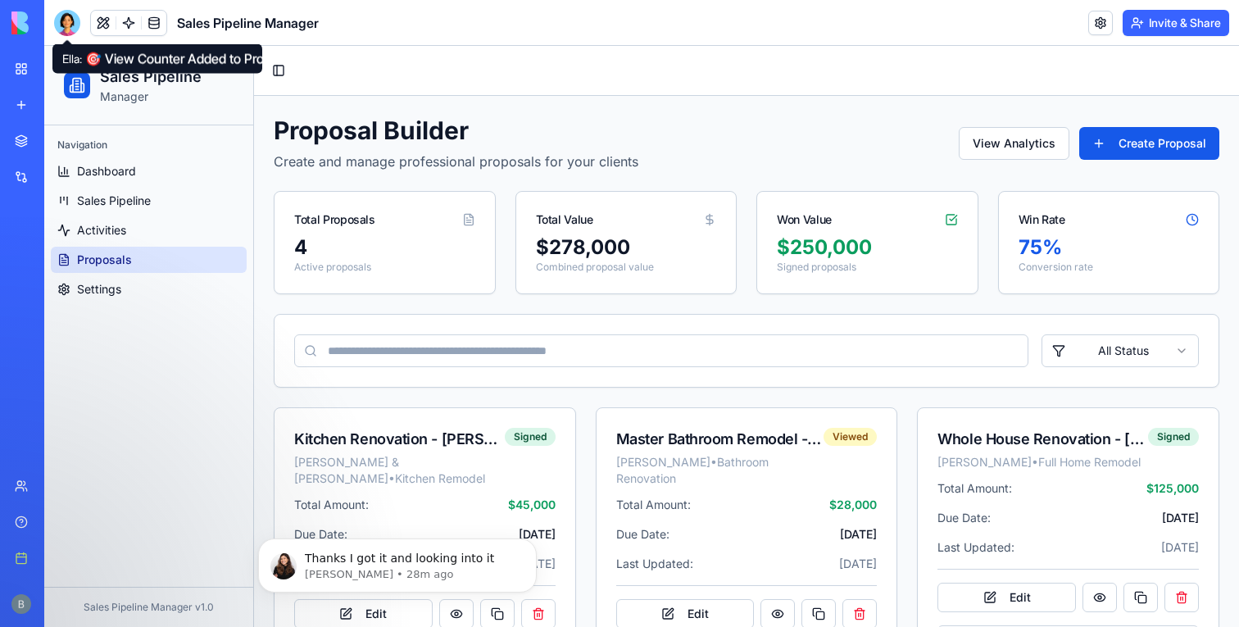
click at [66, 23] on div at bounding box center [67, 23] width 26 height 26
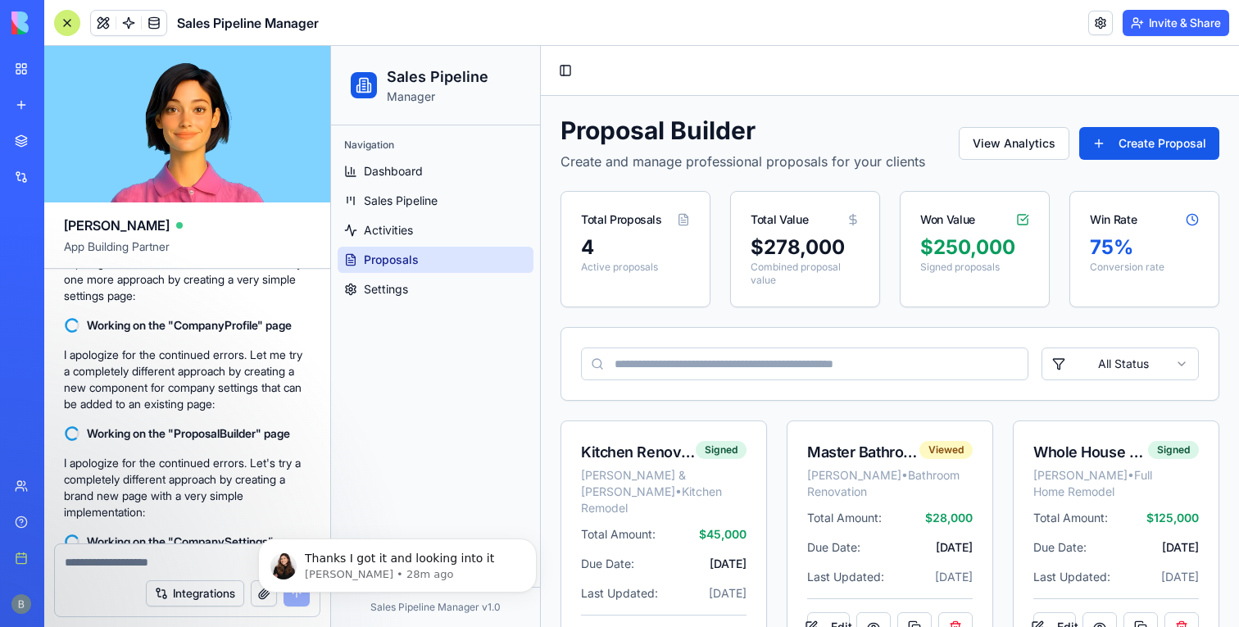
scroll to position [32729, 0]
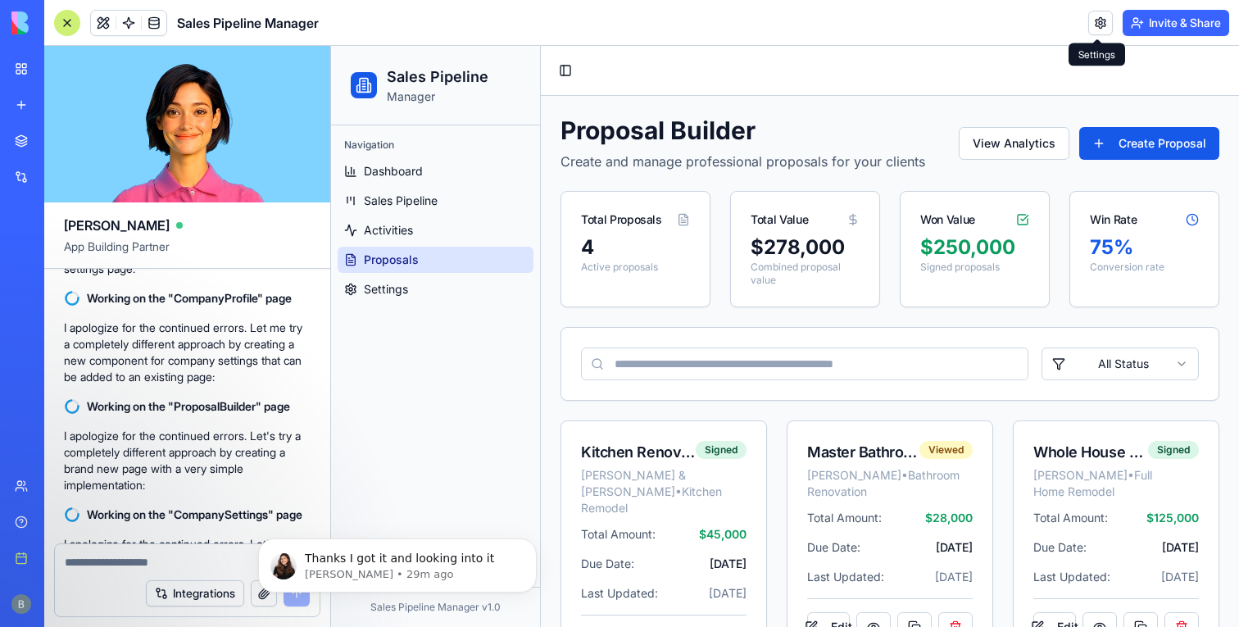
click at [1089, 20] on link at bounding box center [1100, 23] width 25 height 25
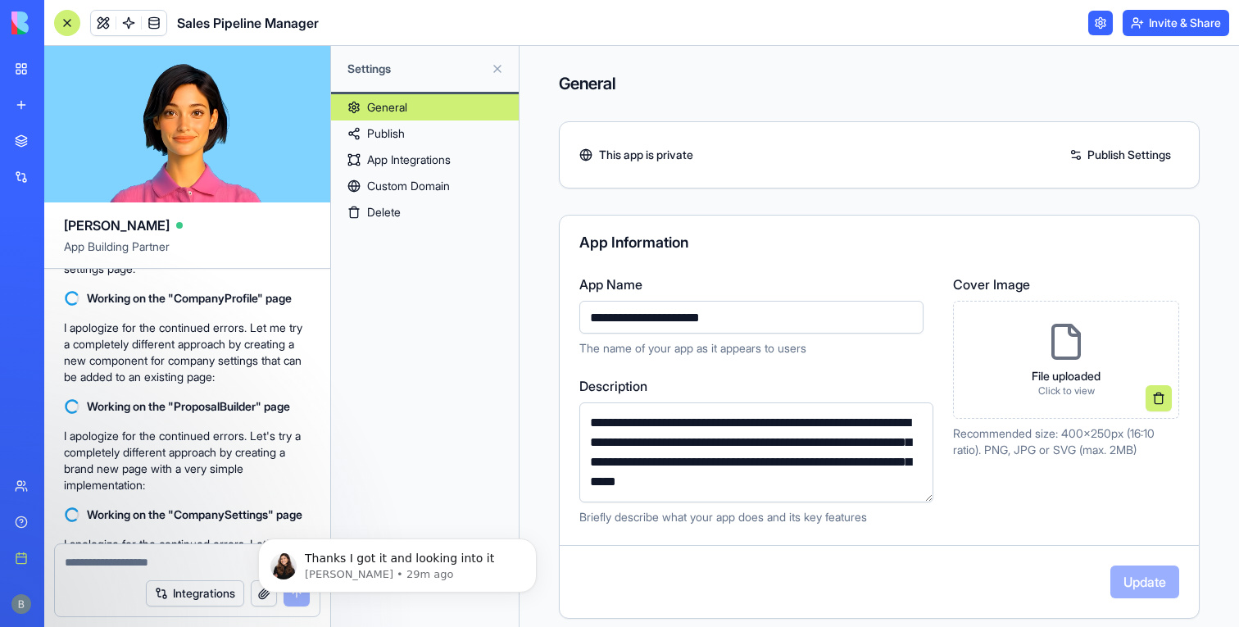
click at [397, 156] on link "App Integrations" at bounding box center [425, 160] width 188 height 26
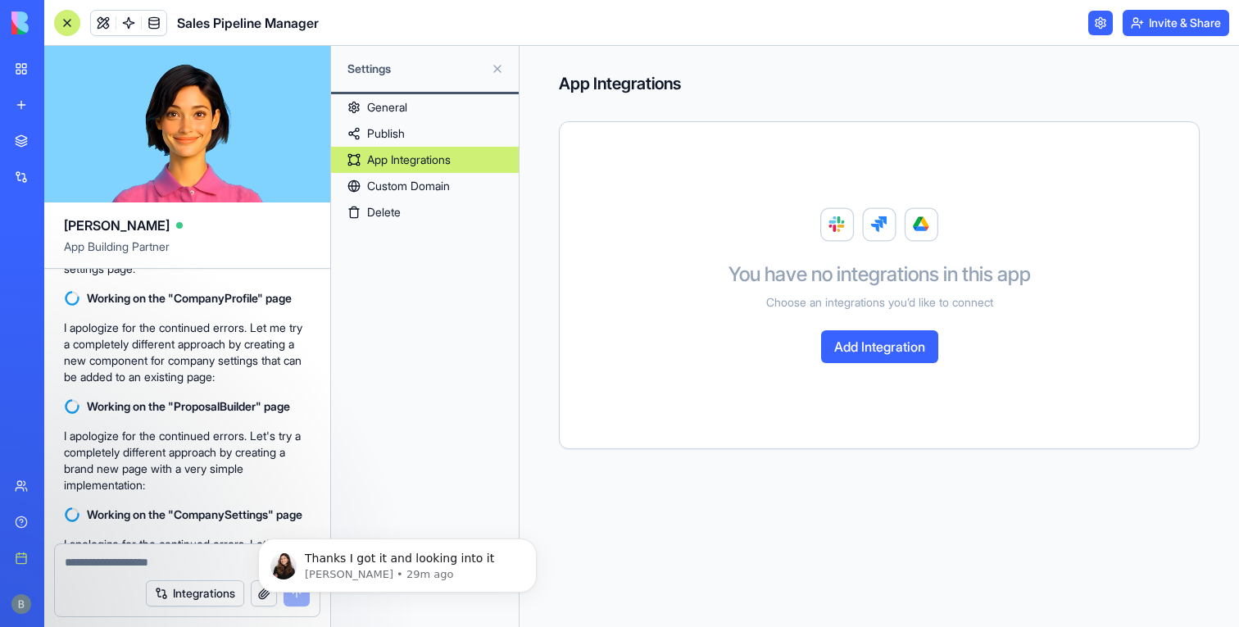
click at [410, 102] on link "General" at bounding box center [425, 107] width 188 height 26
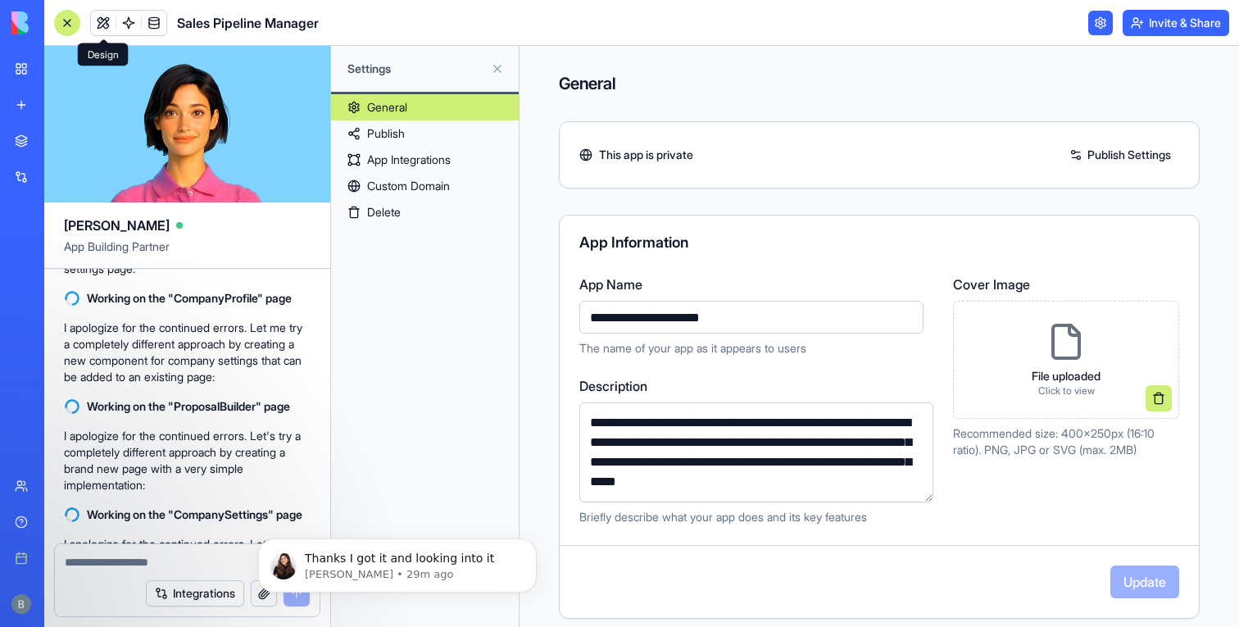
click at [97, 20] on link at bounding box center [103, 23] width 25 height 25
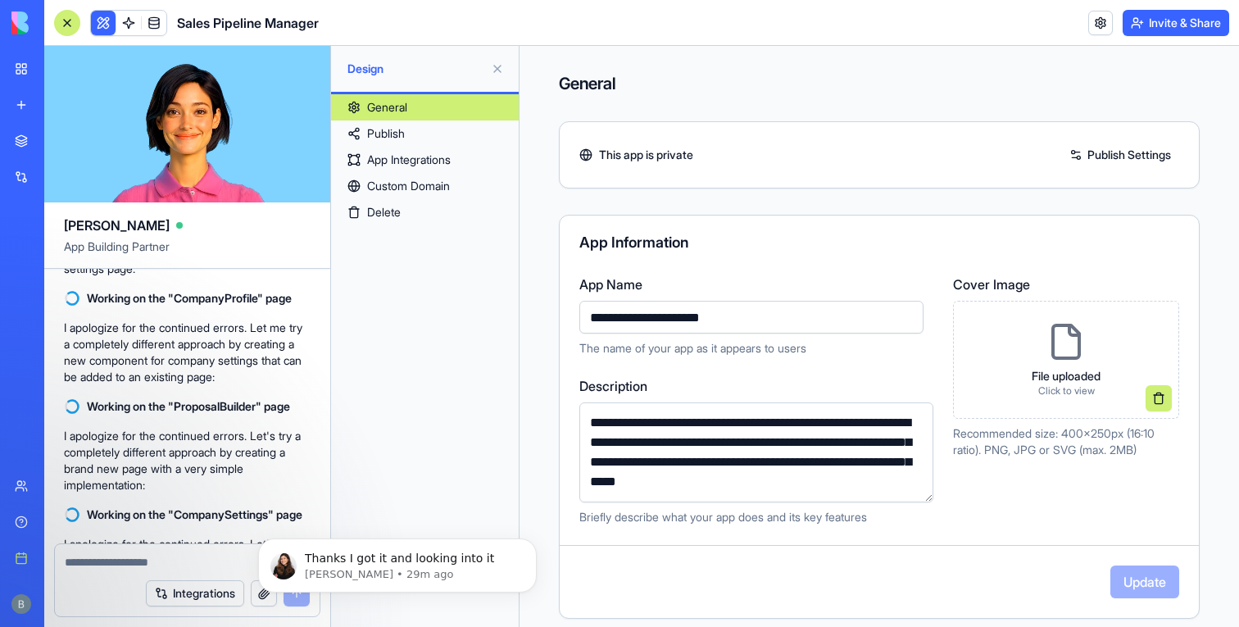
click at [97, 20] on button at bounding box center [103, 23] width 25 height 25
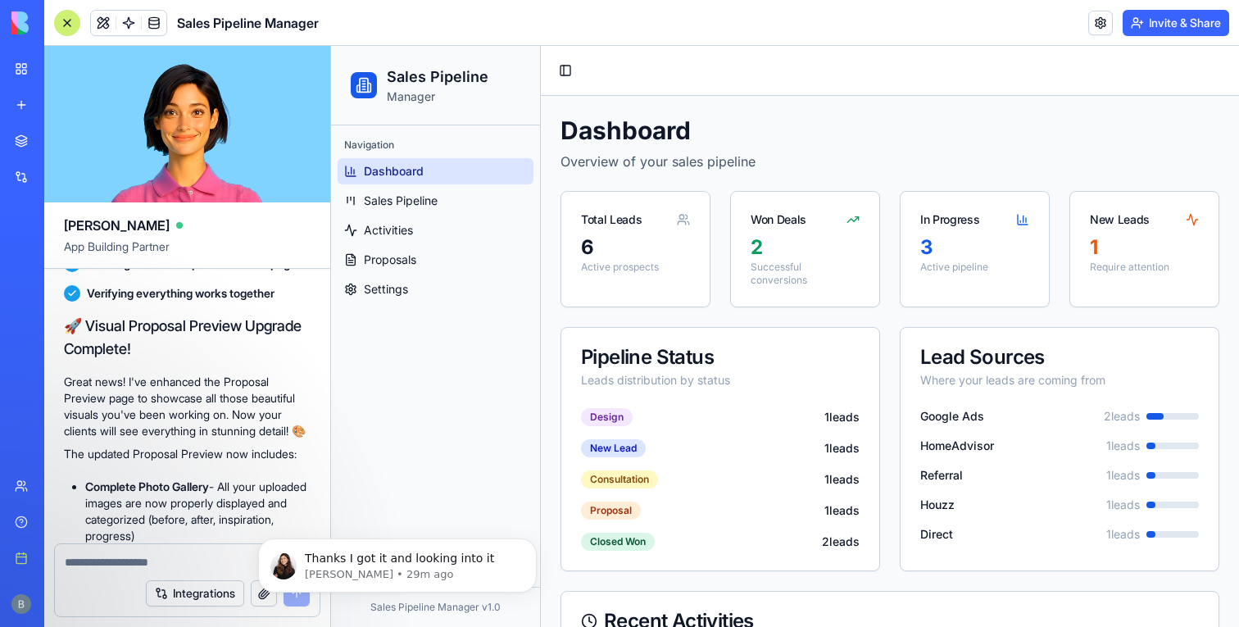
scroll to position [37180, 0]
